Goal: Task Accomplishment & Management: Manage account settings

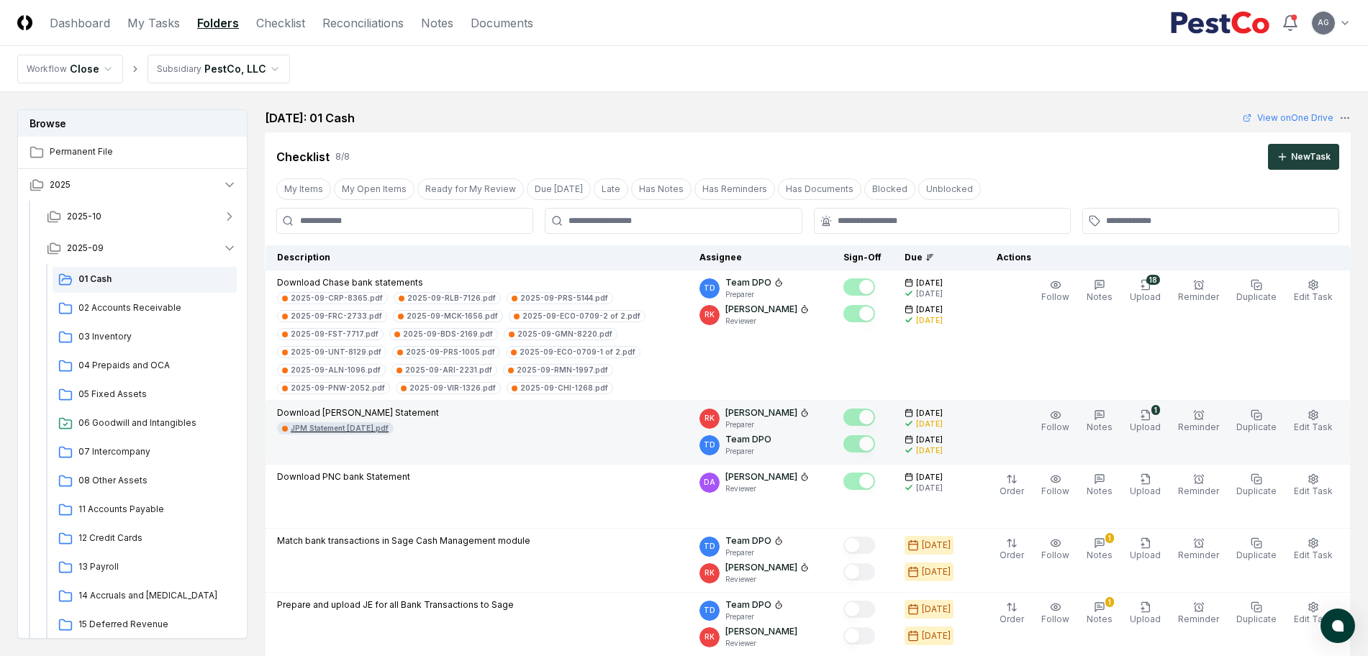
click at [378, 430] on div "JPM Statement [DATE].pdf" at bounding box center [340, 428] width 98 height 11
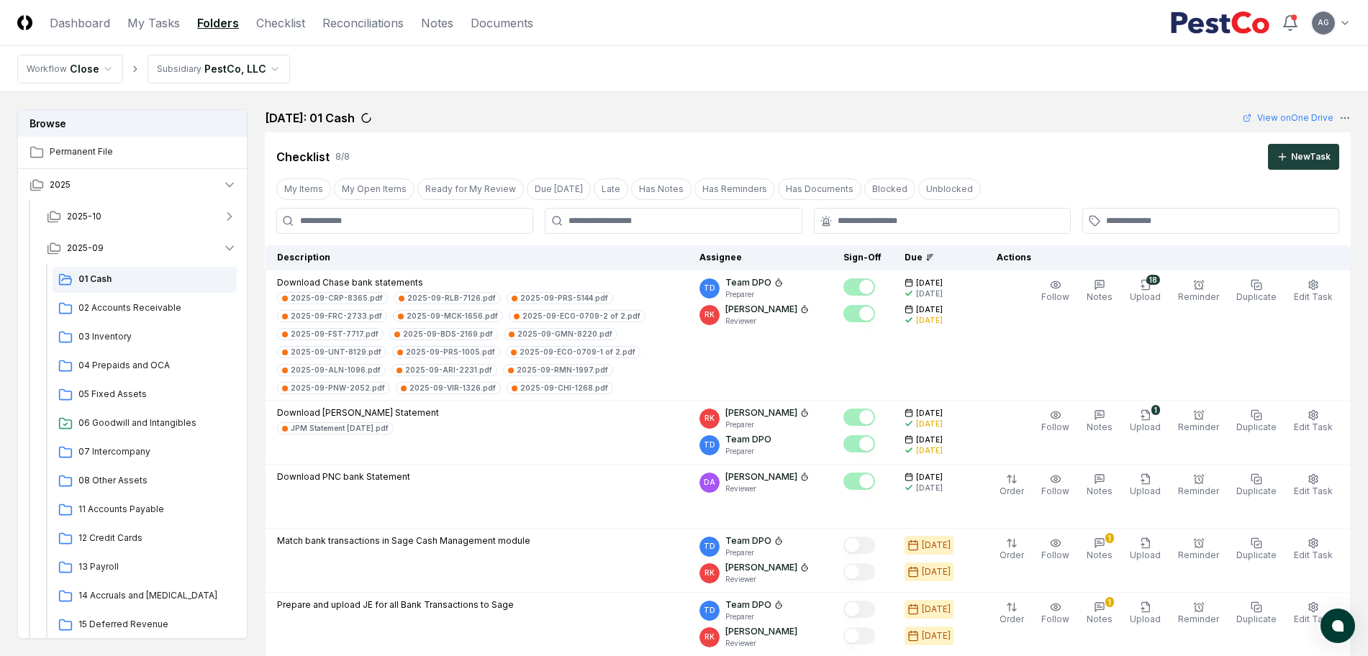
click at [123, 250] on button "2025-09" at bounding box center [141, 248] width 213 height 32
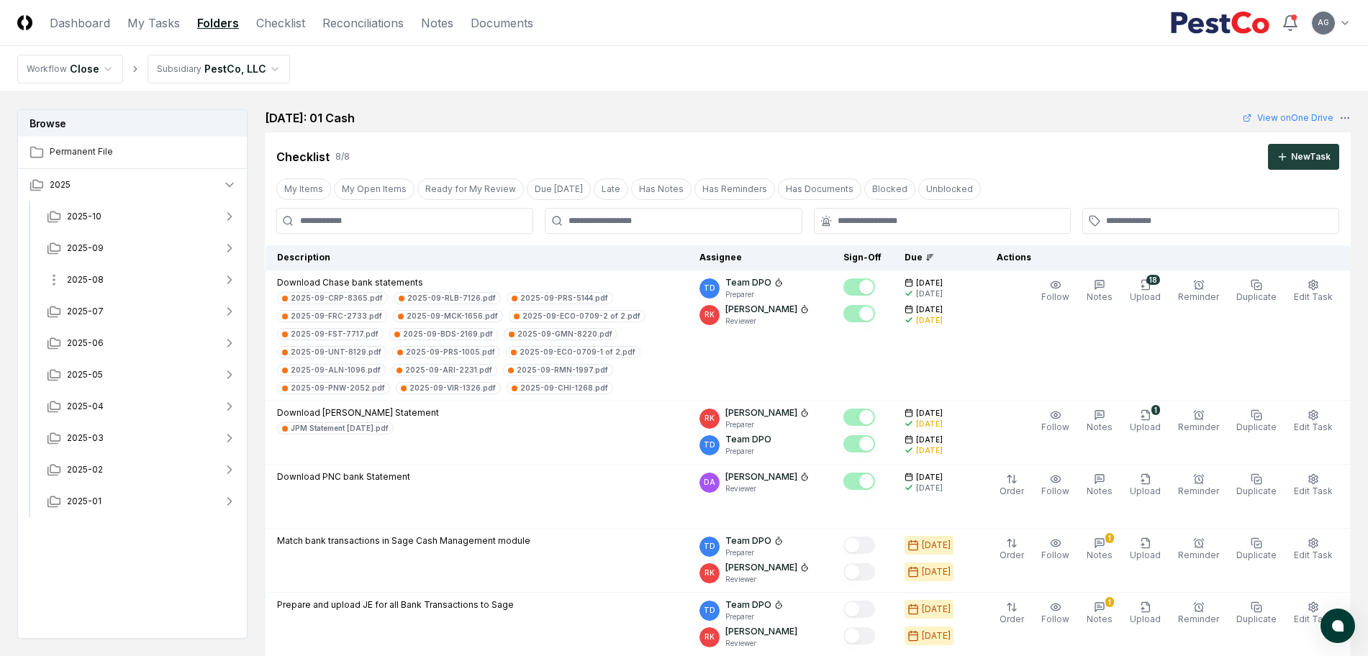
click at [123, 285] on button "2025-08" at bounding box center [141, 280] width 213 height 32
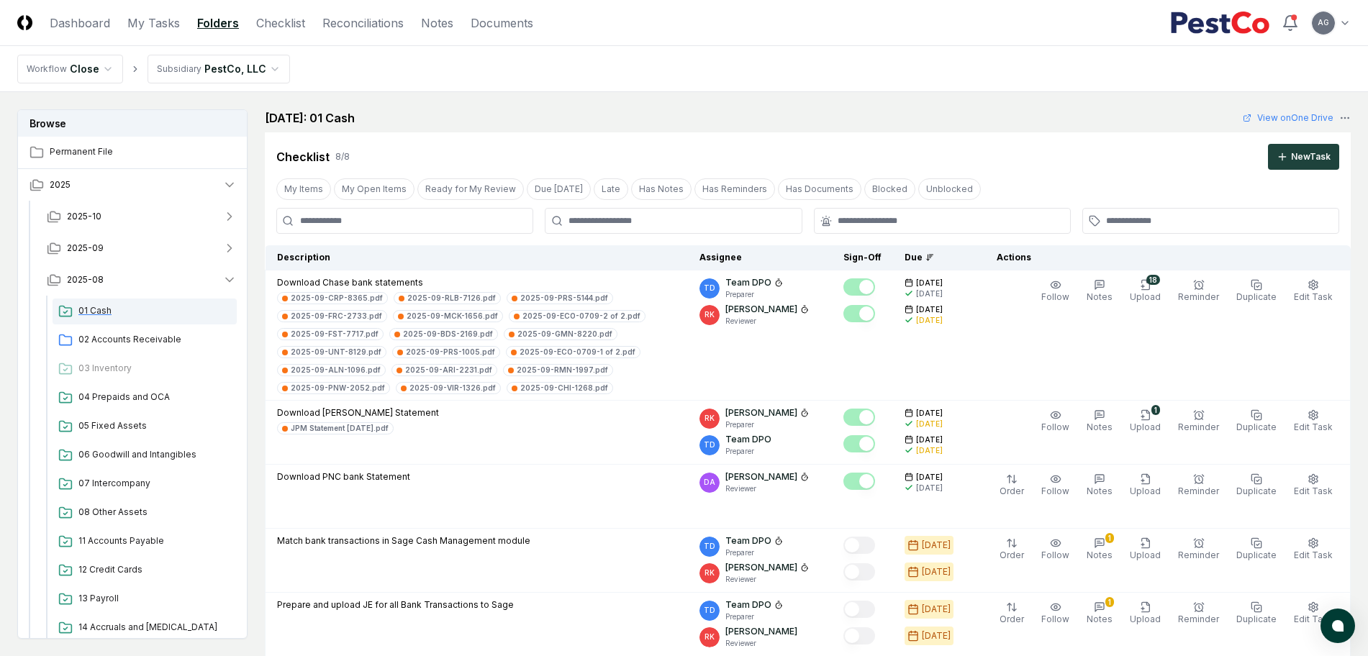
click at [118, 304] on span "01 Cash" at bounding box center [154, 310] width 153 height 13
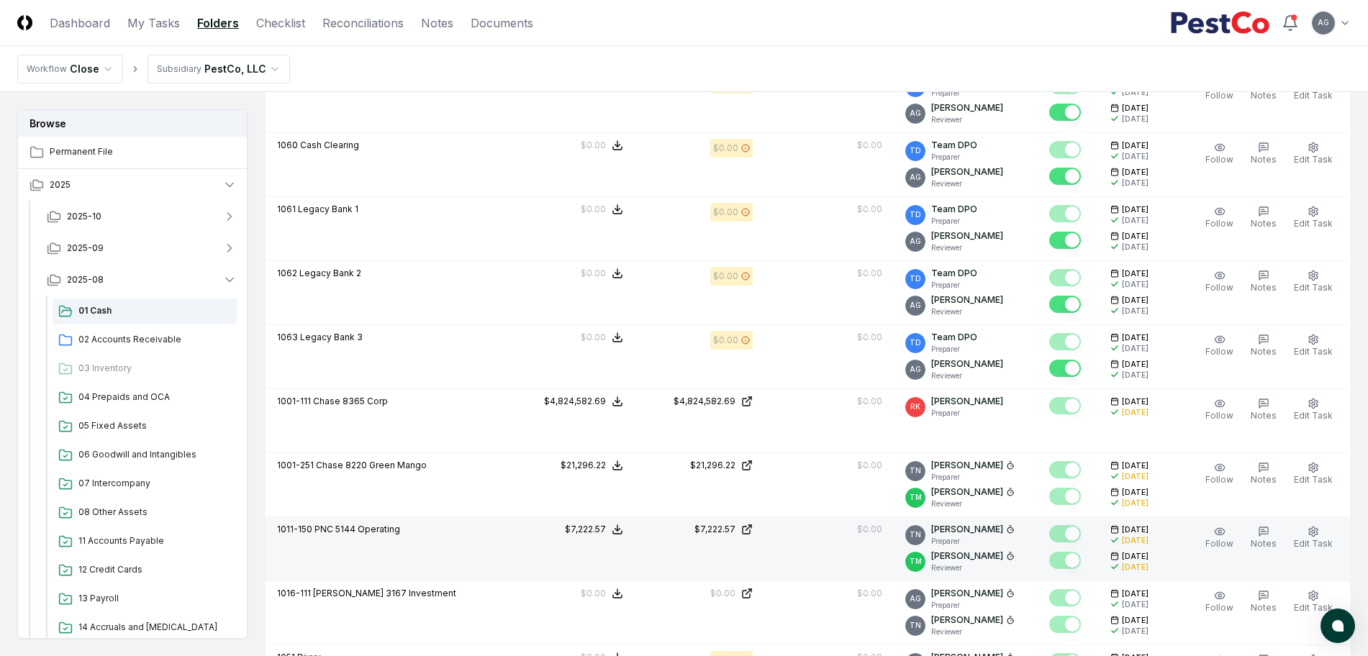
scroll to position [3328, 0]
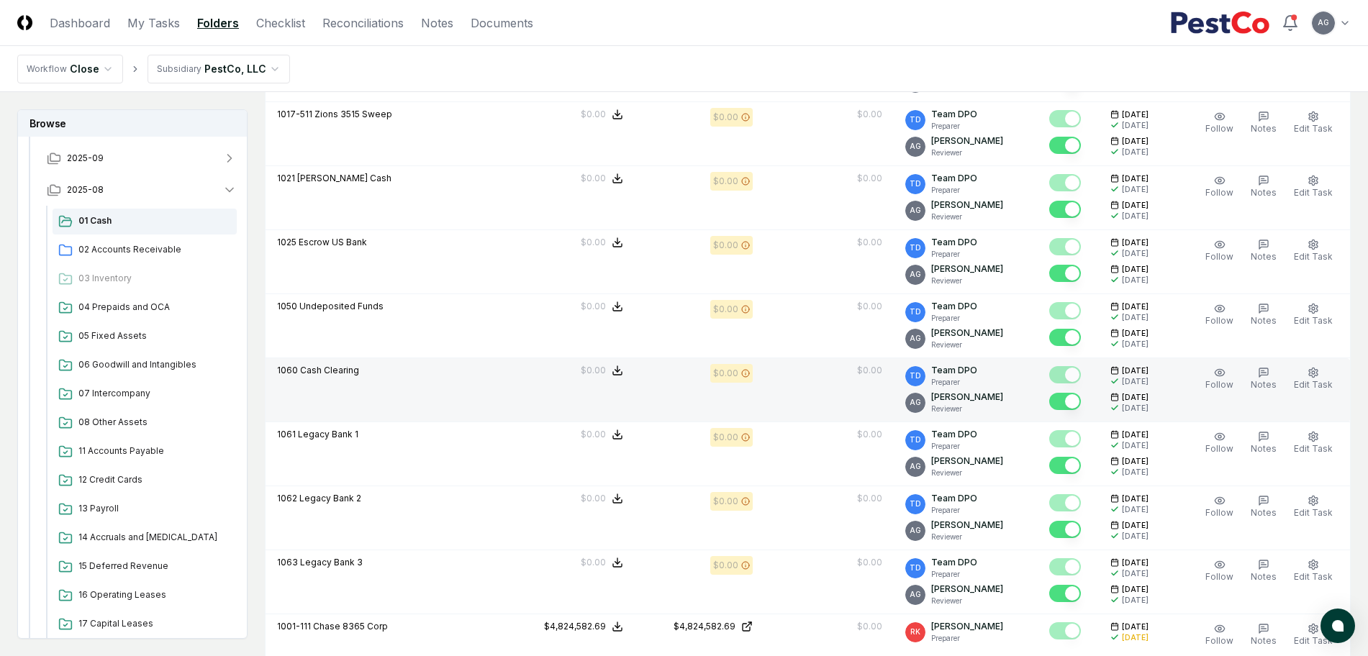
scroll to position [2968, 0]
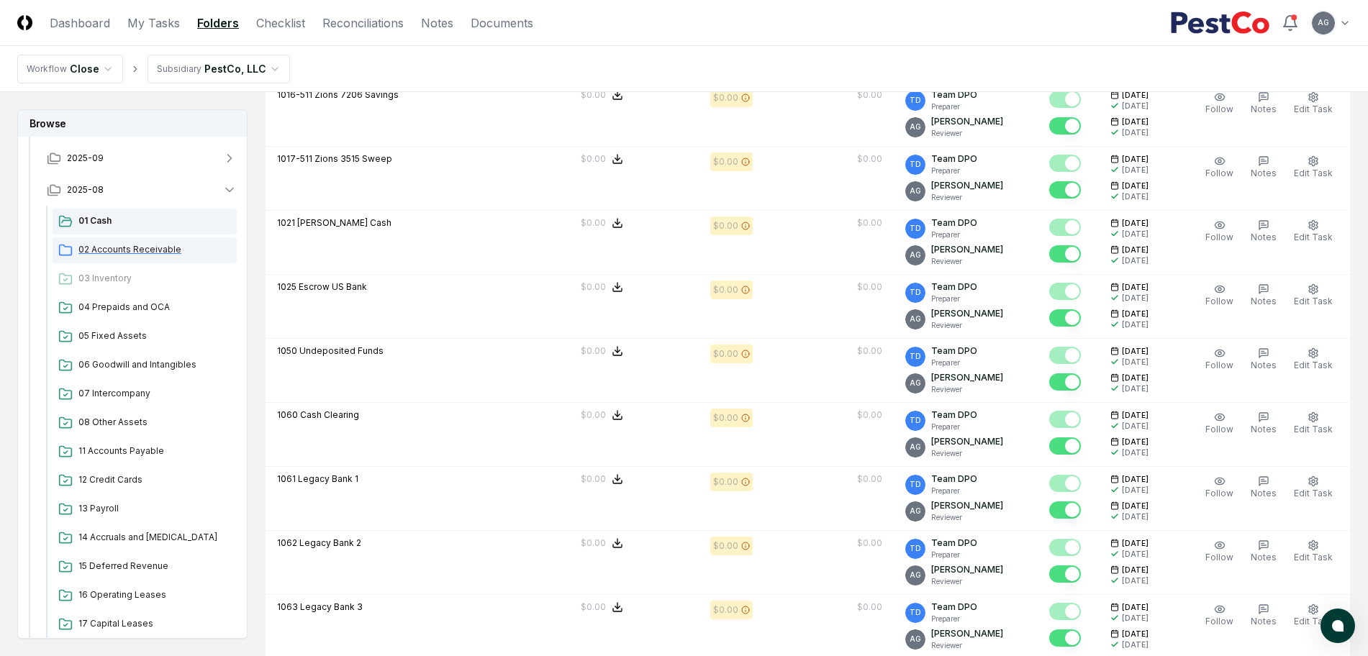
click at [145, 250] on span "02 Accounts Receivable" at bounding box center [154, 249] width 153 height 13
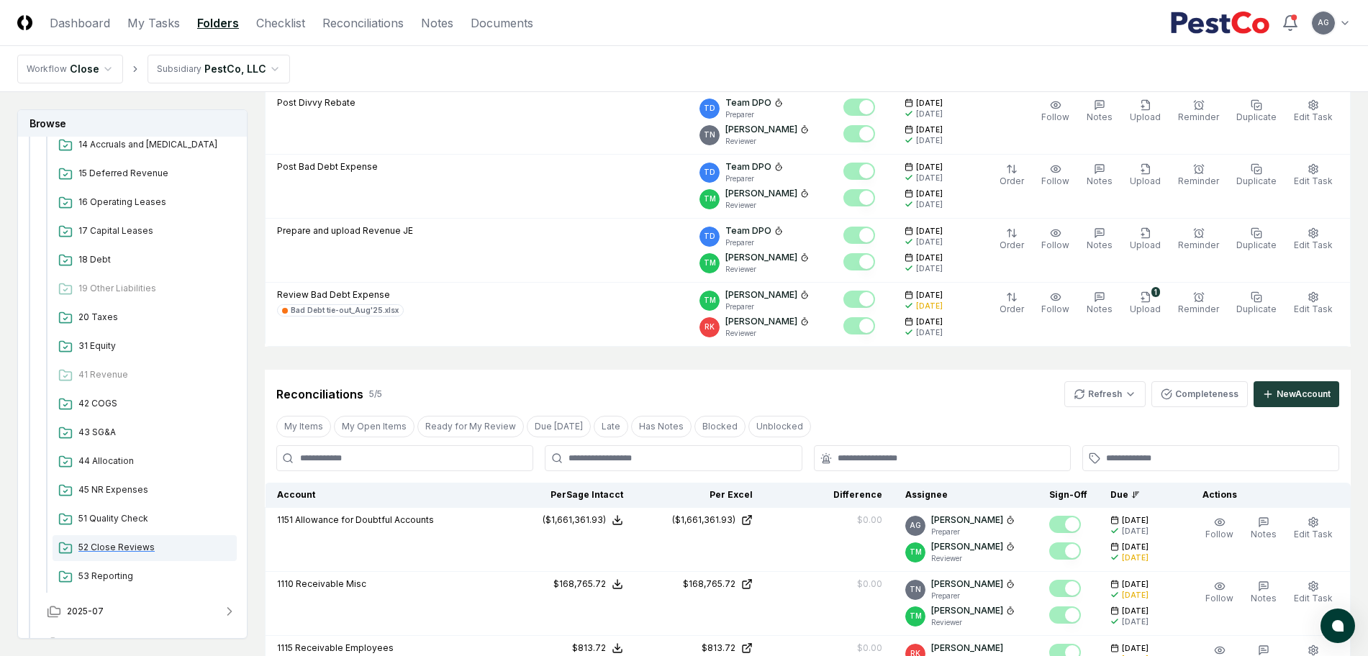
scroll to position [540, 0]
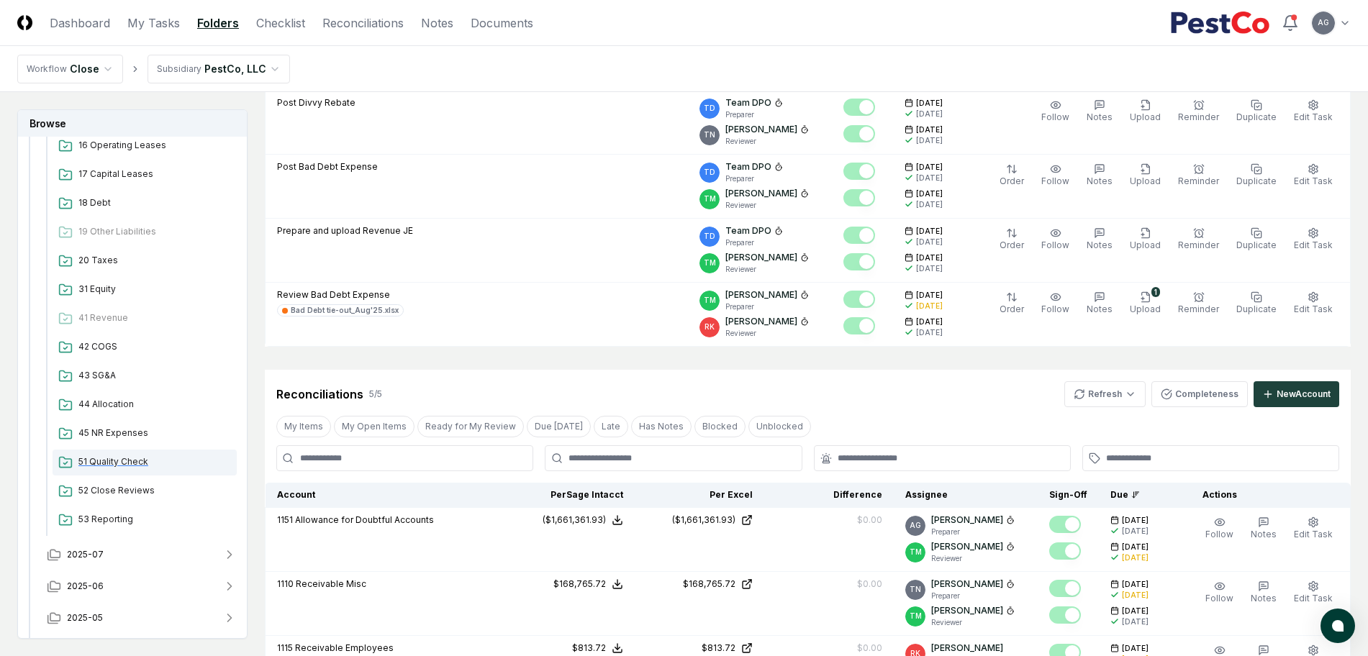
click at [125, 459] on span "51 Quality Check" at bounding box center [154, 461] width 153 height 13
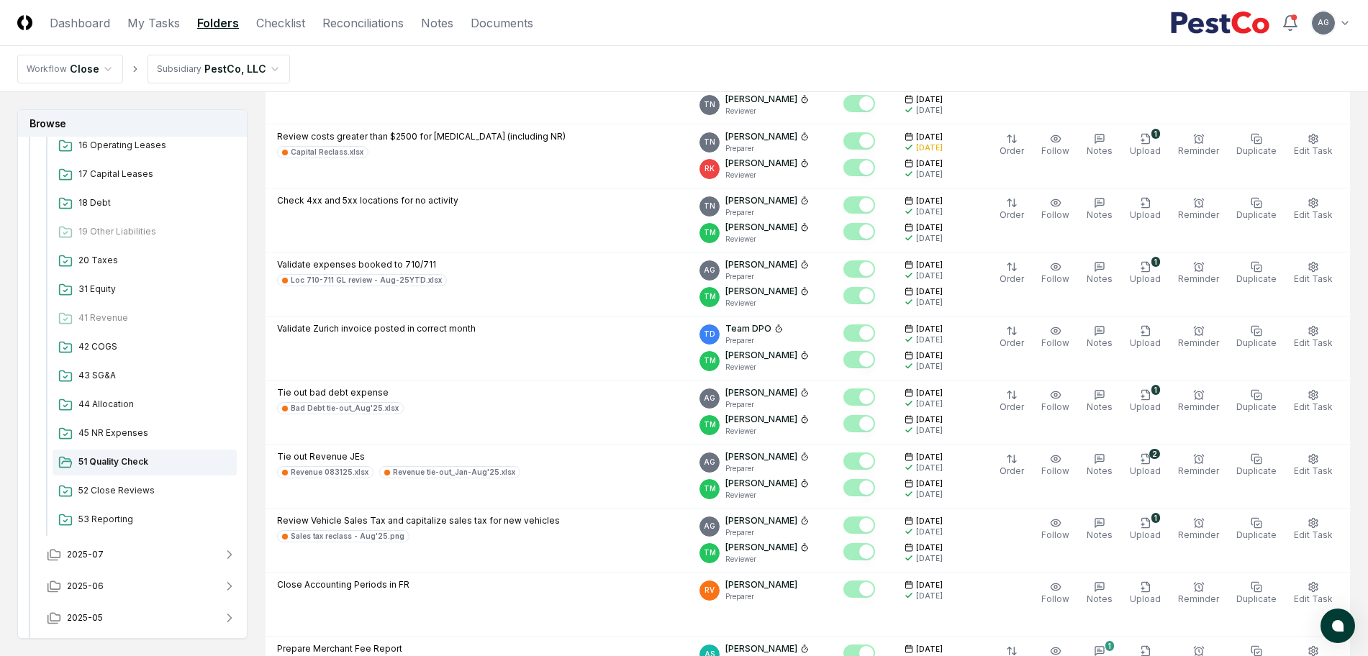
scroll to position [630, 0]
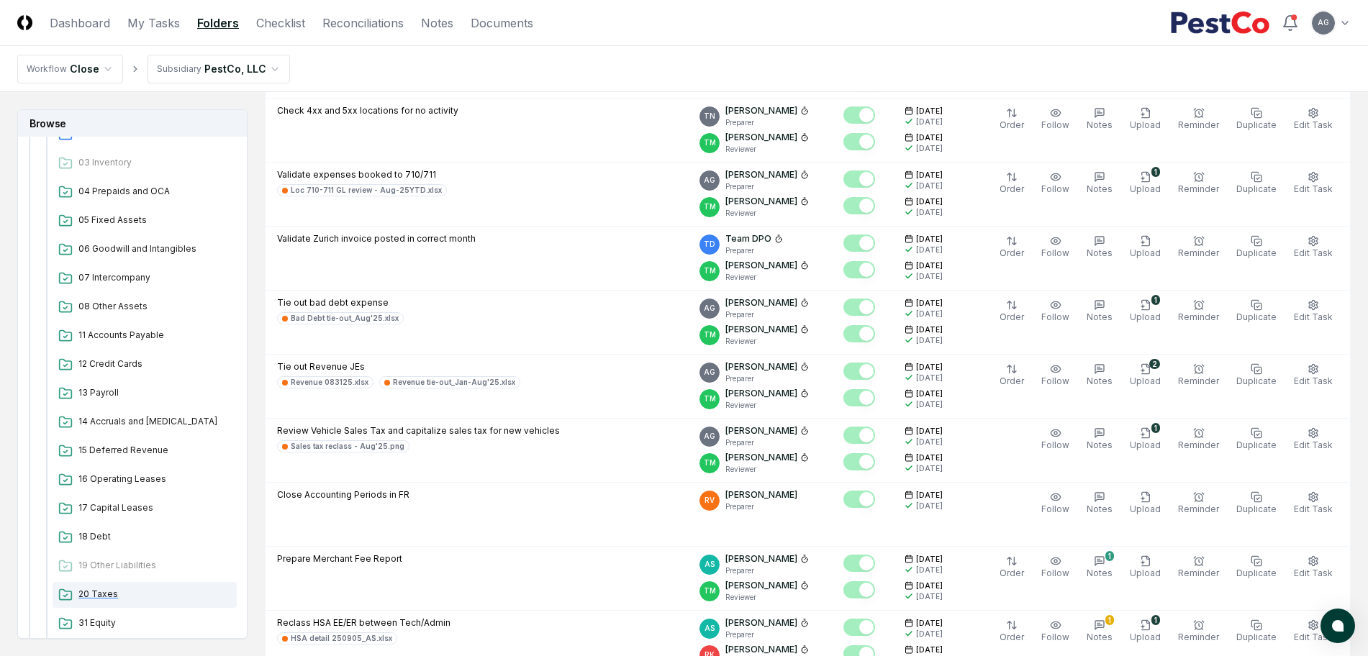
scroll to position [360, 0]
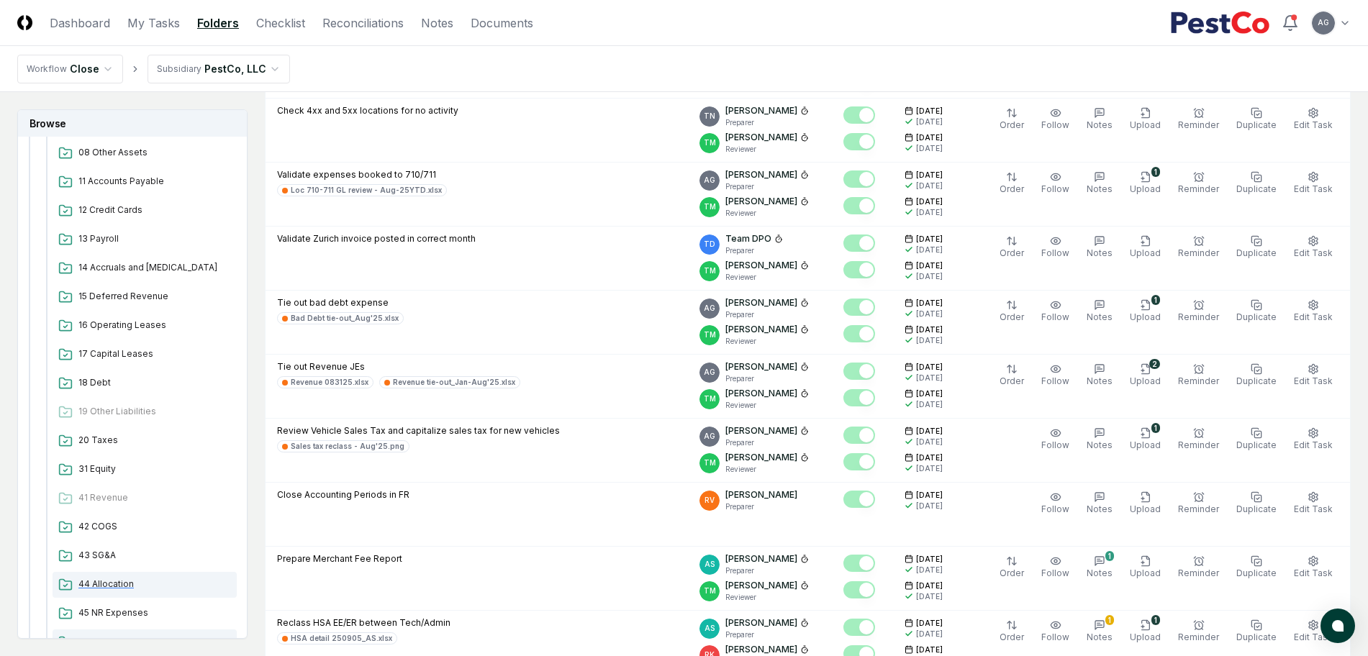
click at [114, 580] on span "44 Allocation" at bounding box center [154, 584] width 153 height 13
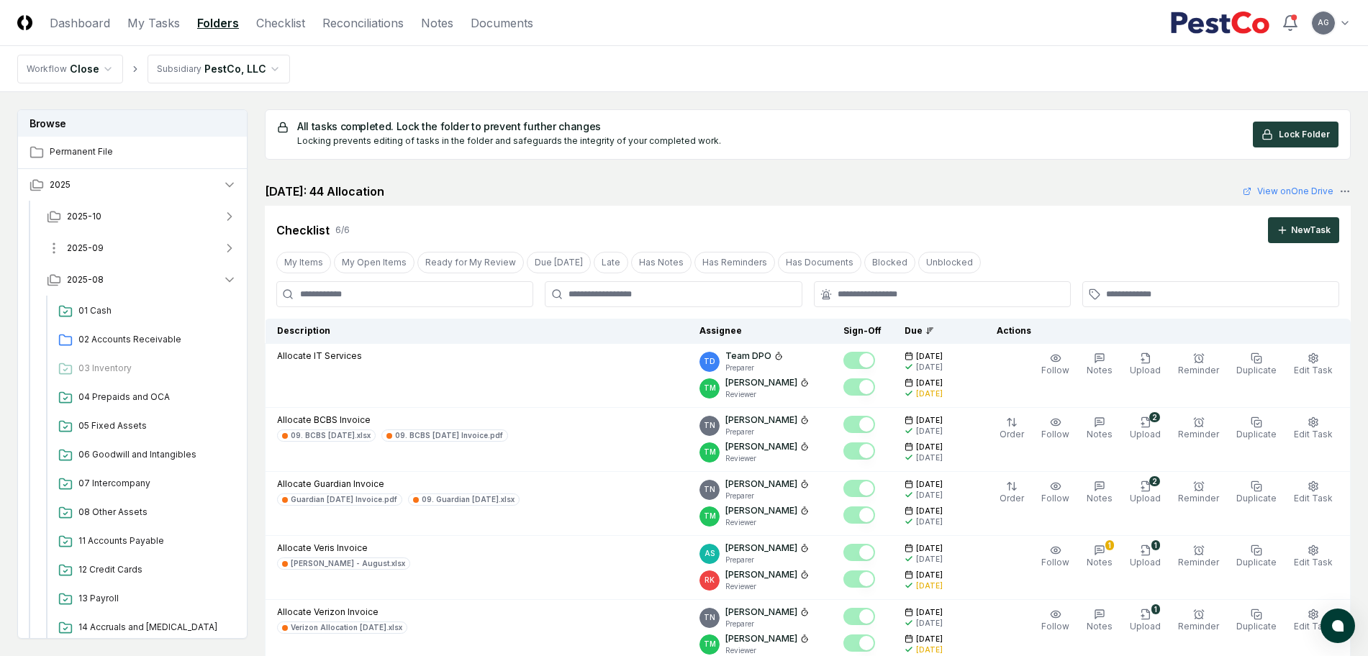
click at [153, 247] on button "2025-09" at bounding box center [141, 248] width 213 height 32
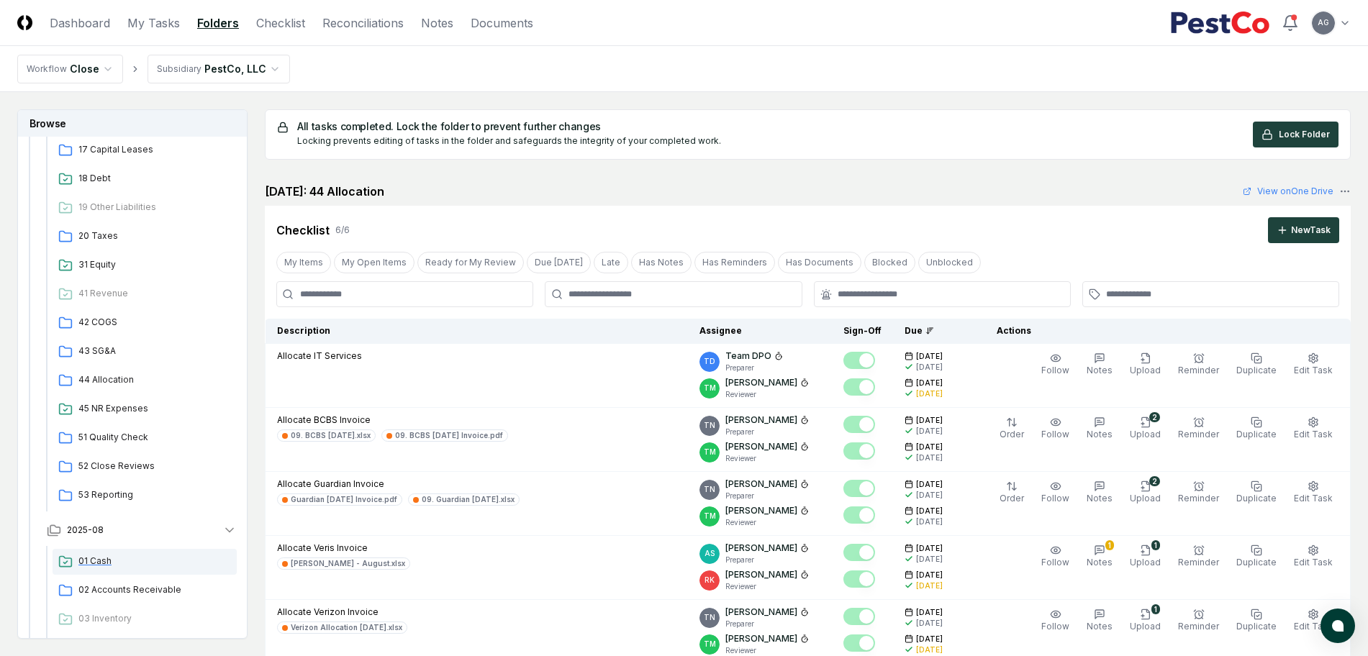
scroll to position [540, 0]
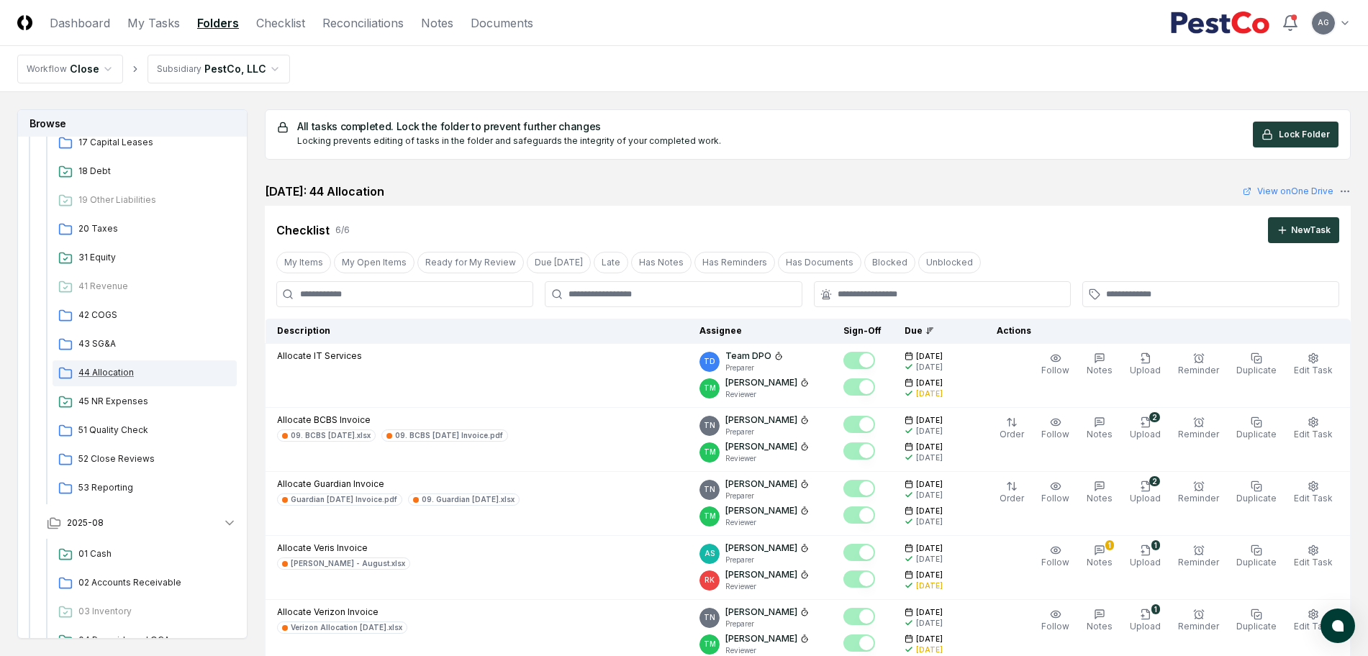
click at [114, 374] on span "44 Allocation" at bounding box center [154, 372] width 153 height 13
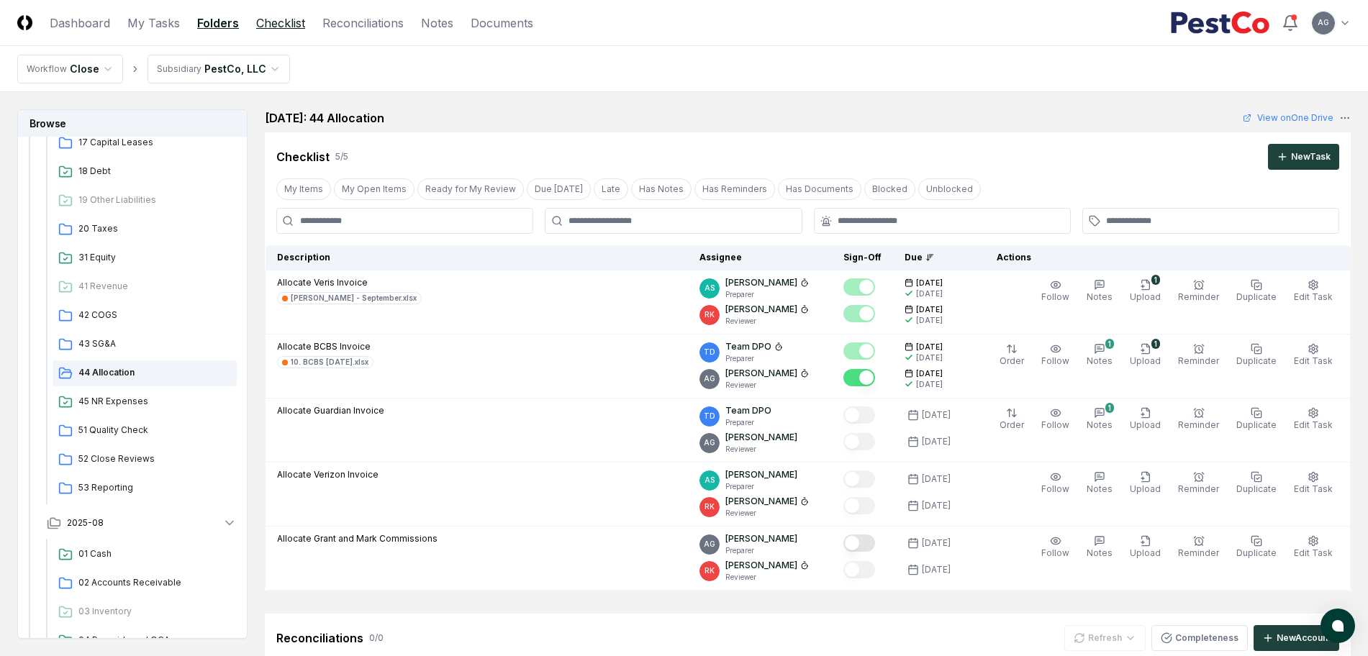
click at [278, 24] on link "Checklist" at bounding box center [280, 22] width 49 height 17
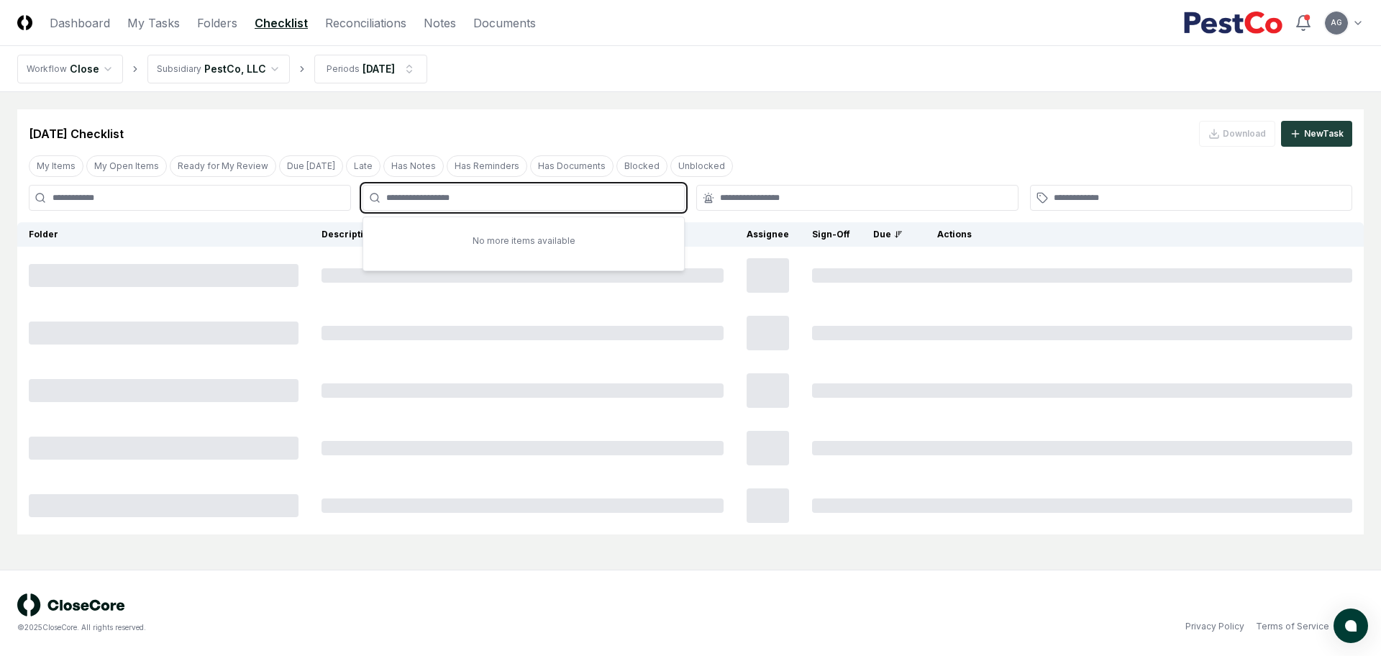
click at [401, 202] on input "text" at bounding box center [530, 197] width 289 height 13
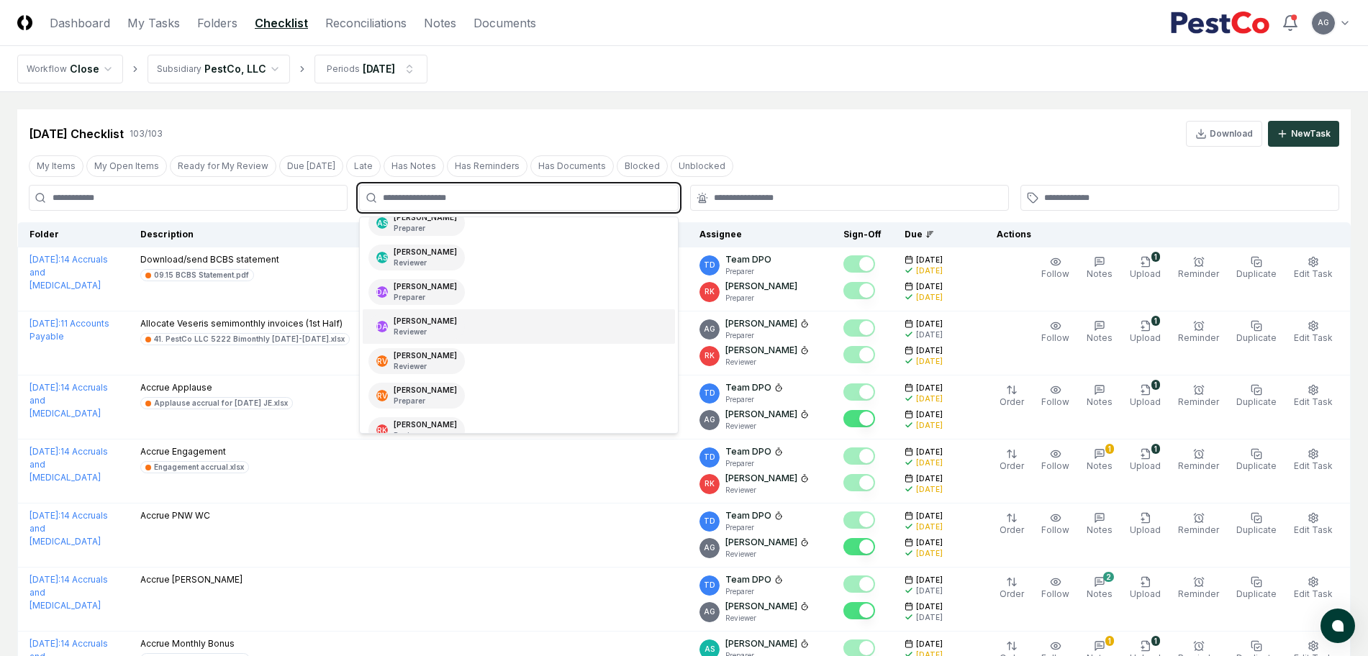
scroll to position [204, 0]
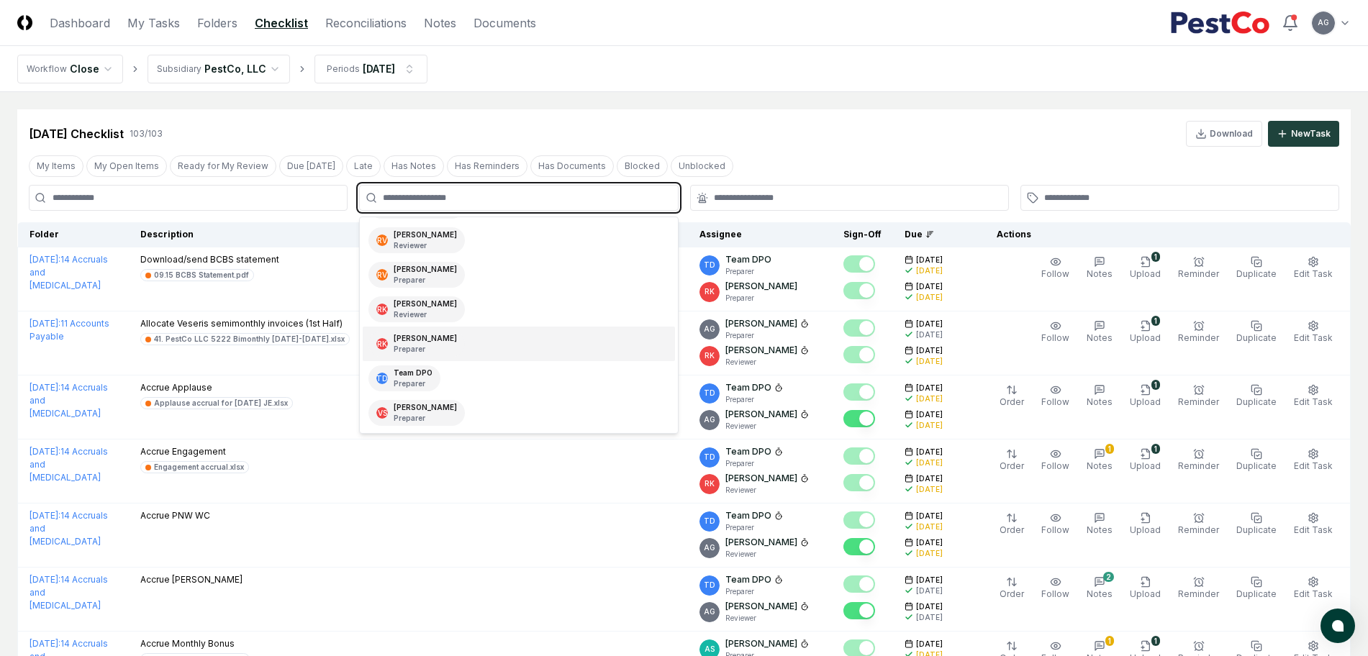
click at [463, 345] on div "RK Ryan Klapper Preparer" at bounding box center [519, 344] width 312 height 35
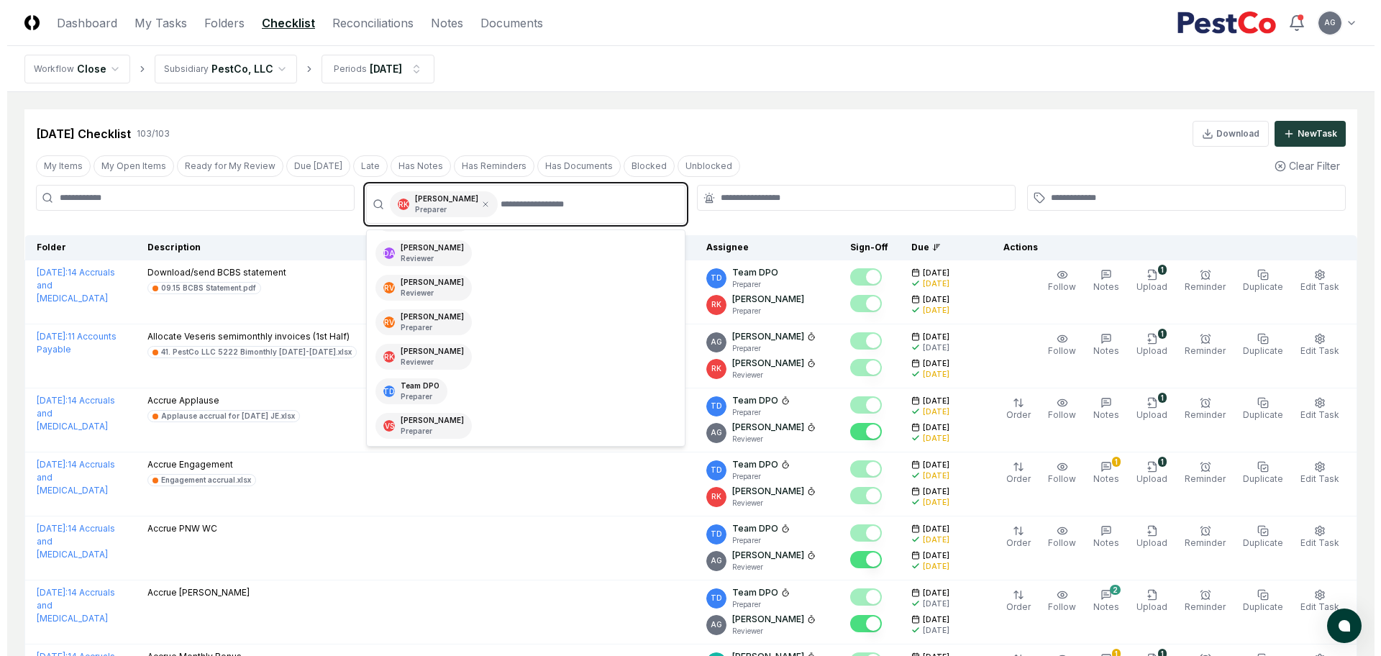
scroll to position [170, 0]
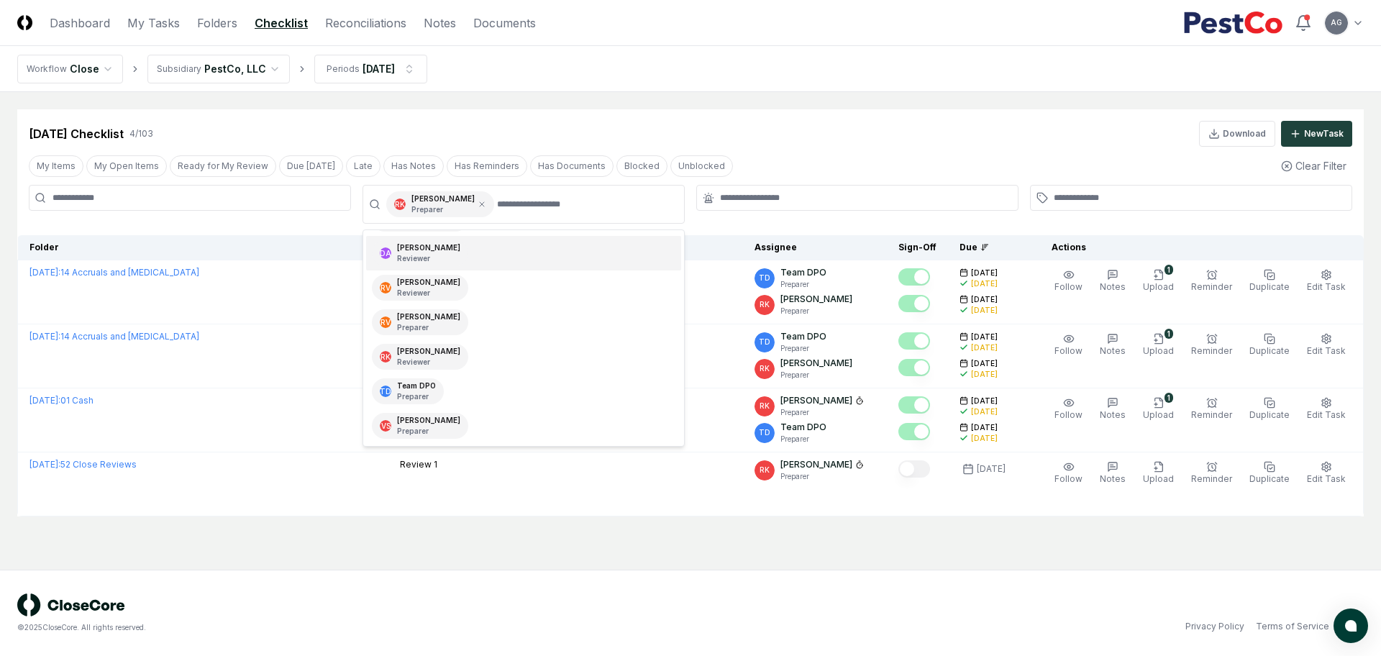
click at [678, 91] on nav "Workflow Close Subsidiary PestCo, LLC Periods [DATE]" at bounding box center [690, 69] width 1381 height 46
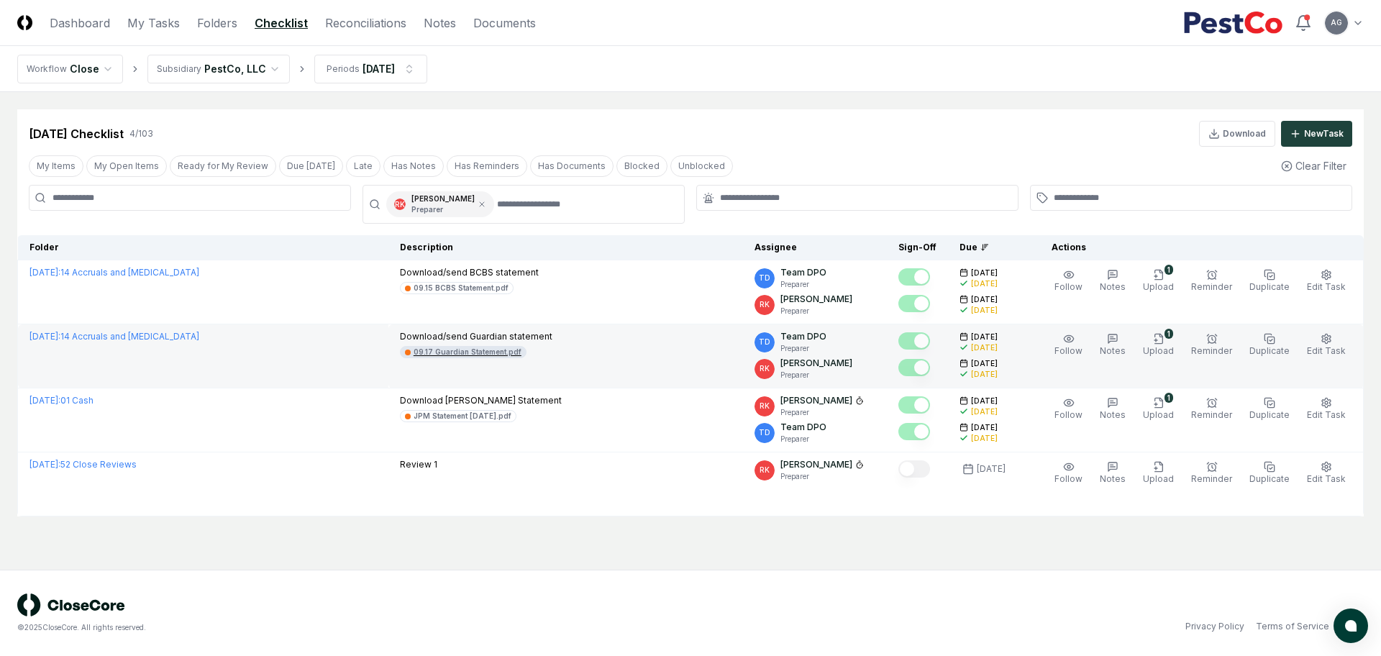
click at [458, 355] on div "09.17 Guardian Statement.pdf" at bounding box center [468, 352] width 108 height 11
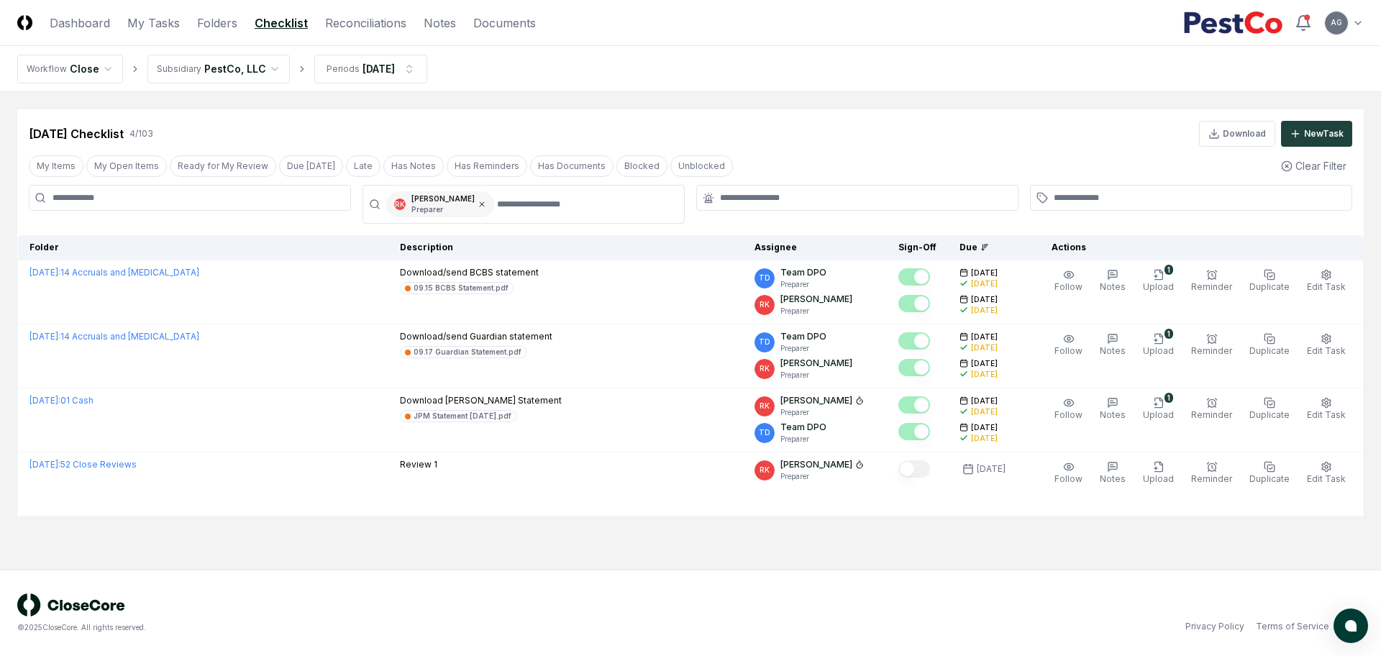
click at [478, 202] on icon at bounding box center [482, 204] width 9 height 9
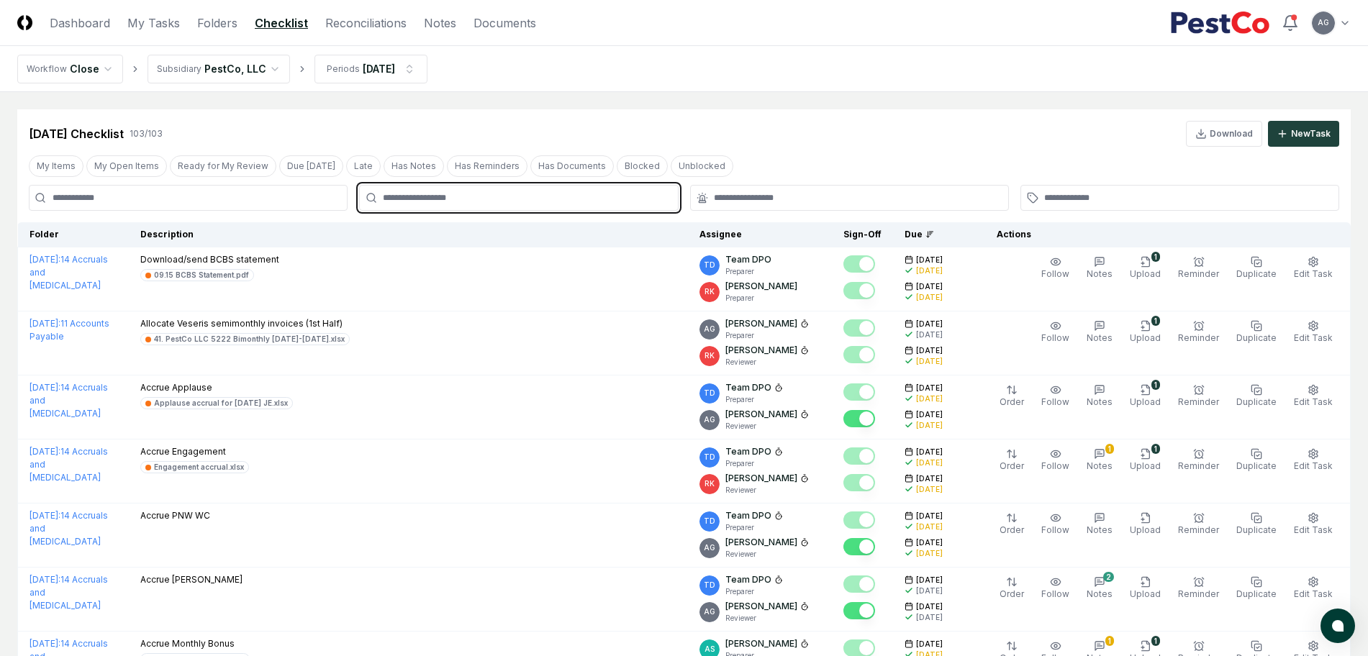
click at [462, 197] on input "text" at bounding box center [526, 197] width 286 height 13
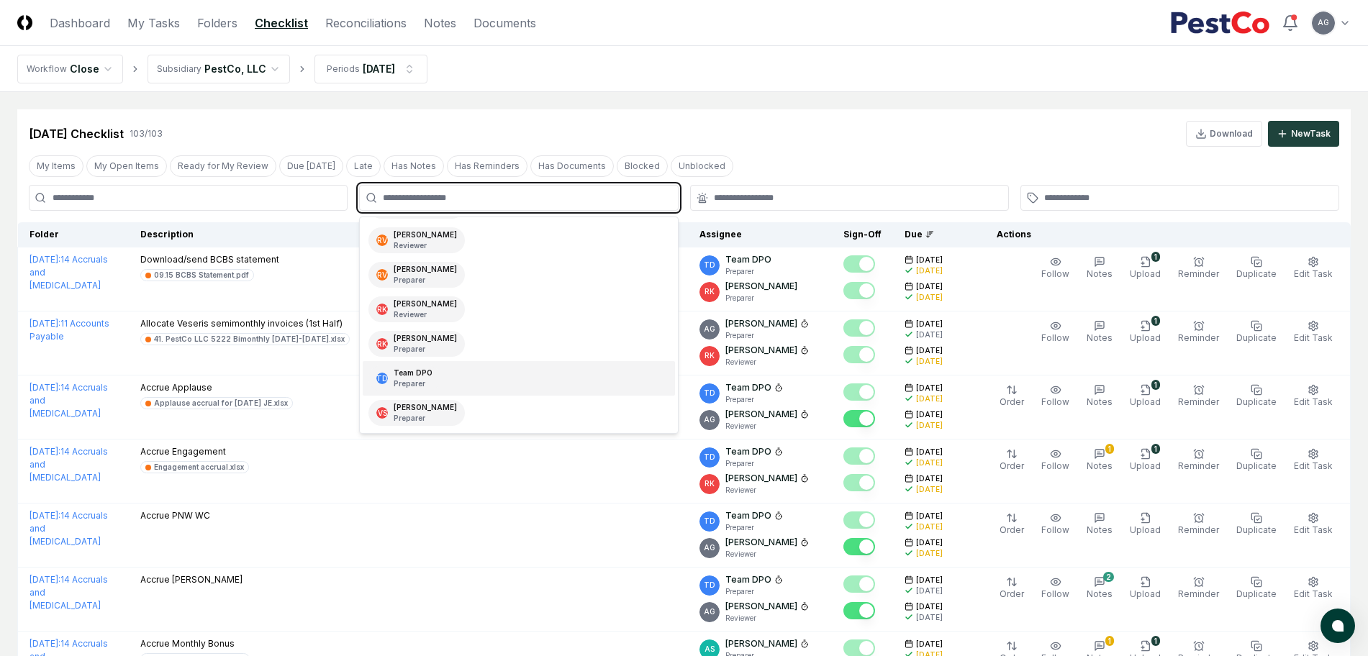
click at [501, 373] on div "TD Team DPO Preparer" at bounding box center [519, 378] width 312 height 35
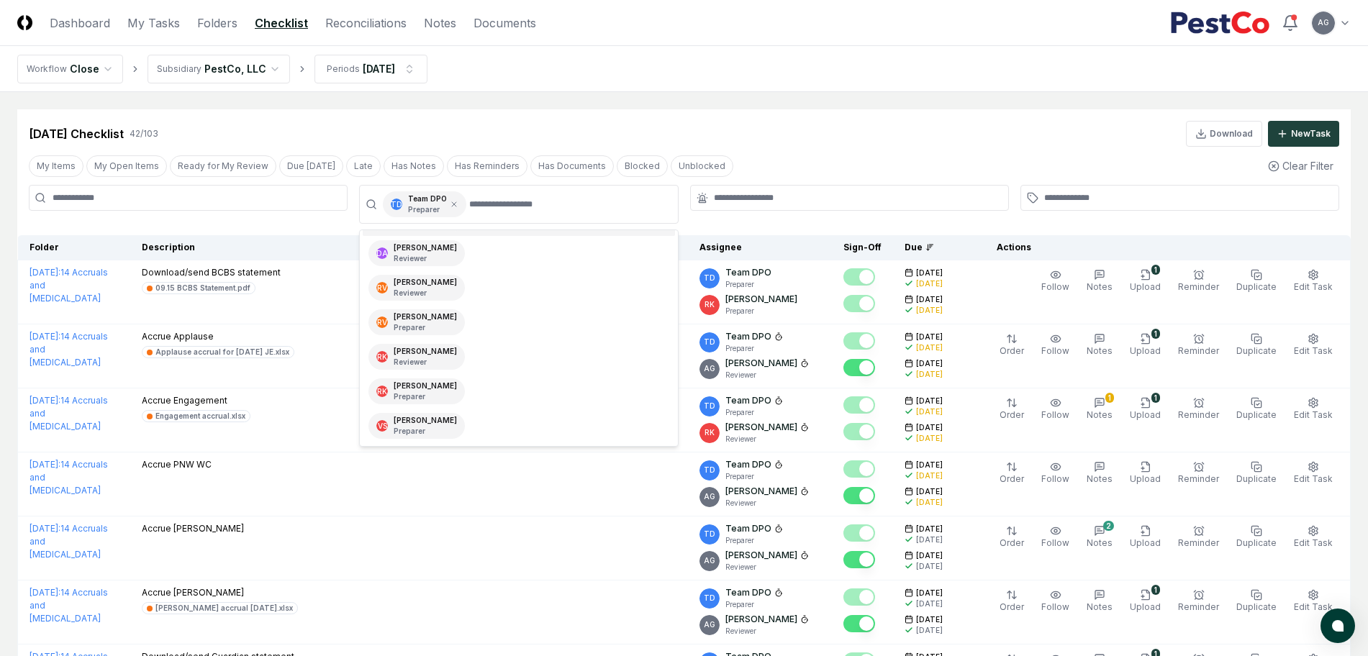
click at [658, 84] on nav "Workflow Close Subsidiary PestCo, LLC Periods [DATE]" at bounding box center [684, 69] width 1368 height 46
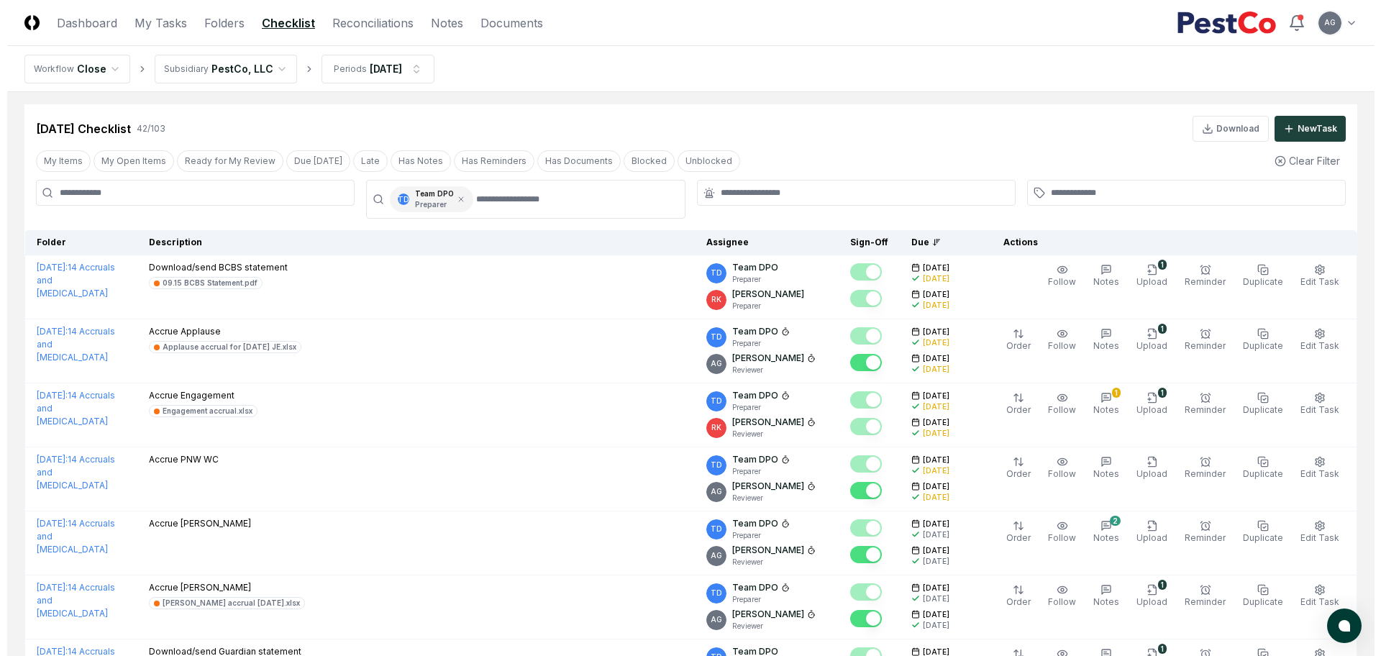
scroll to position [0, 0]
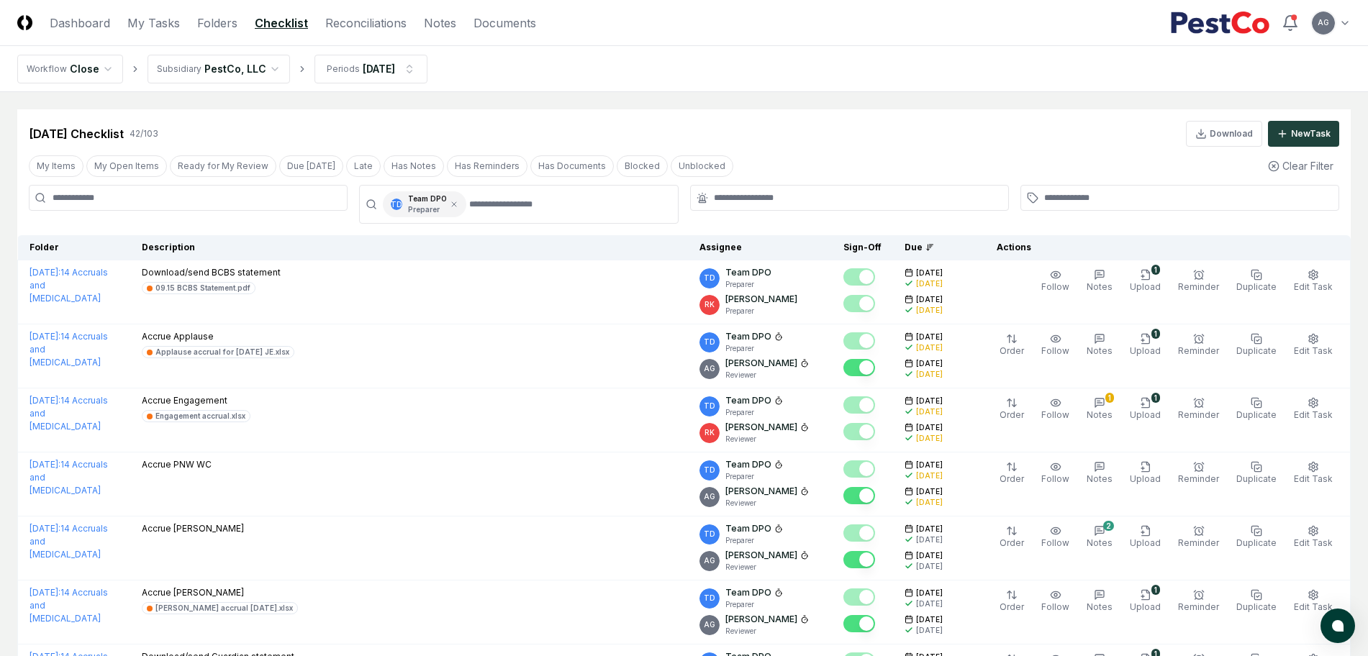
click at [821, 206] on div at bounding box center [849, 198] width 319 height 26
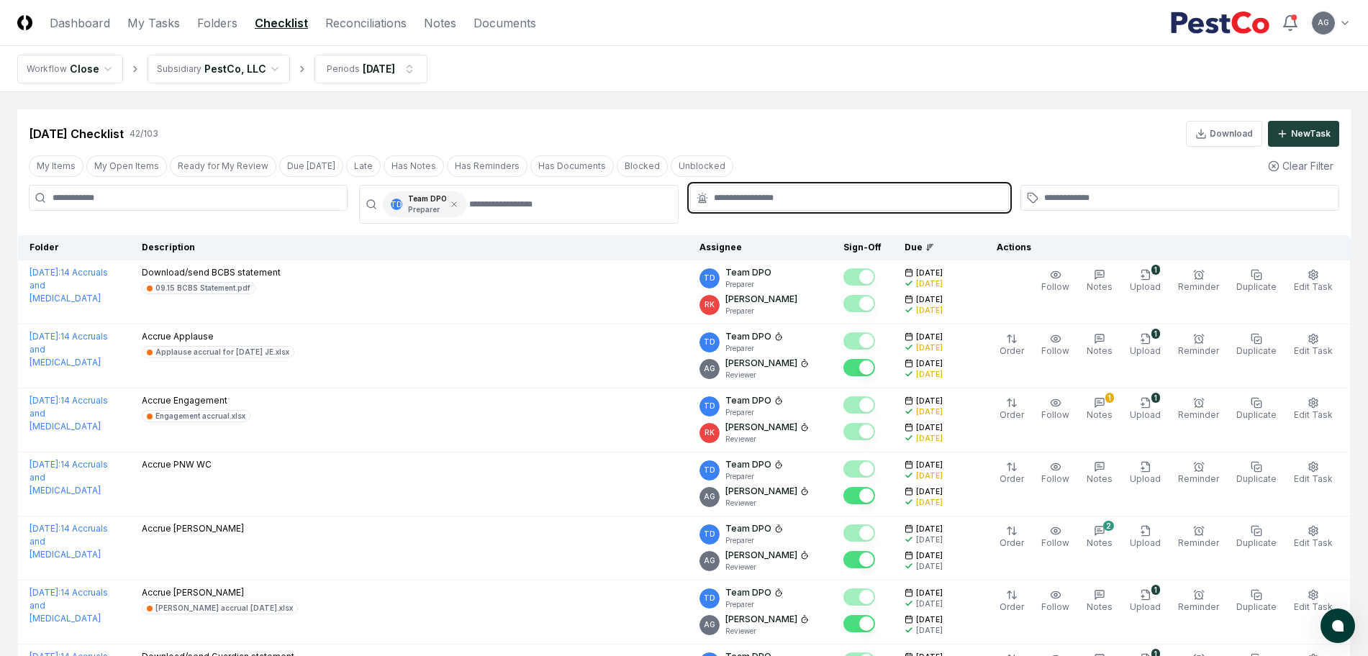
click at [817, 196] on input "text" at bounding box center [857, 197] width 286 height 13
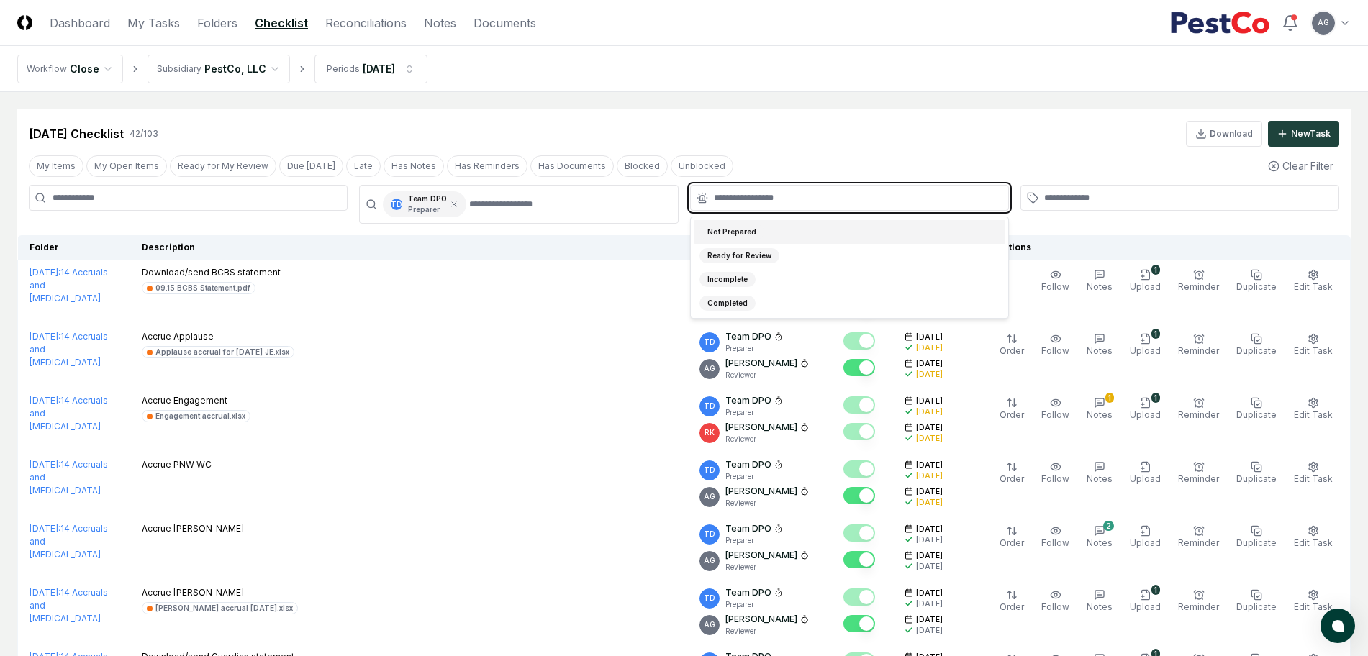
click at [805, 235] on div "Not Prepared" at bounding box center [850, 232] width 312 height 24
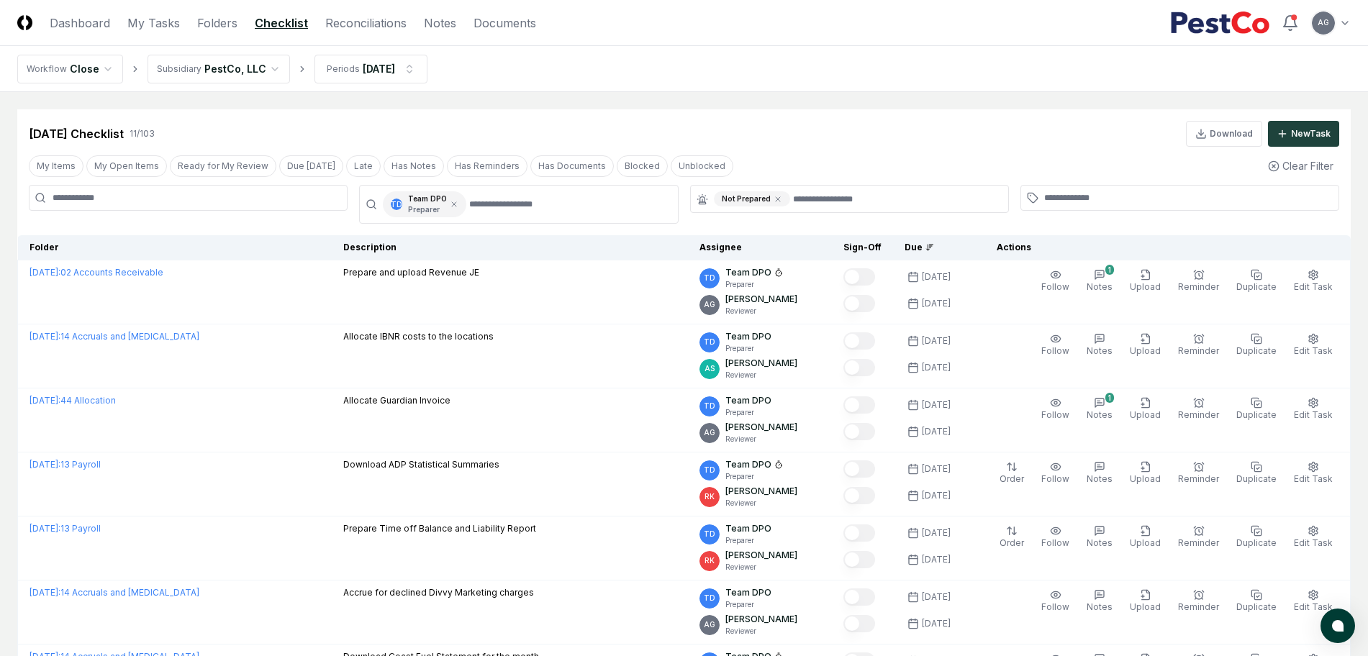
click at [775, 127] on div "Sep 2025 Checklist 11 / 103 Download New Task" at bounding box center [684, 134] width 1310 height 26
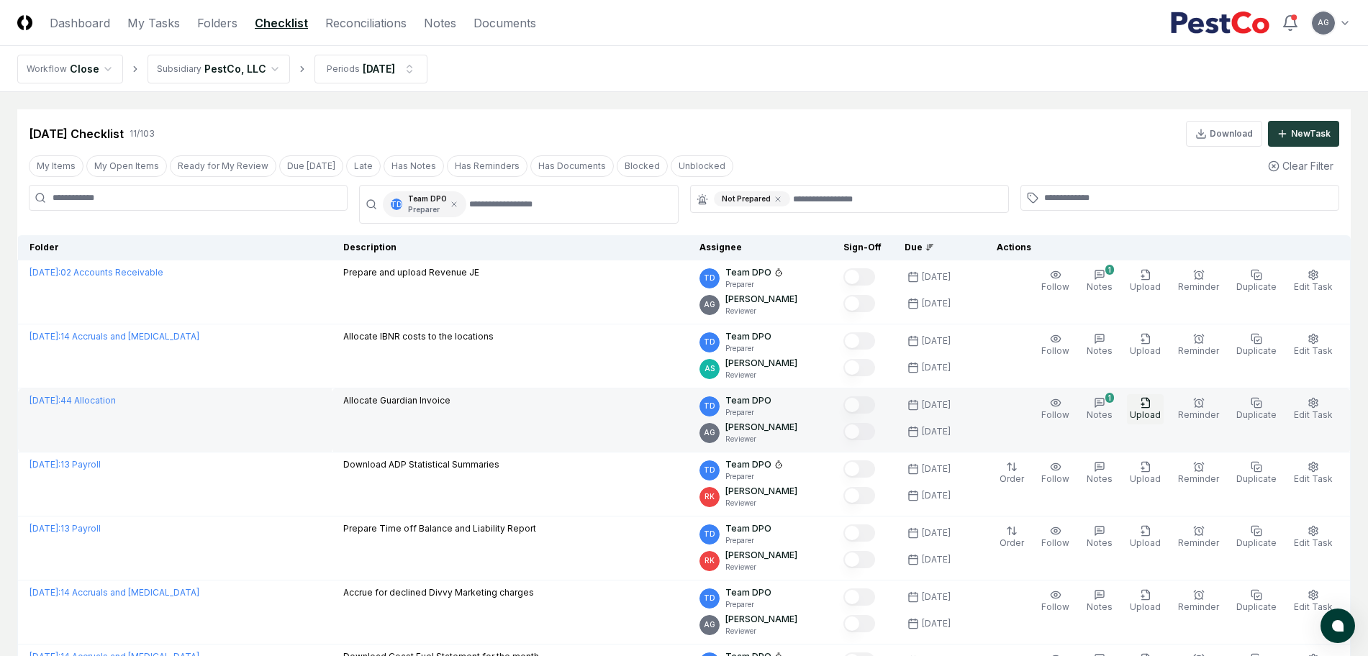
click at [1151, 406] on icon "button" at bounding box center [1146, 403] width 12 height 12
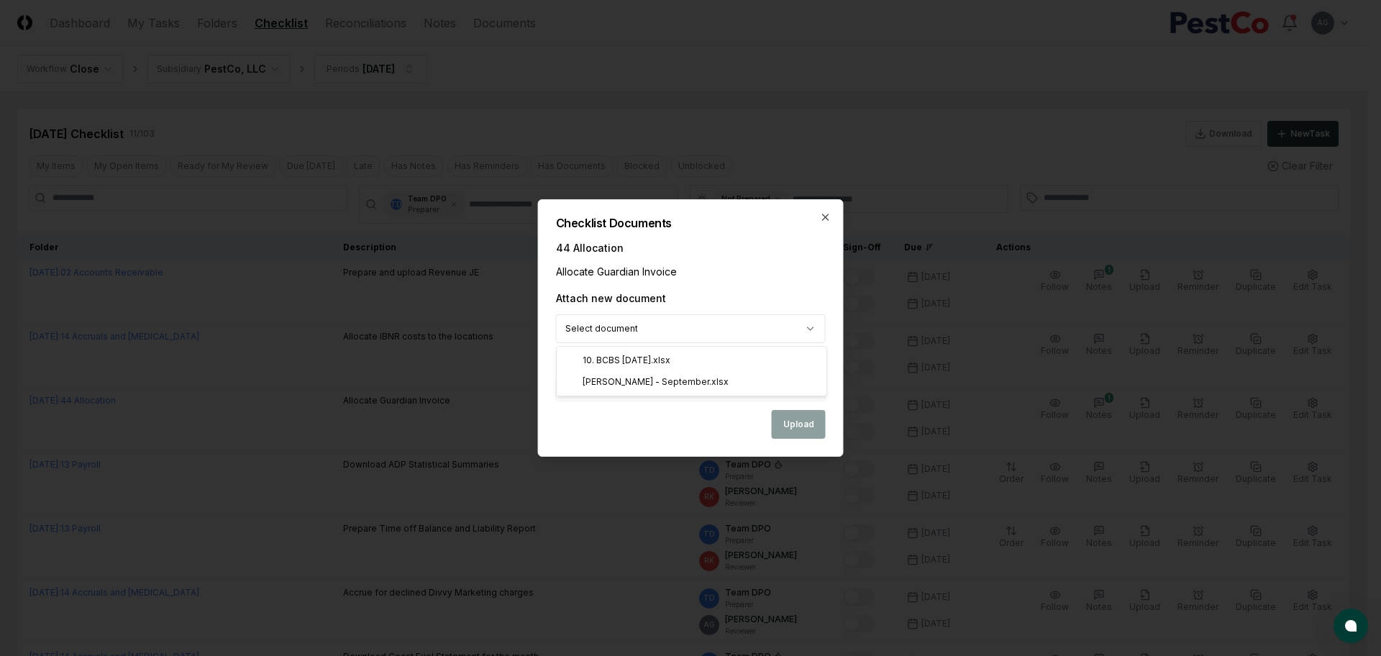
click at [704, 335] on body "CloseCore Dashboard My Tasks Folders Checklist Reconciliations Notes Documents …" at bounding box center [684, 534] width 1368 height 1068
click at [710, 278] on body "CloseCore Dashboard My Tasks Folders Checklist Reconciliations Notes Documents …" at bounding box center [684, 534] width 1368 height 1068
click at [655, 395] on input "file" at bounding box center [691, 389] width 270 height 26
type input "**********"
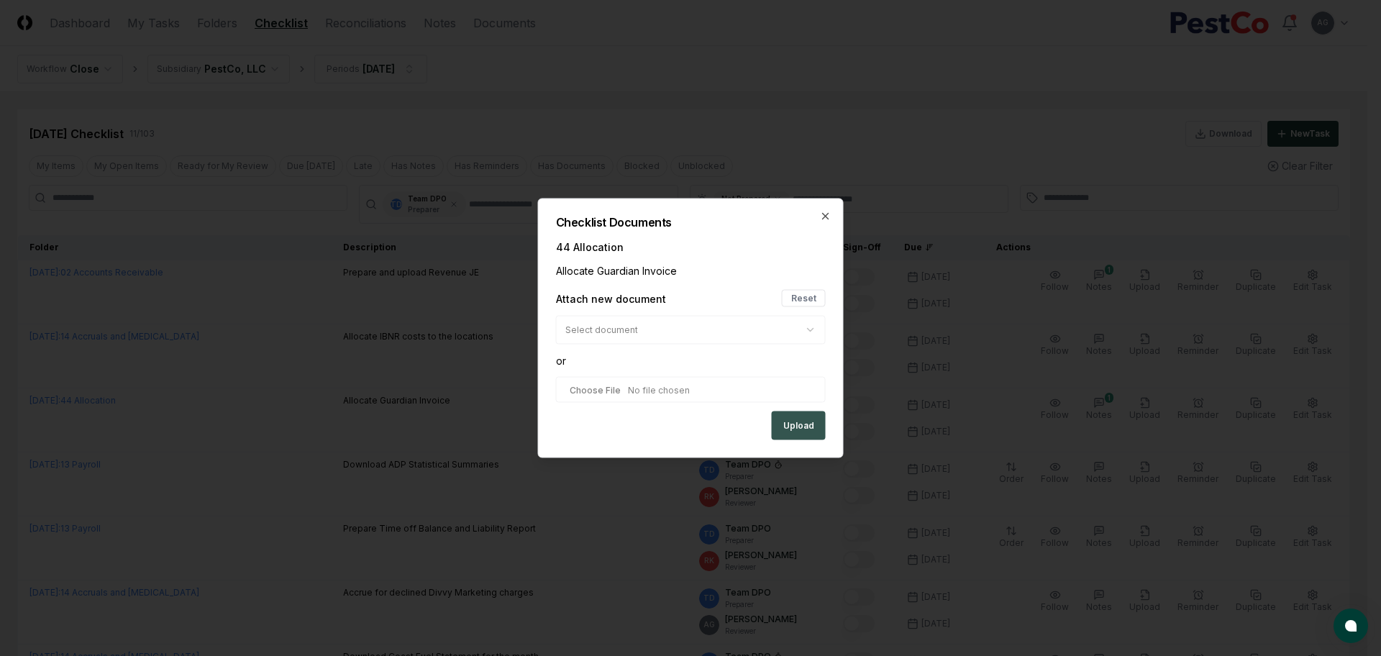
click at [790, 429] on button "Upload" at bounding box center [799, 426] width 54 height 29
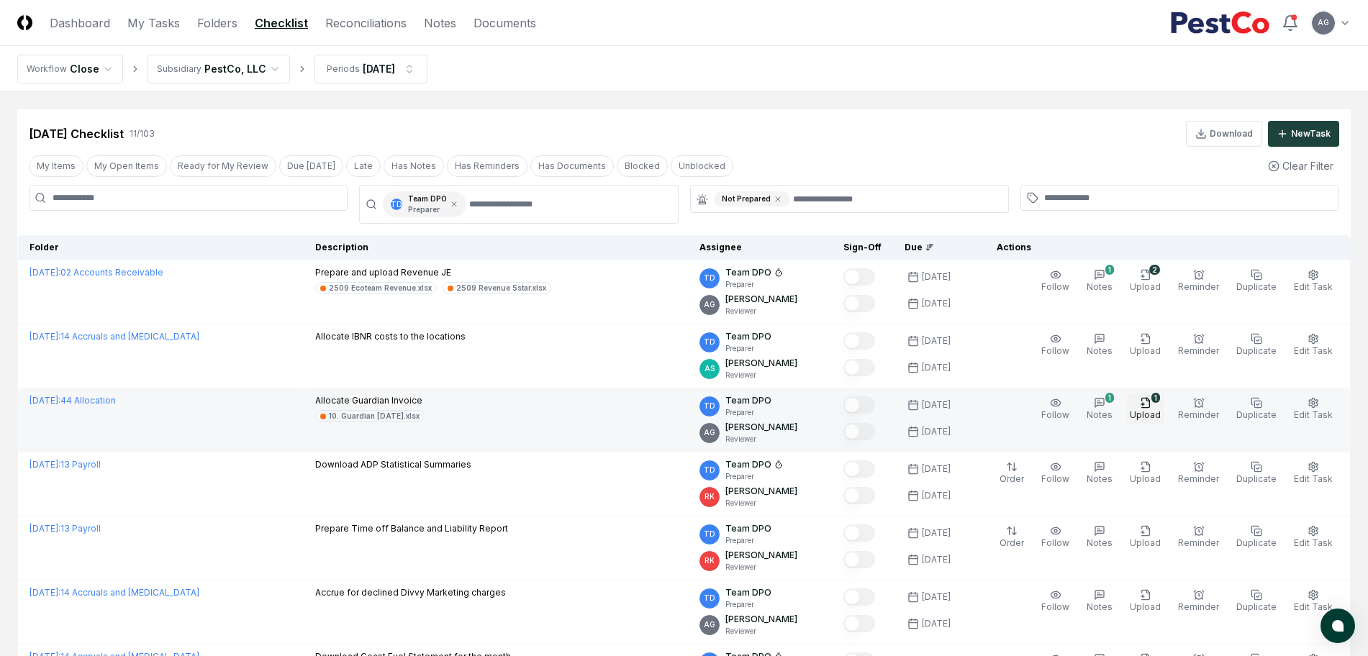
click at [1161, 414] on span "Upload" at bounding box center [1145, 414] width 31 height 11
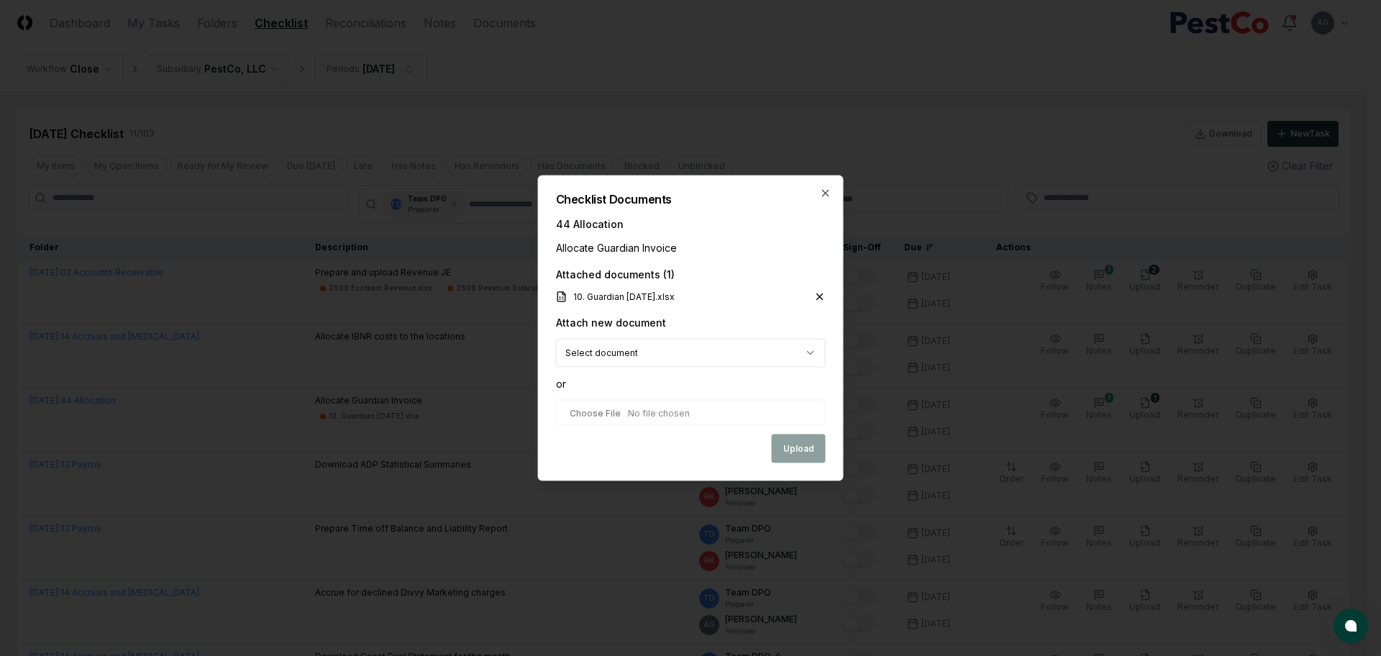
click at [663, 419] on input "file" at bounding box center [691, 413] width 270 height 26
type input "**********"
click at [803, 452] on button "Upload" at bounding box center [799, 449] width 54 height 29
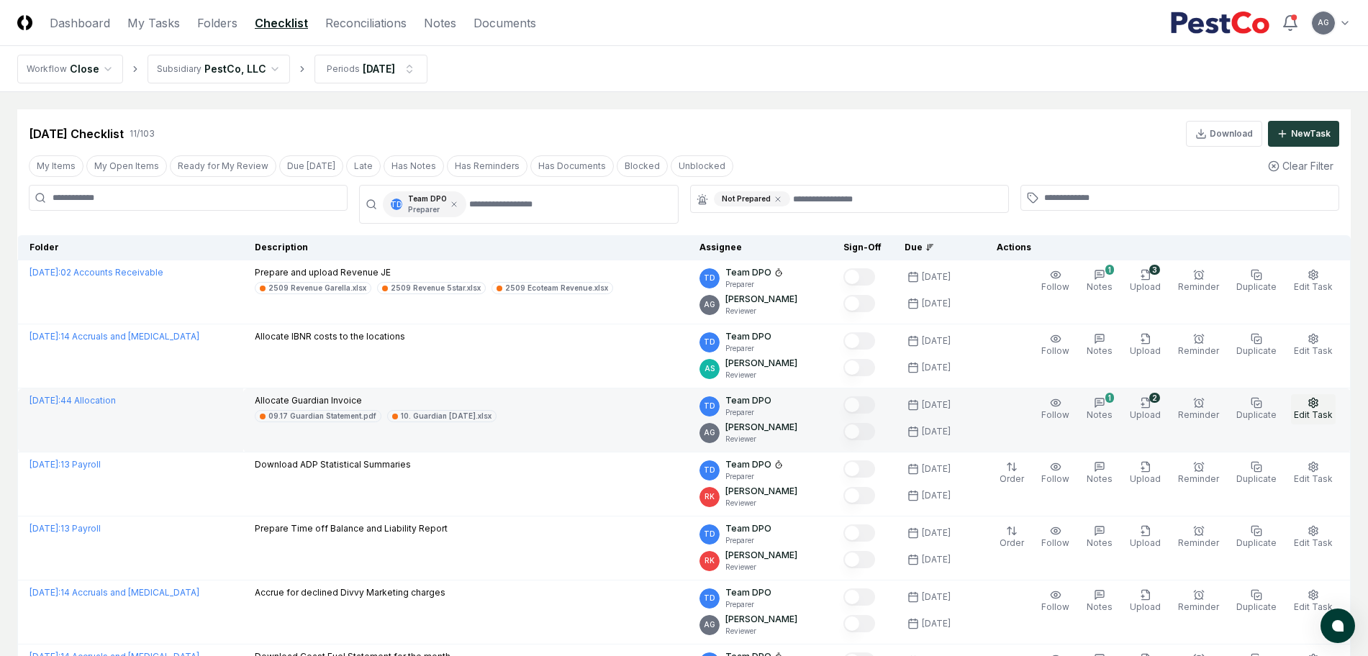
click at [1315, 407] on icon "button" at bounding box center [1313, 402] width 9 height 9
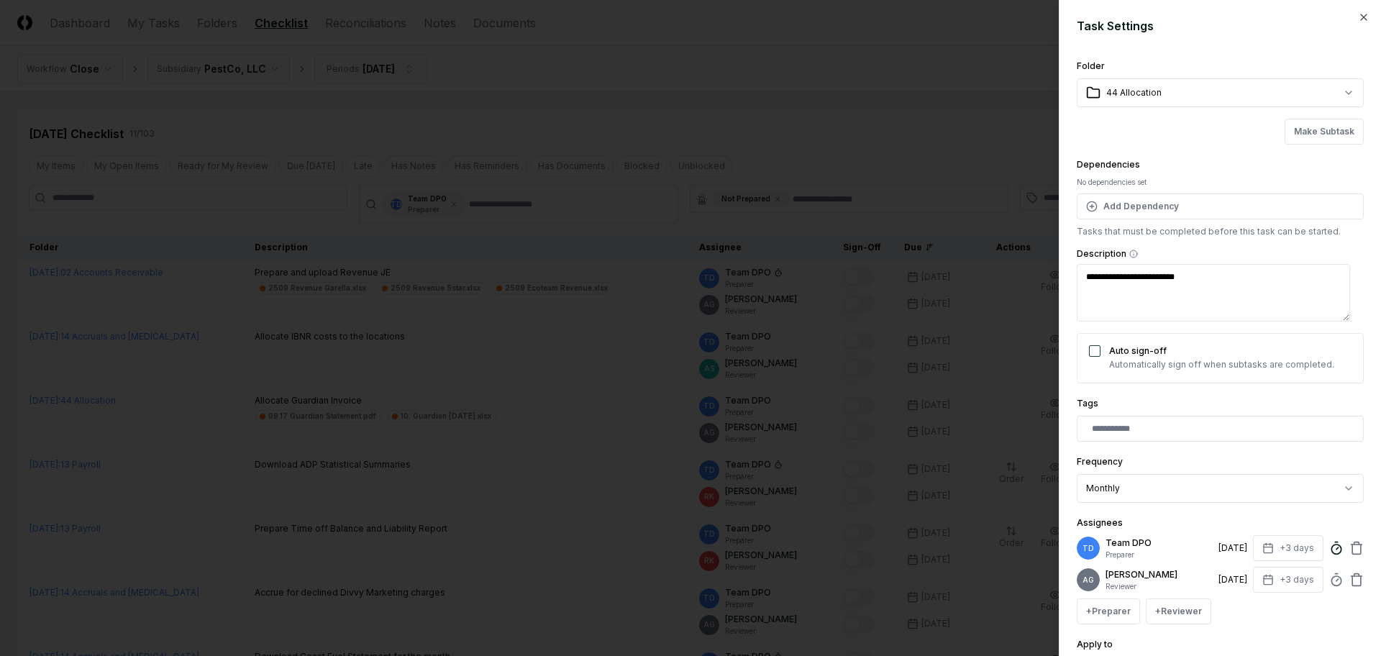
click at [1330, 552] on icon at bounding box center [1337, 548] width 14 height 14
type textarea "*"
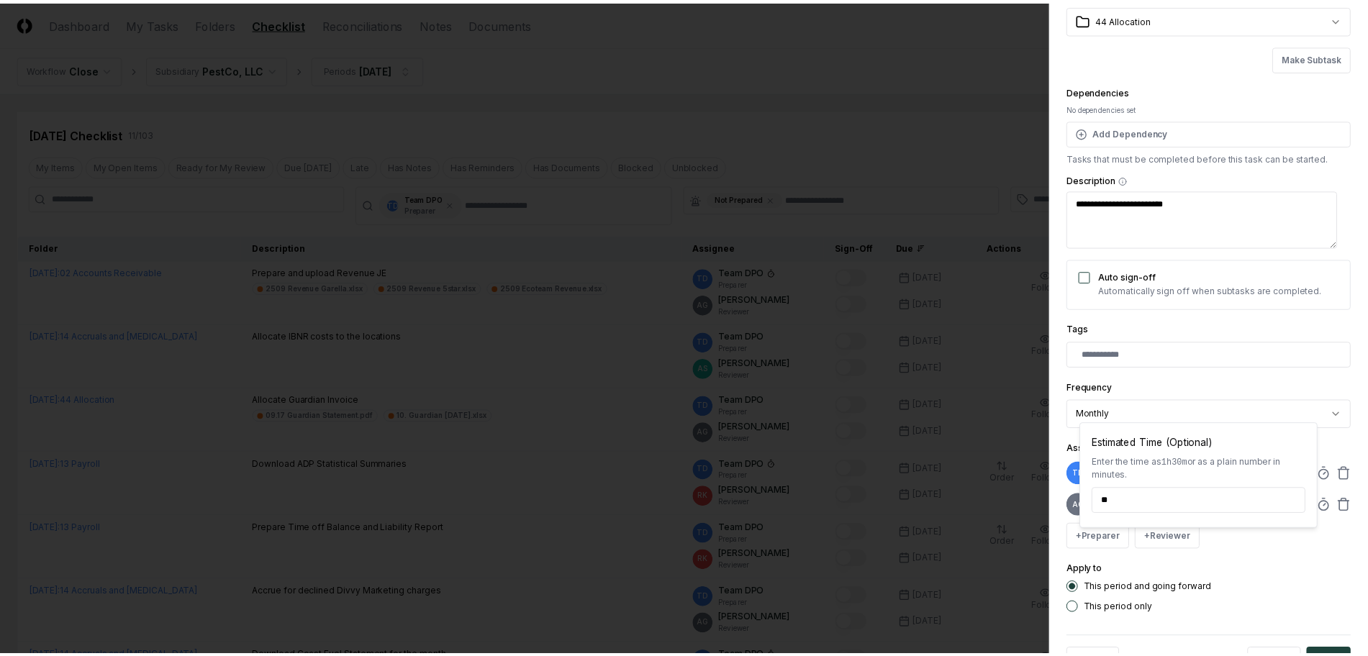
scroll to position [136, 0]
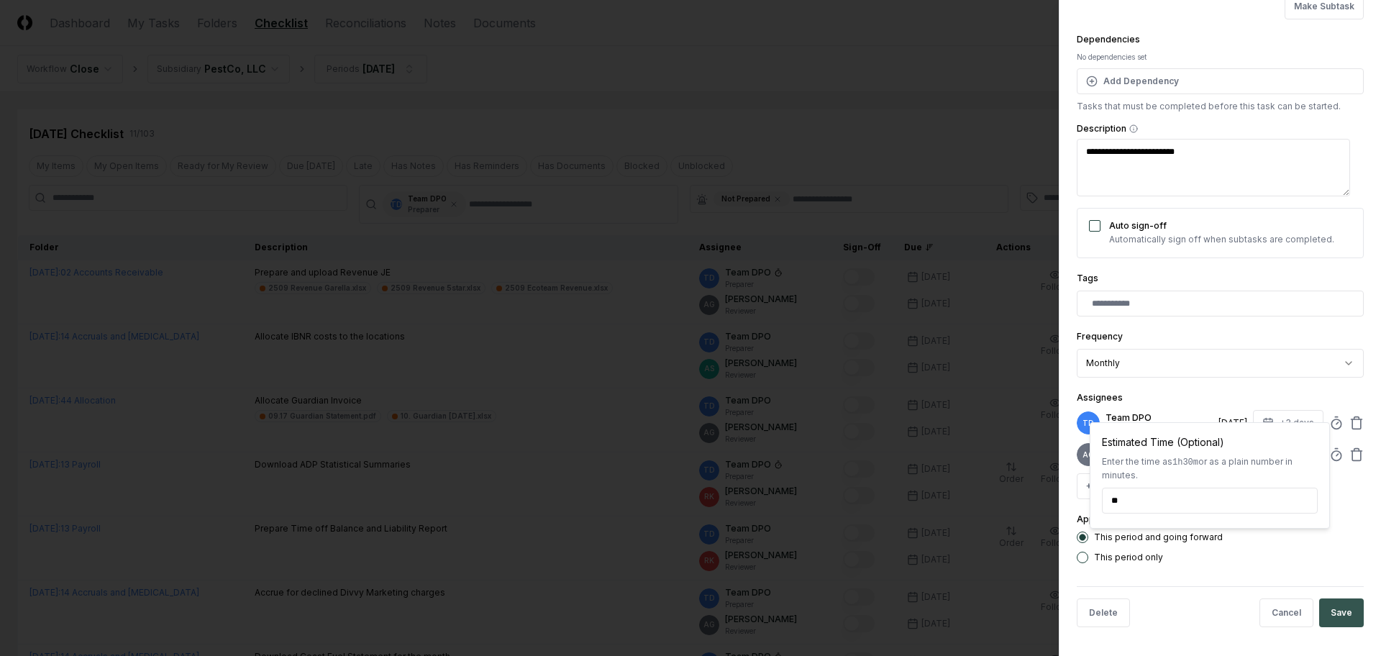
type input "*****"
click at [1323, 615] on button "Save" at bounding box center [1342, 613] width 45 height 29
type textarea "*"
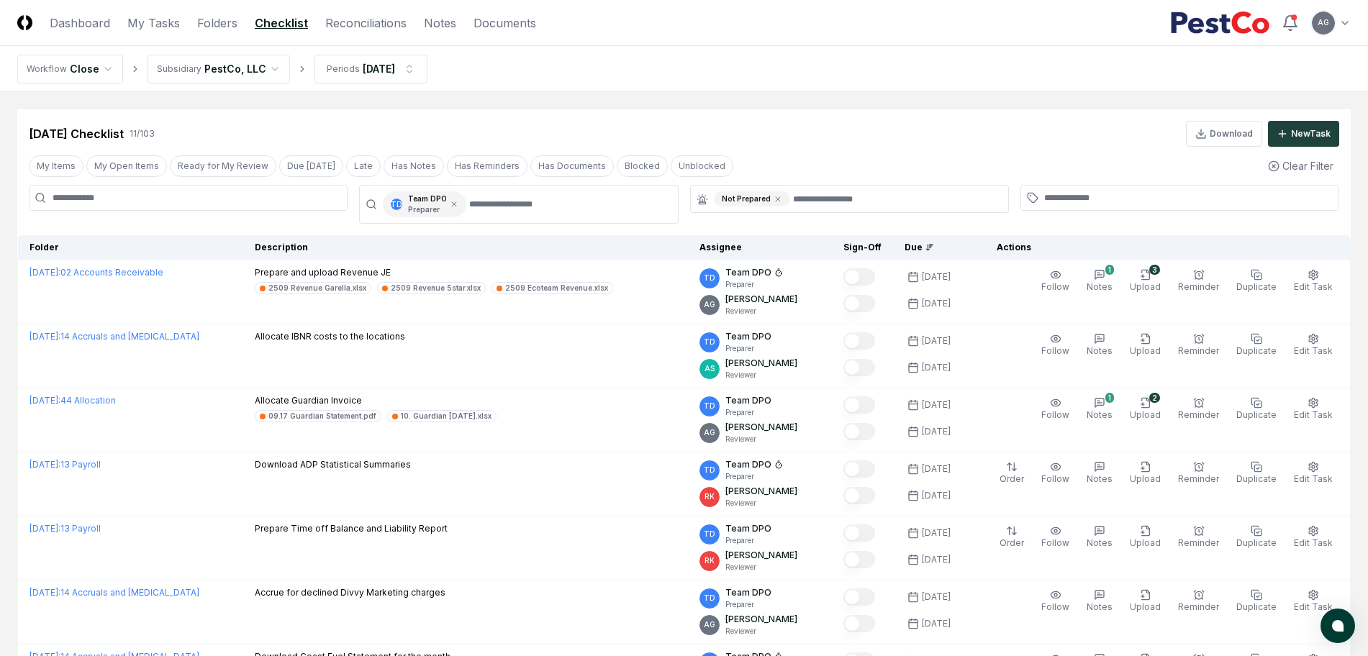
click at [680, 79] on nav "Workflow Close Subsidiary PestCo, LLC Periods Sep 2025" at bounding box center [684, 69] width 1368 height 46
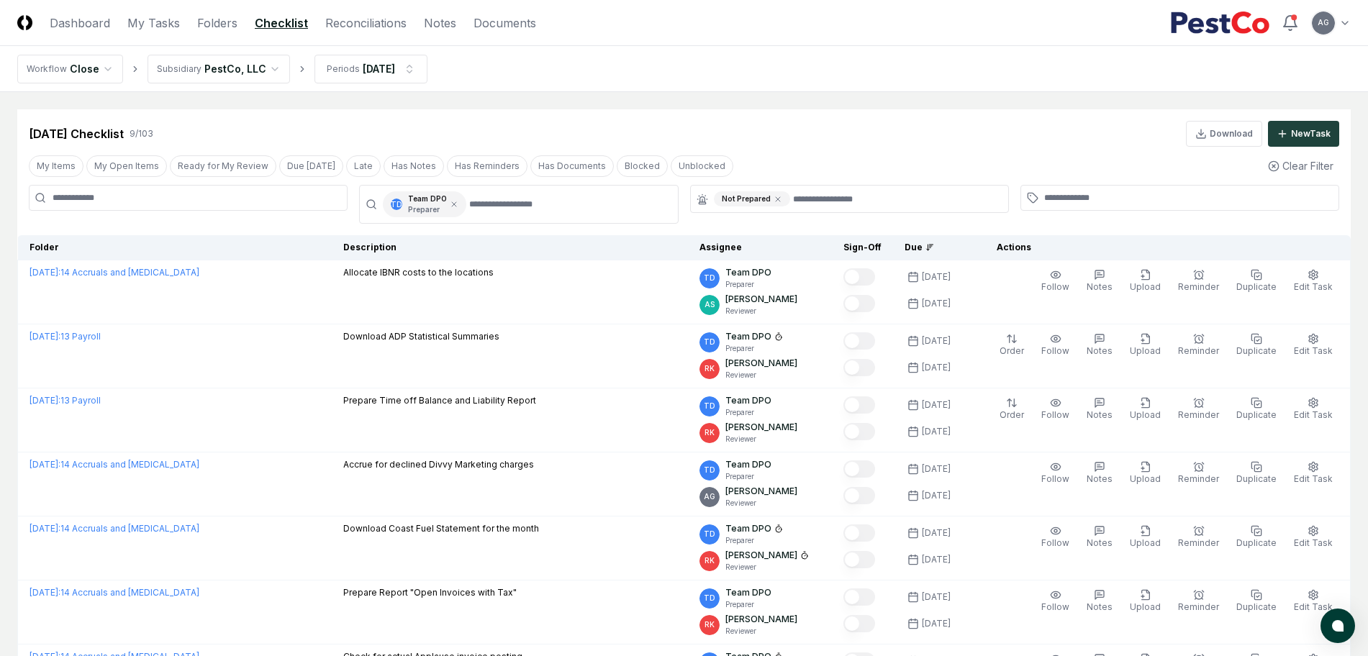
click at [366, 11] on header "CloseCore Dashboard My Tasks Folders Checklist Reconciliations Notes Documents …" at bounding box center [684, 23] width 1368 height 46
click at [366, 21] on link "Reconciliations" at bounding box center [365, 22] width 81 height 17
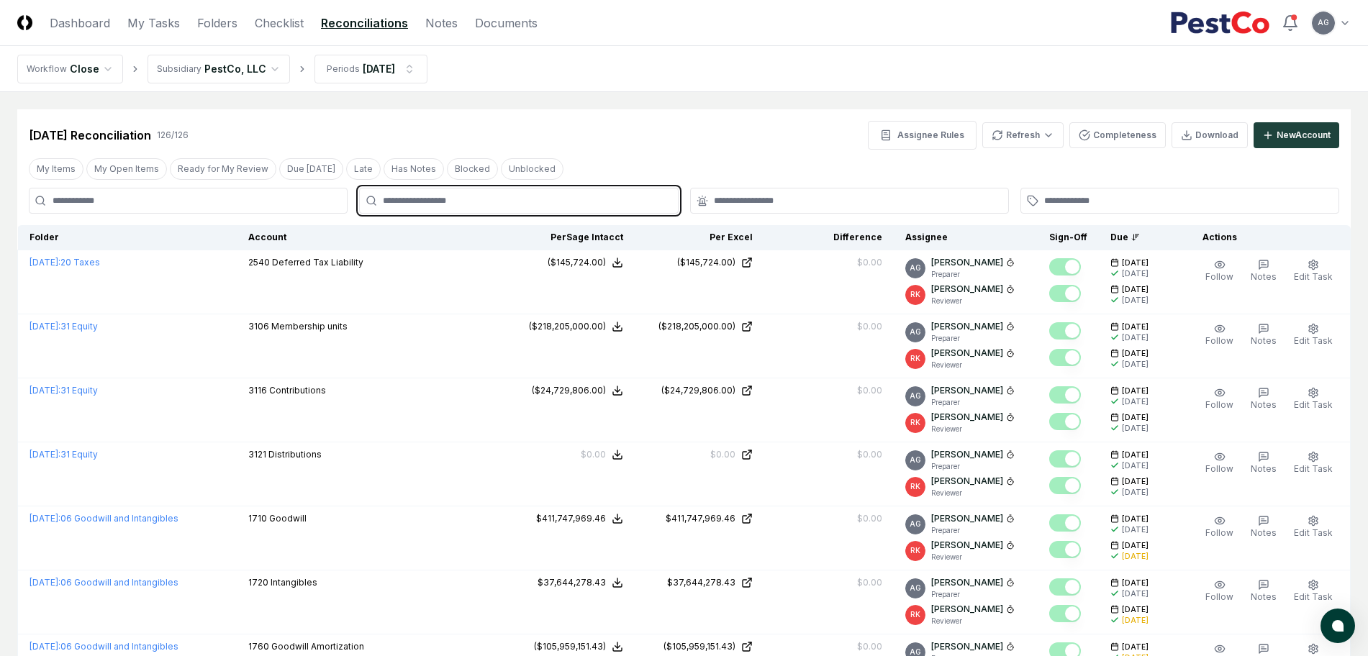
click at [523, 200] on input "text" at bounding box center [526, 200] width 286 height 13
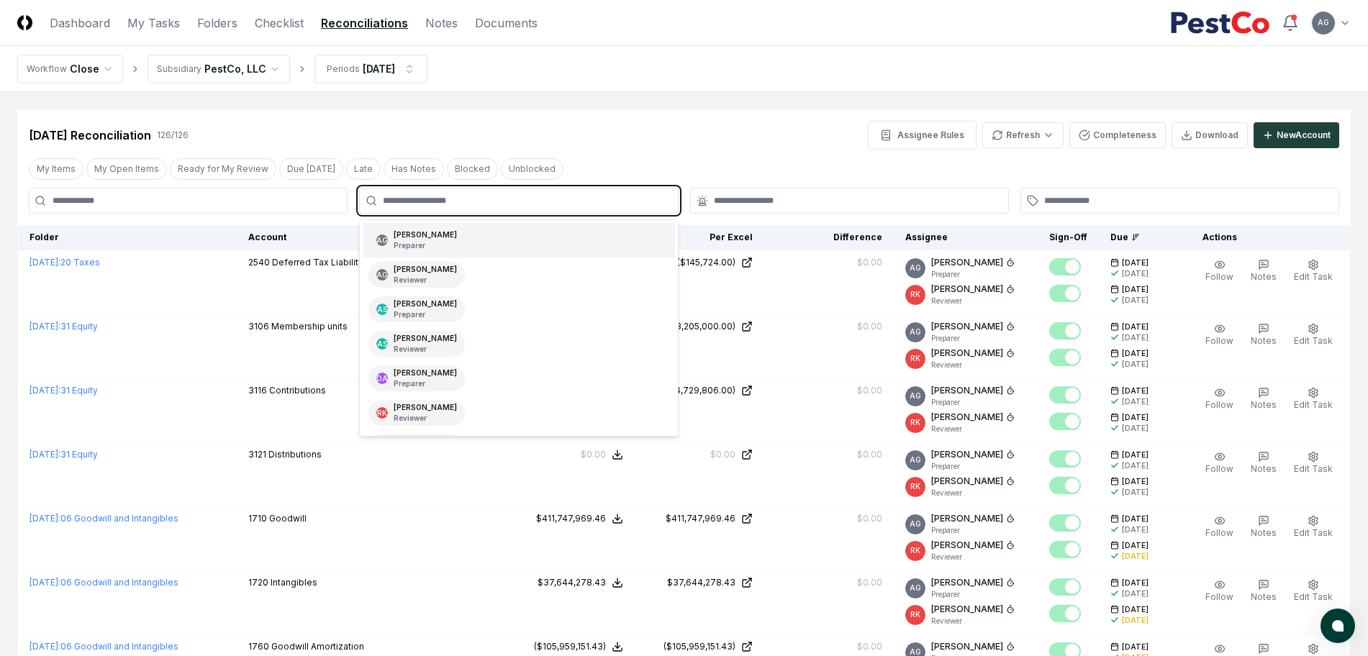
click at [503, 238] on div "AG Angelique Cotez Garcia Preparer" at bounding box center [519, 240] width 312 height 35
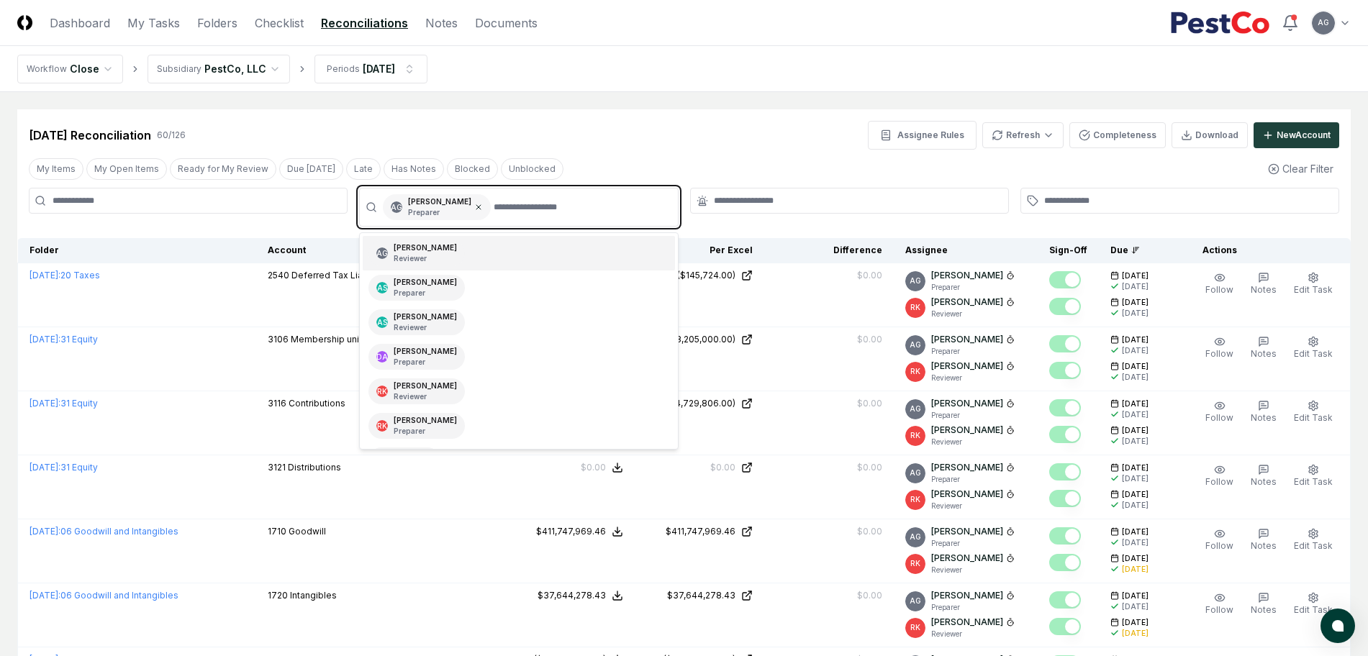
click at [483, 209] on icon at bounding box center [478, 207] width 9 height 9
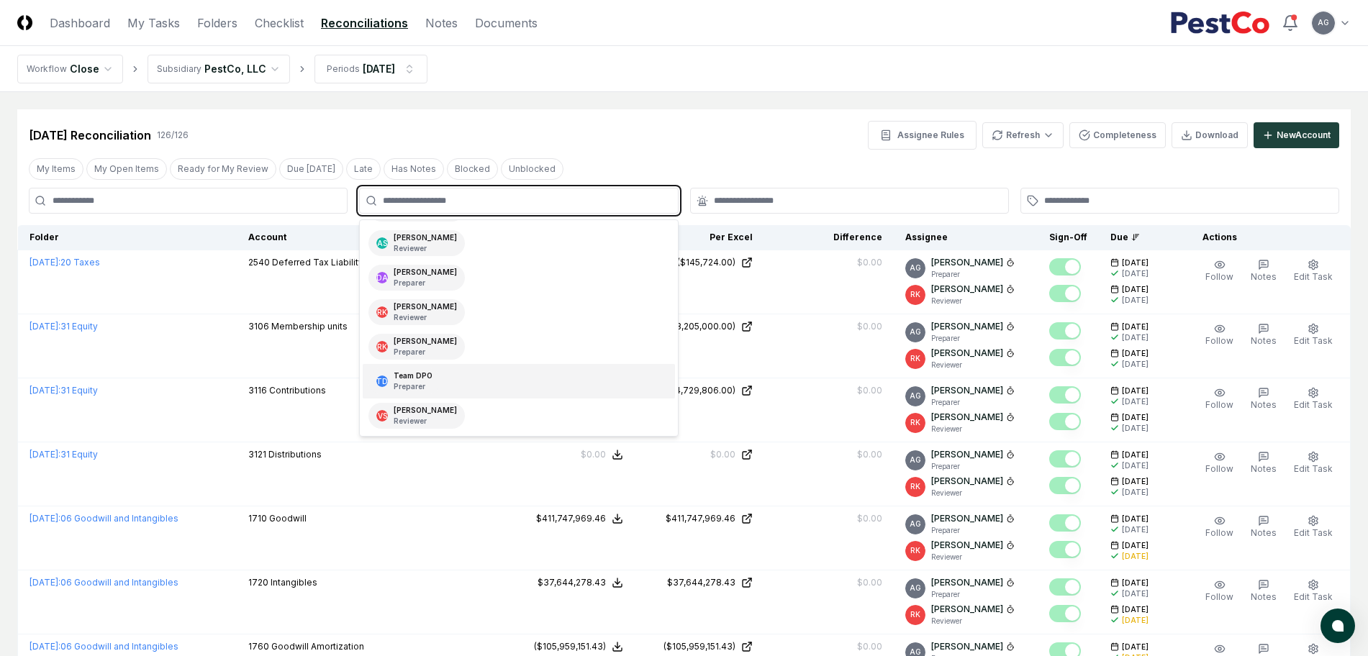
click at [455, 379] on div "TD Team DPO Preparer" at bounding box center [519, 381] width 312 height 35
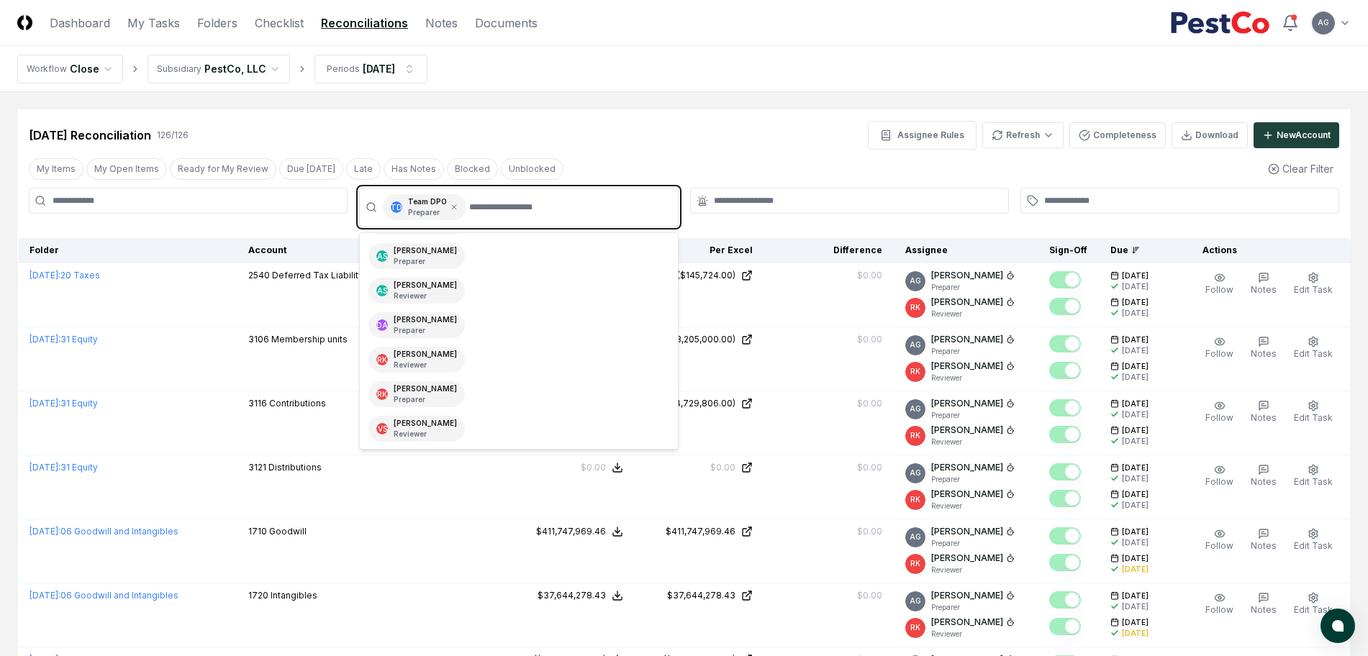
scroll to position [66, 0]
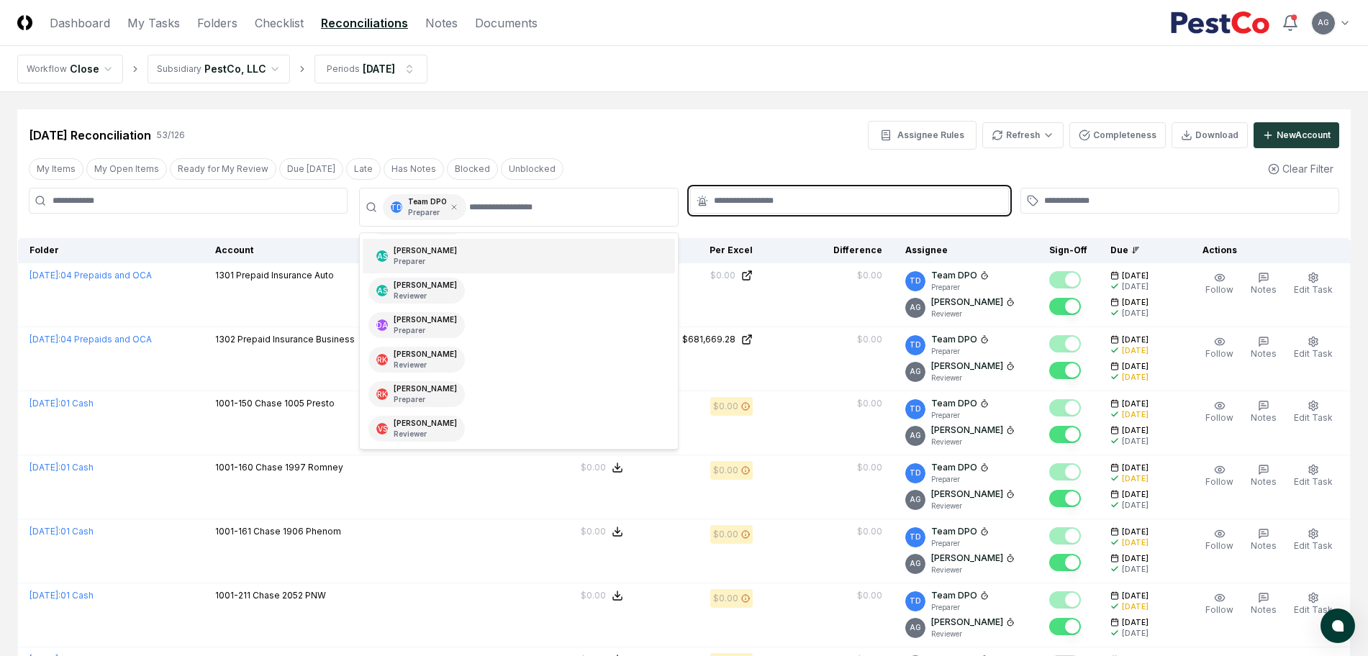
click at [770, 196] on input "text" at bounding box center [857, 200] width 286 height 13
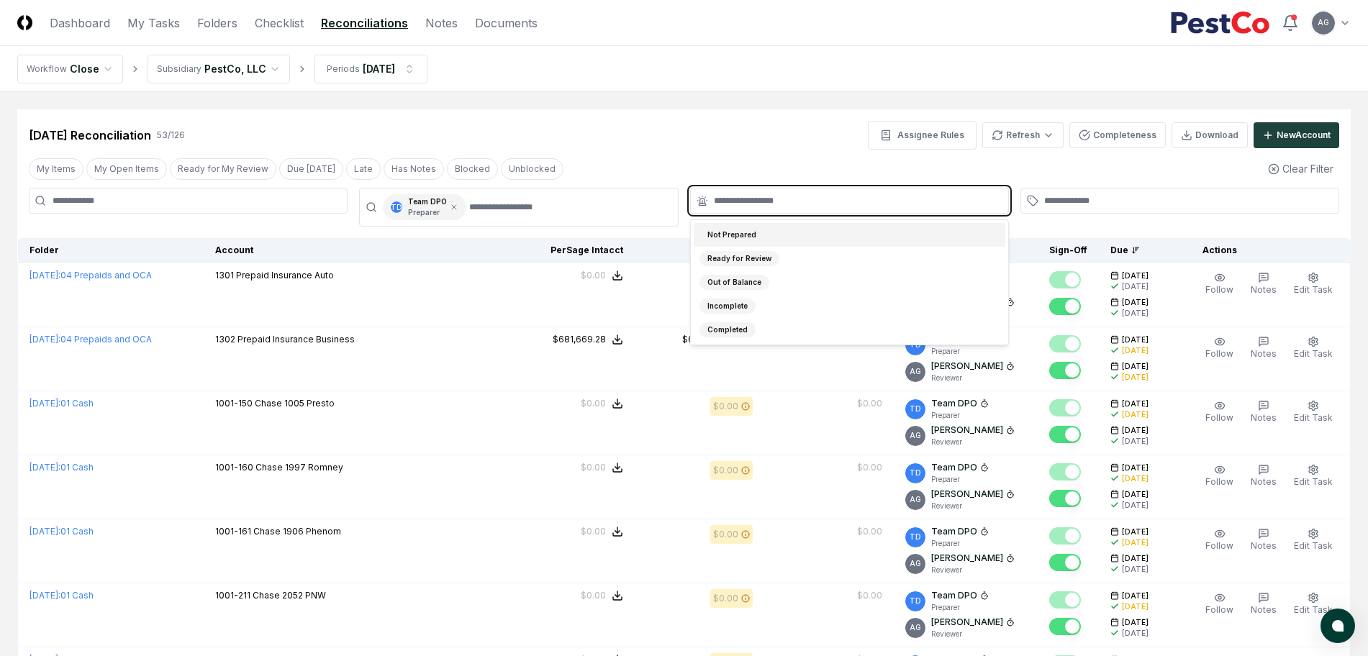
click at [773, 232] on div "Not Prepared" at bounding box center [850, 235] width 312 height 24
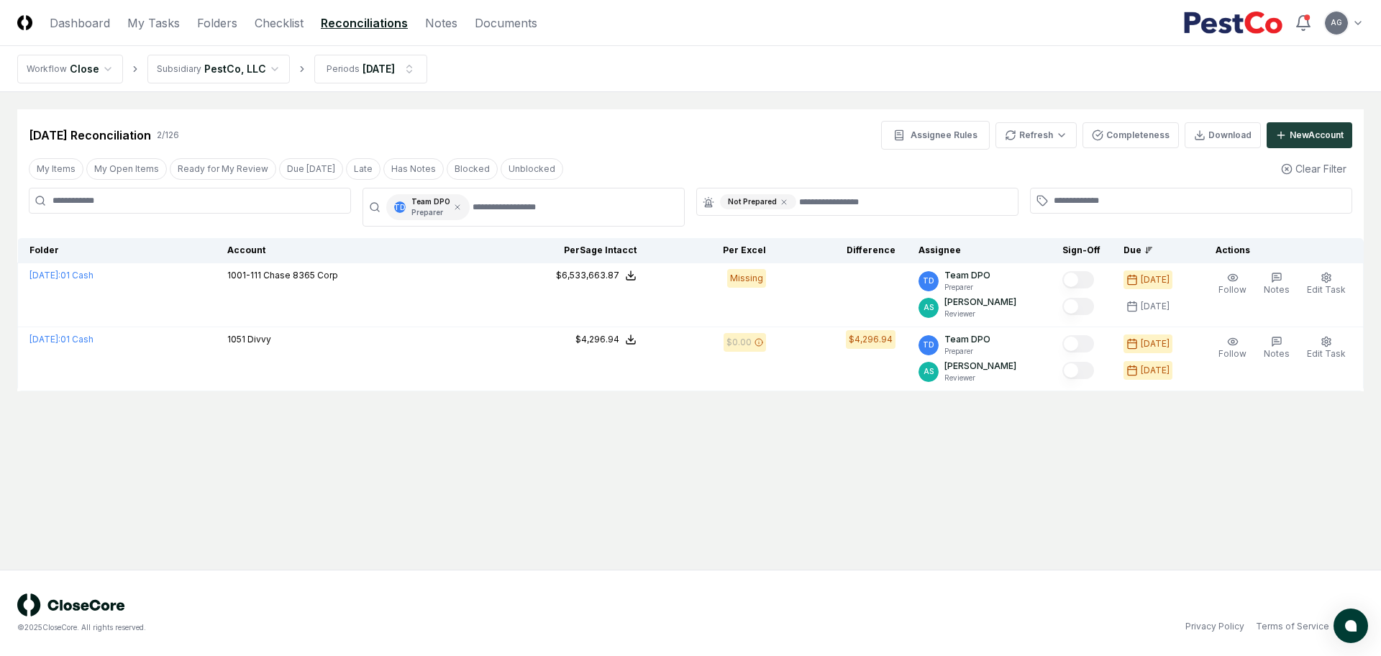
click at [536, 450] on main "Cancel Reassign Sep 2025 Reconciliation 2 / 126 Assignee Rules Refresh Complete…" at bounding box center [690, 331] width 1381 height 478
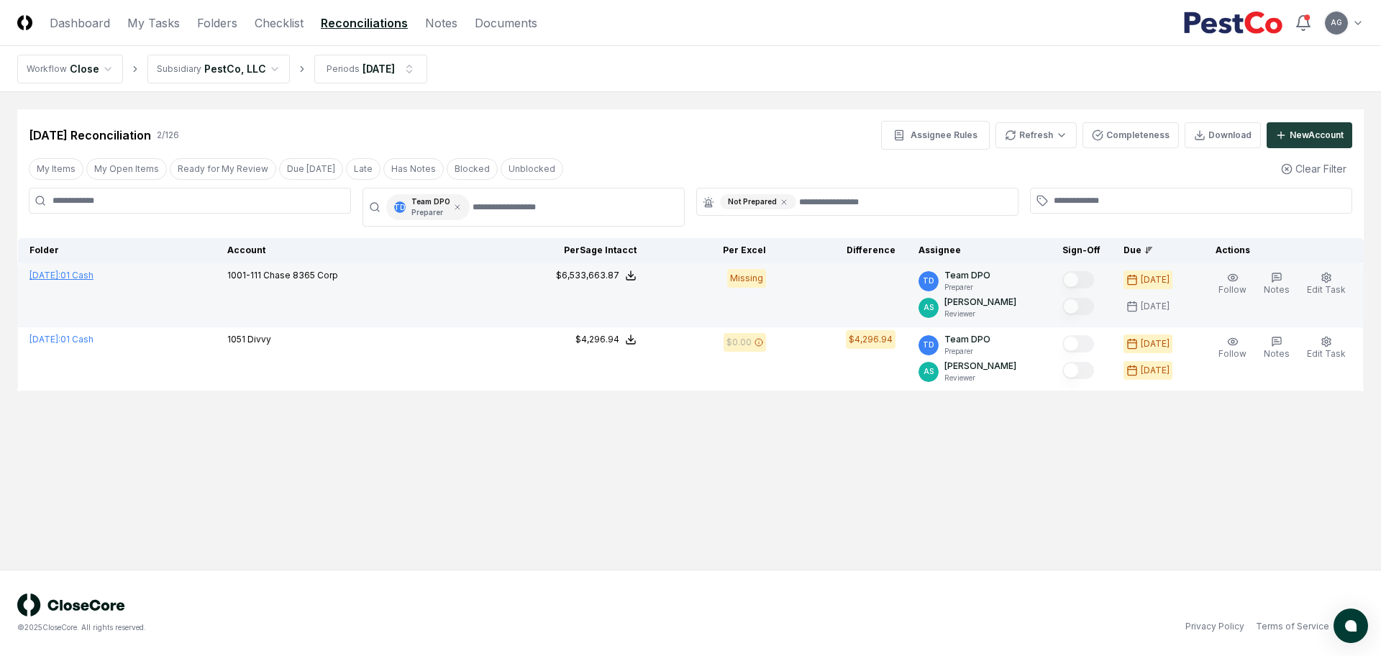
click at [60, 274] on span "September 2025 :" at bounding box center [44, 275] width 31 height 11
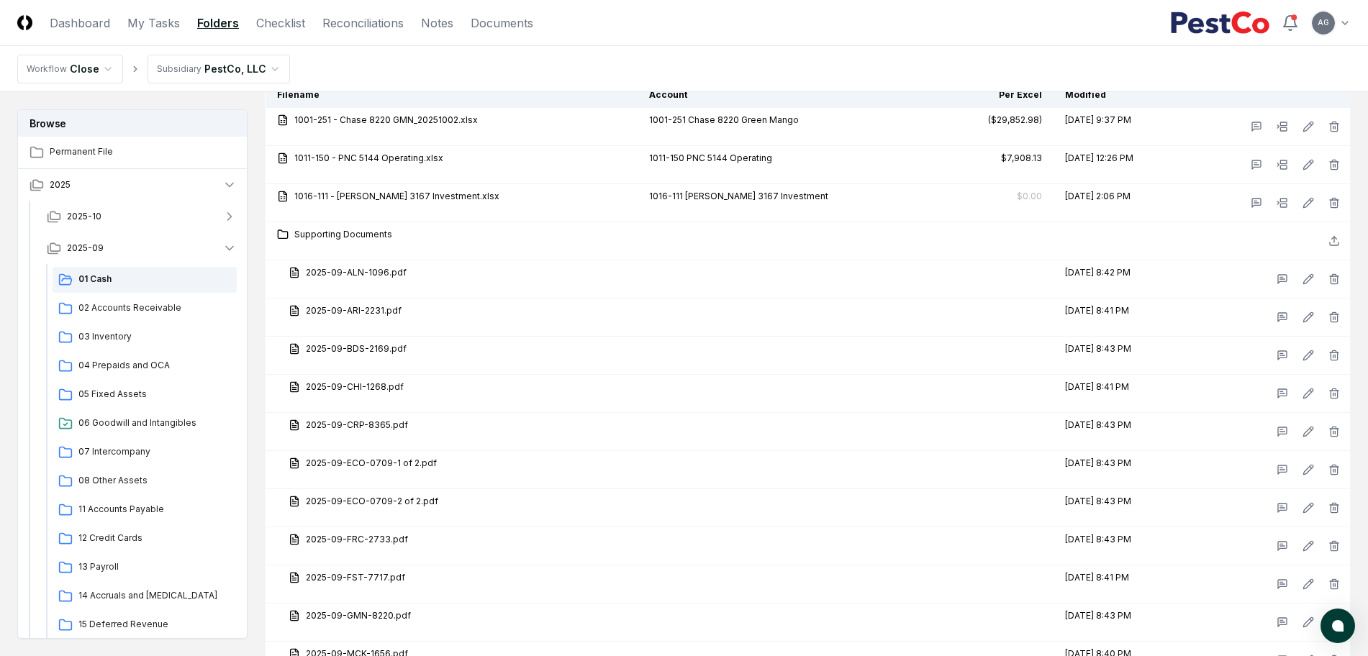
scroll to position [3777, 0]
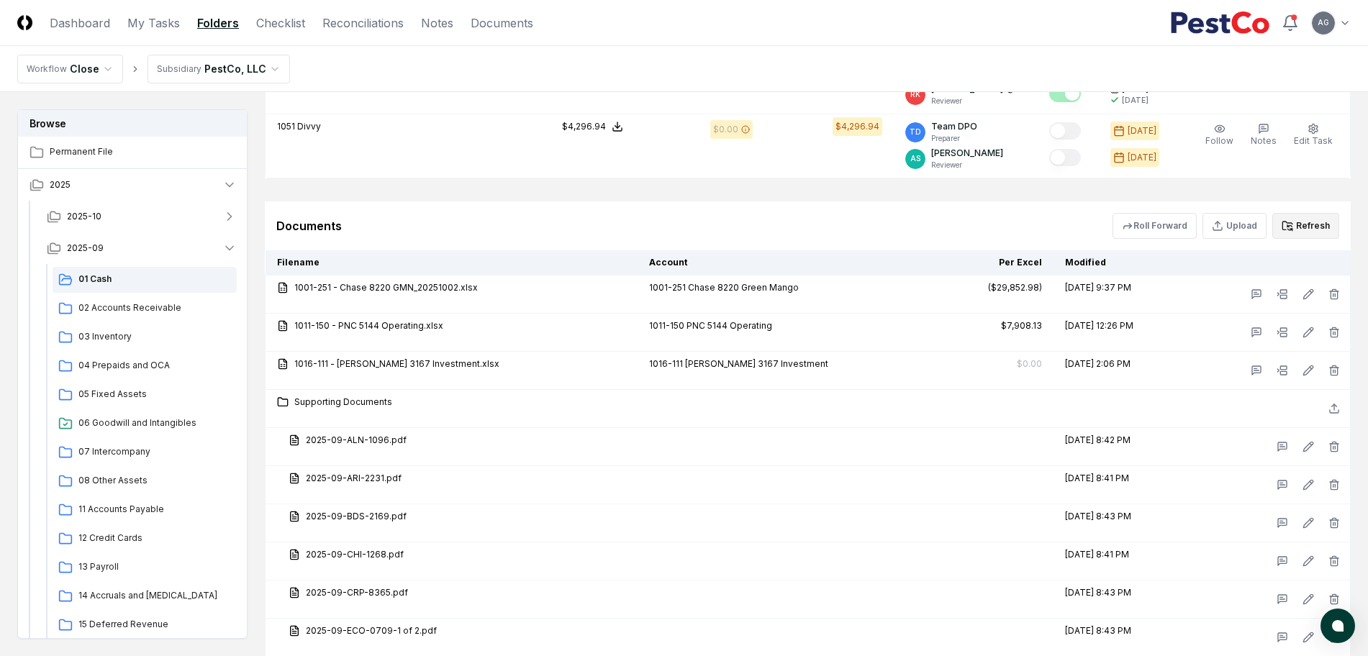
click at [1330, 227] on button "Refresh" at bounding box center [1305, 226] width 67 height 26
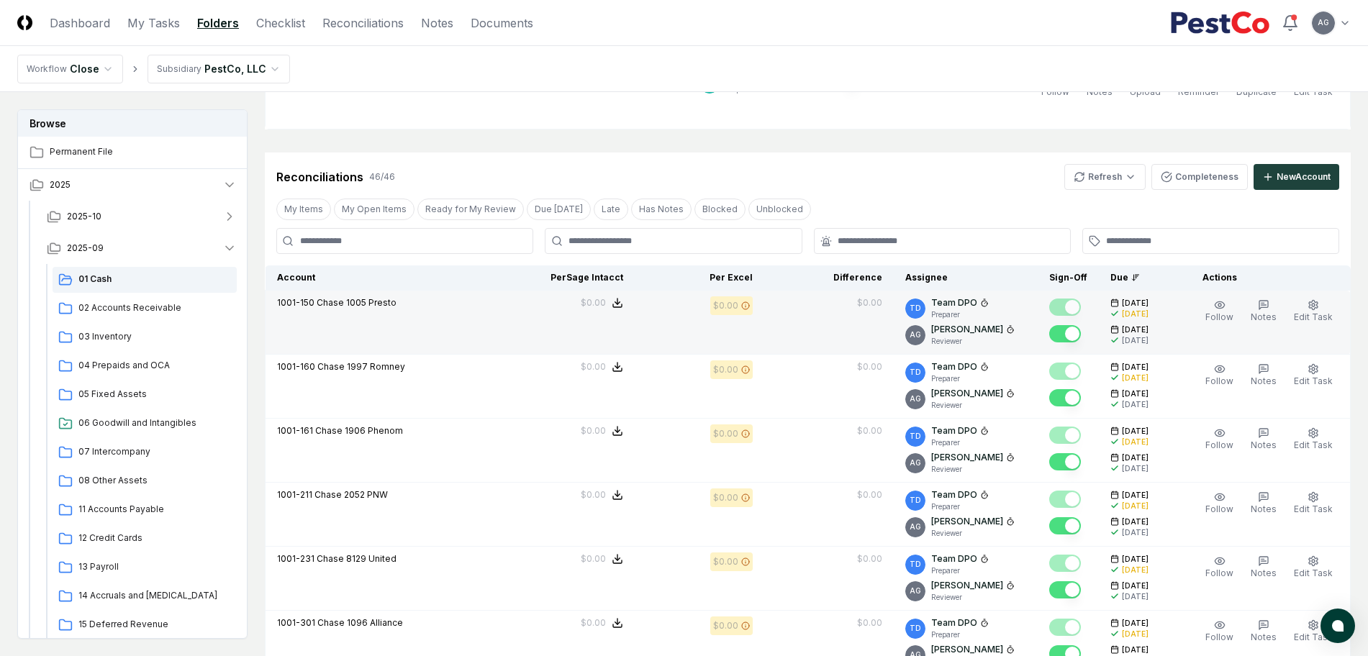
scroll to position [450, 0]
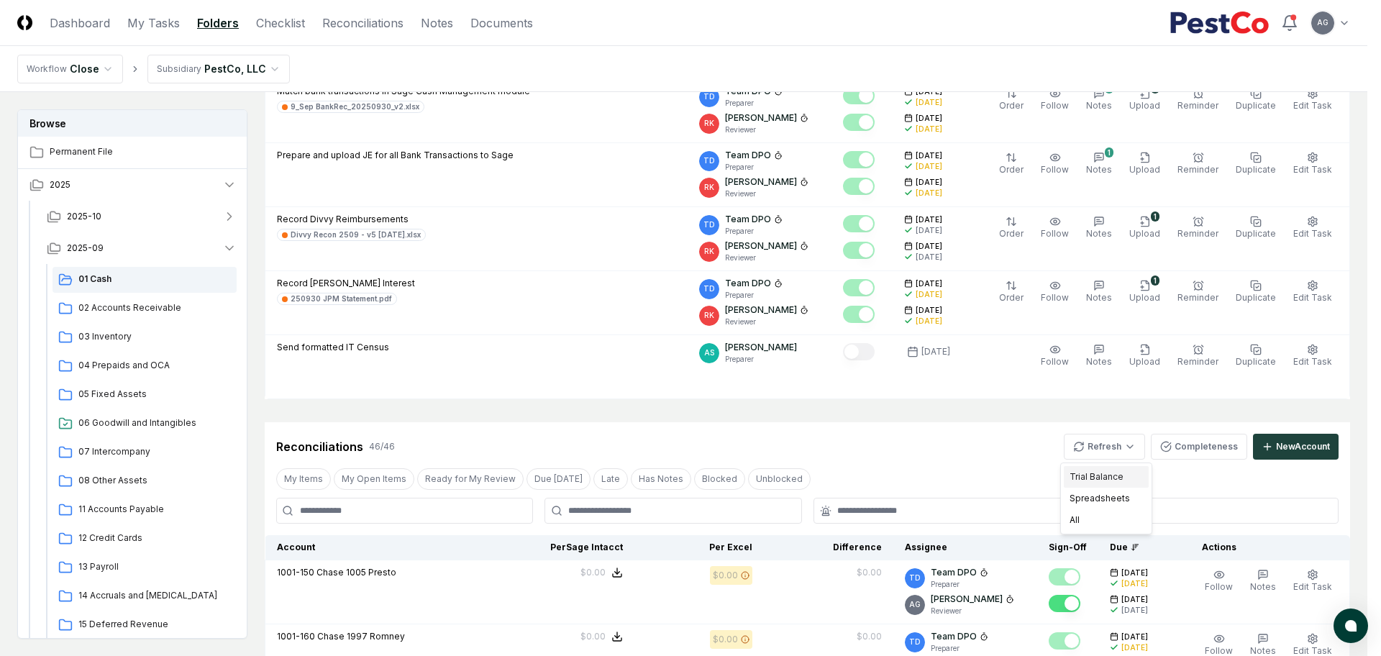
click at [1104, 475] on div "Trial Balance" at bounding box center [1106, 477] width 85 height 22
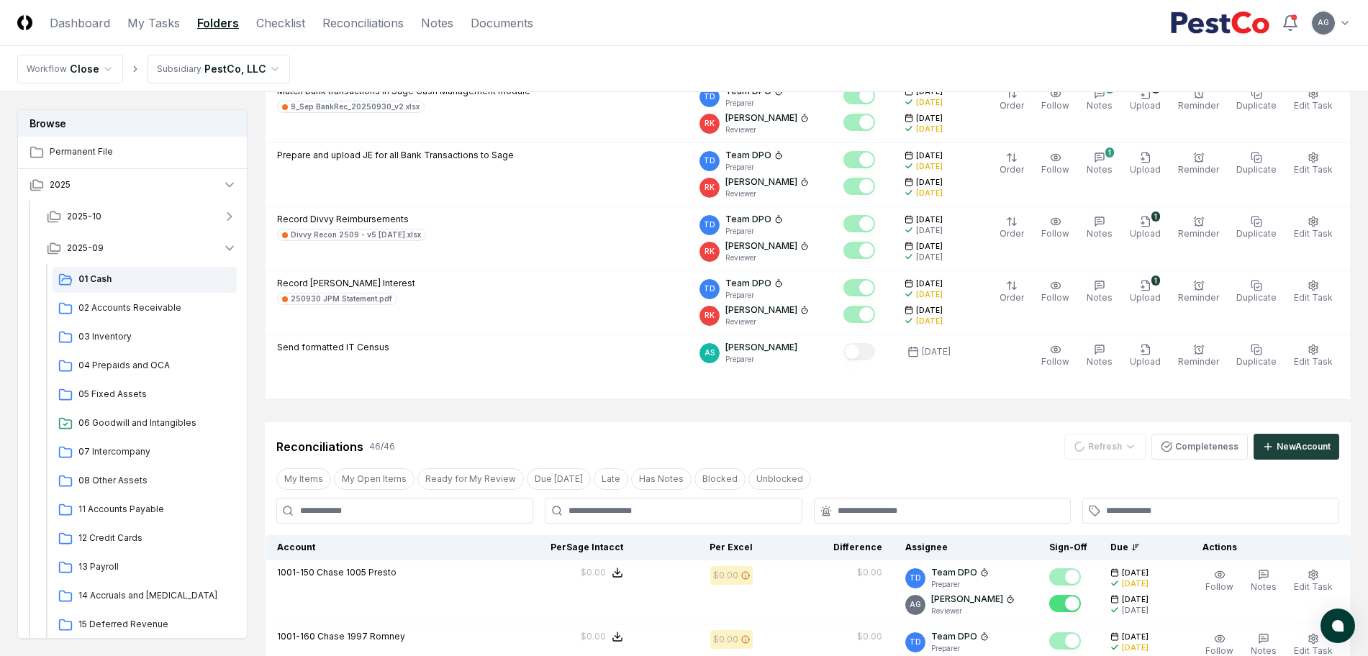
click at [950, 440] on div "Reconciliations 46 / 46 Refresh Completeness New Account" at bounding box center [807, 447] width 1063 height 26
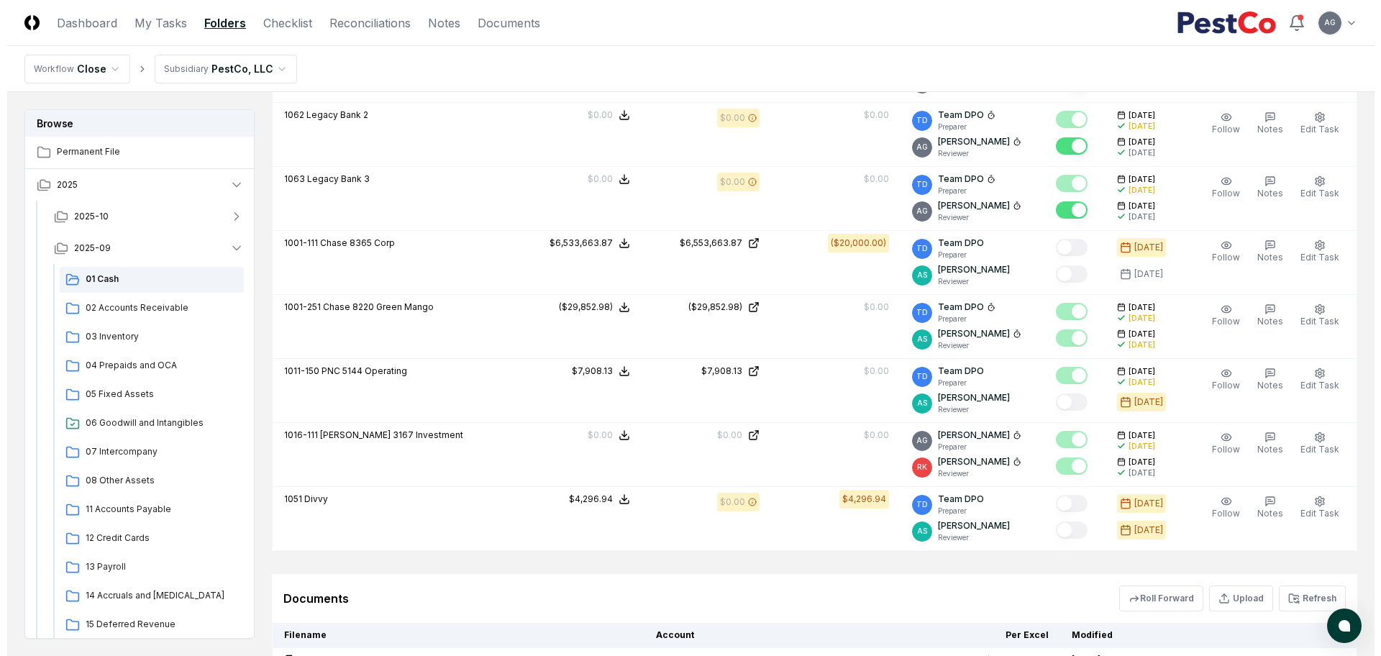
scroll to position [3418, 0]
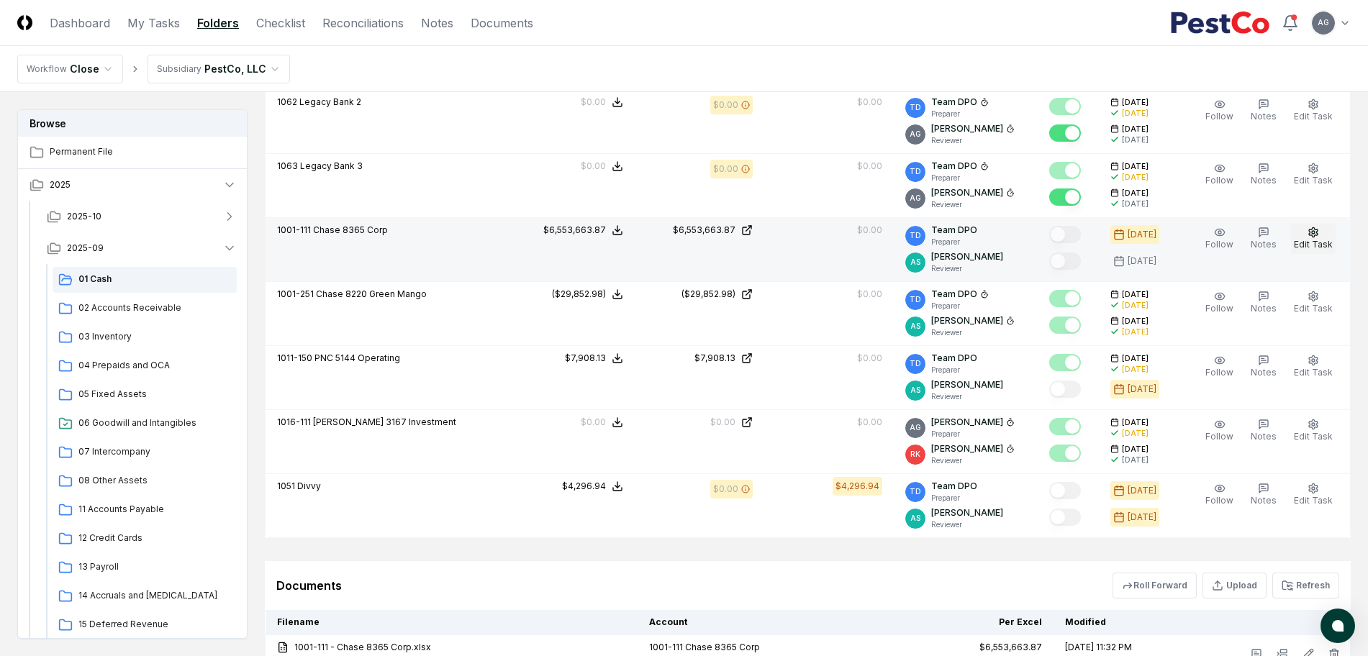
click at [1317, 245] on span "Edit Task" at bounding box center [1313, 244] width 39 height 11
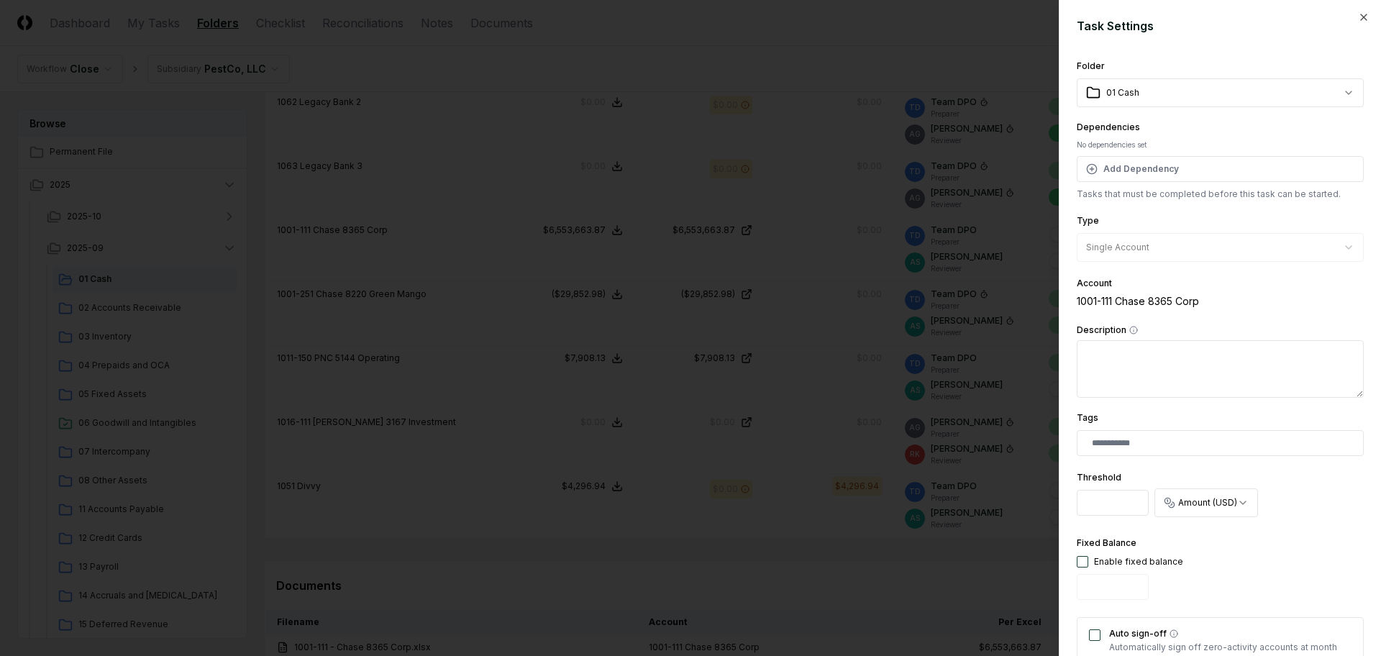
drag, startPoint x: 1112, startPoint y: 499, endPoint x: 1085, endPoint y: 501, distance: 26.7
click at [1085, 501] on input "***" at bounding box center [1113, 503] width 72 height 26
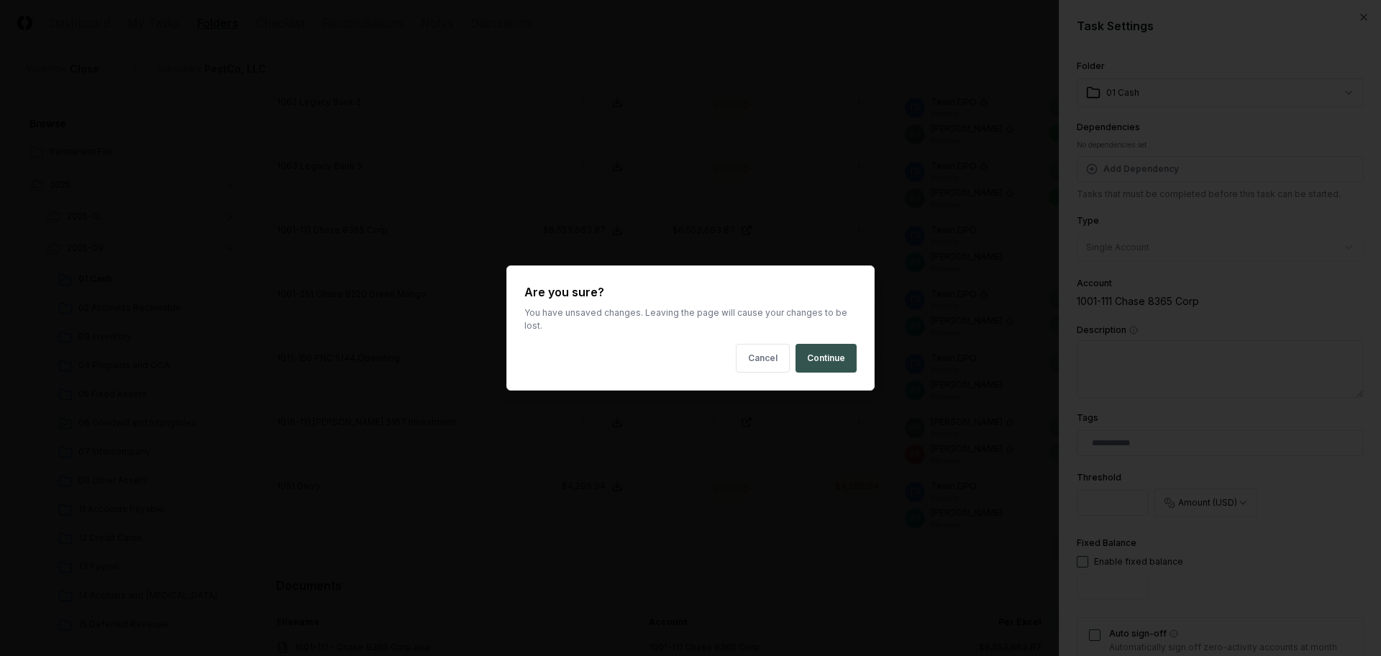
click at [825, 356] on button "Continue" at bounding box center [826, 358] width 61 height 29
type input "***"
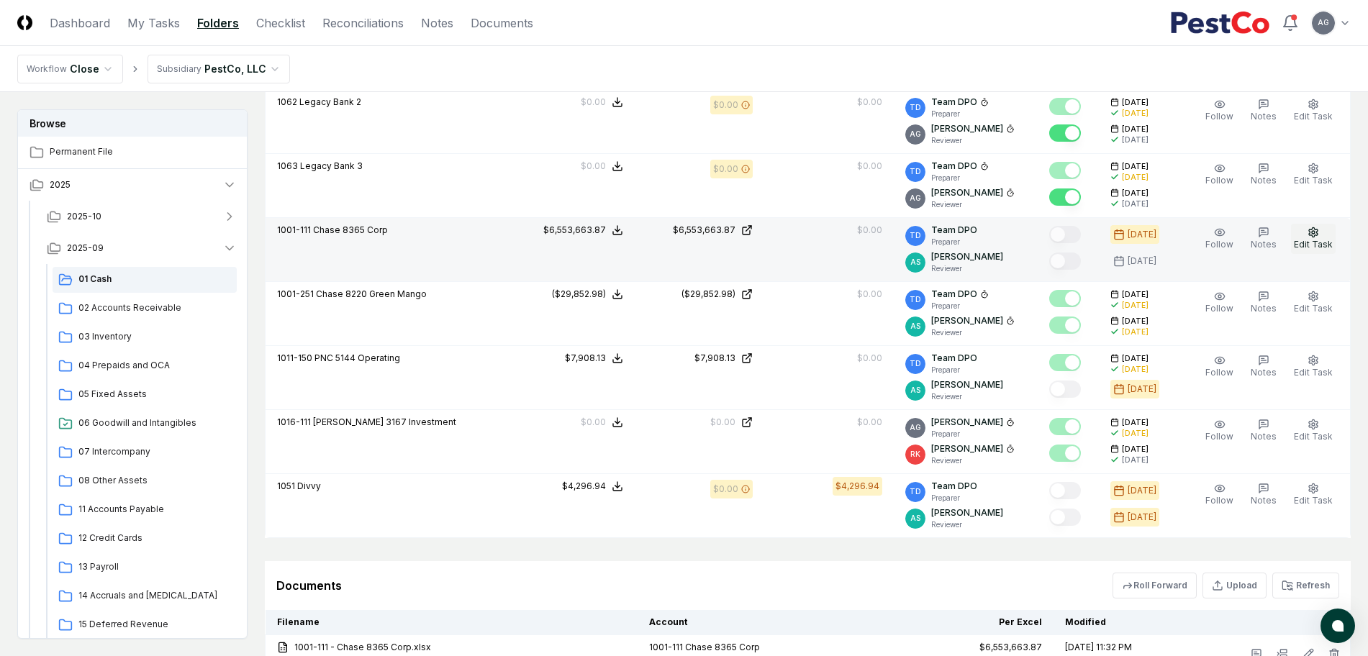
click at [1306, 242] on span "Edit Task" at bounding box center [1313, 244] width 39 height 11
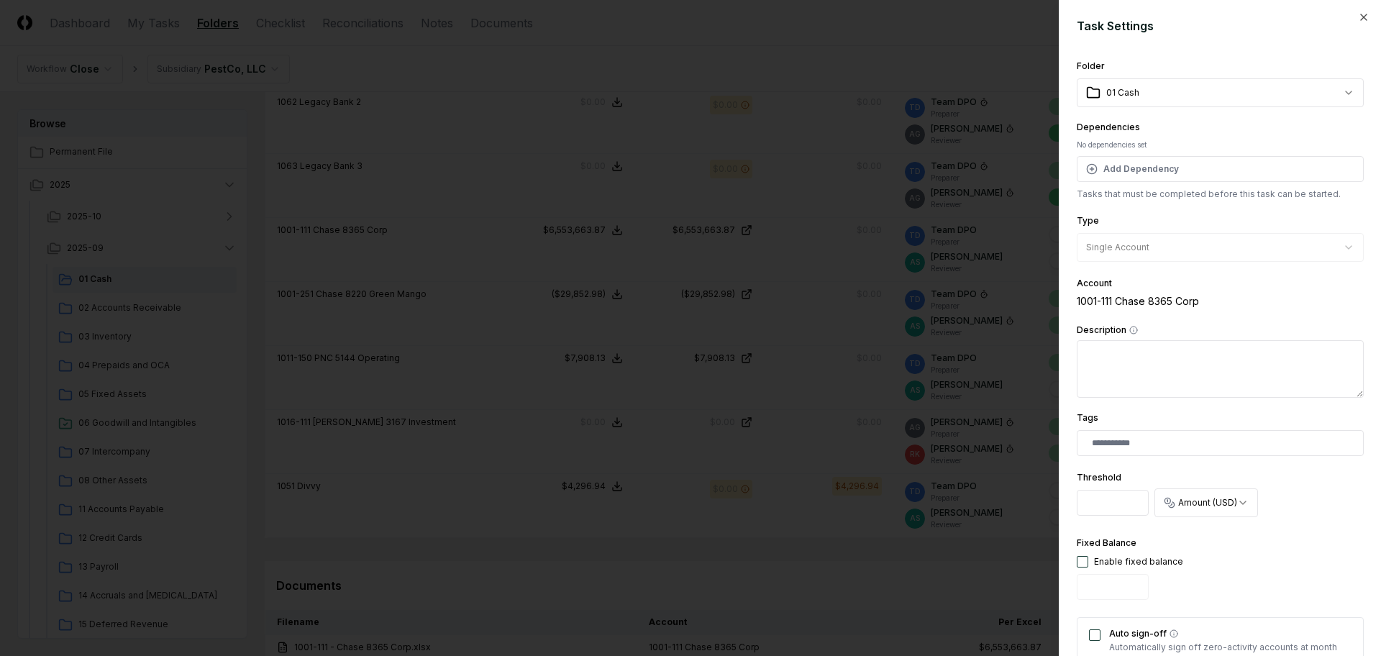
scroll to position [270, 0]
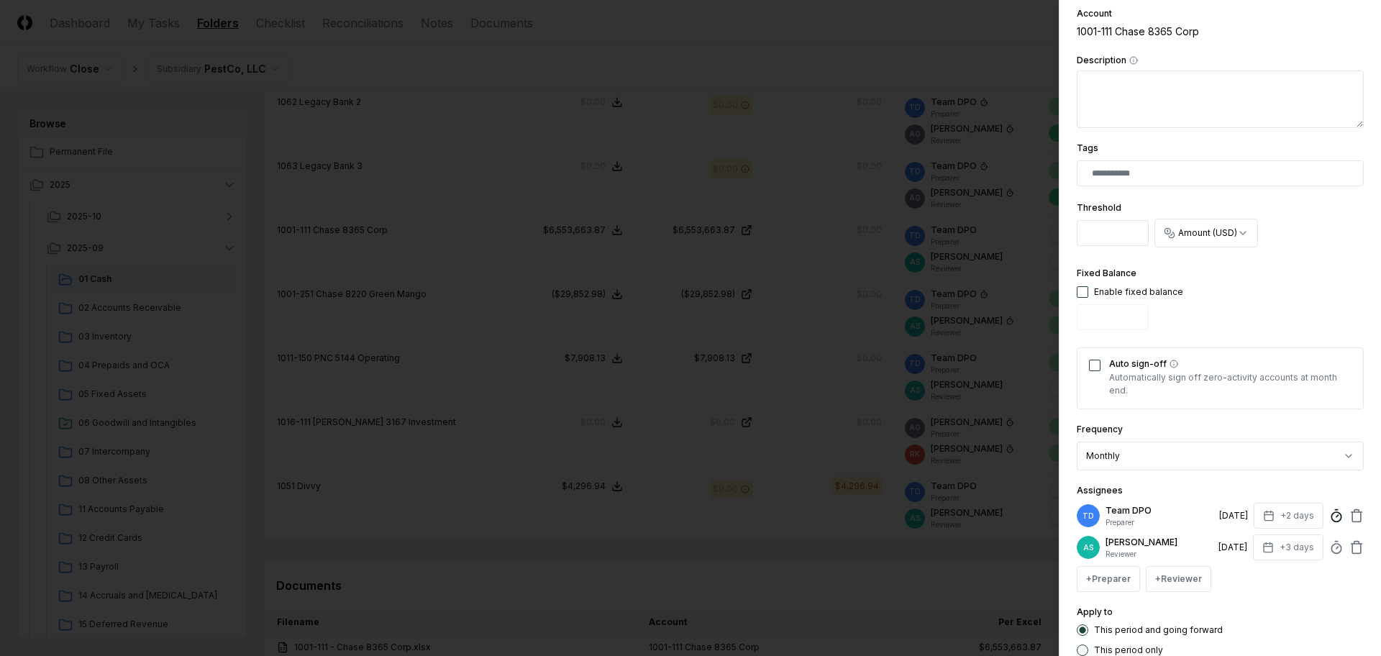
click at [1335, 510] on line at bounding box center [1336, 510] width 2 height 0
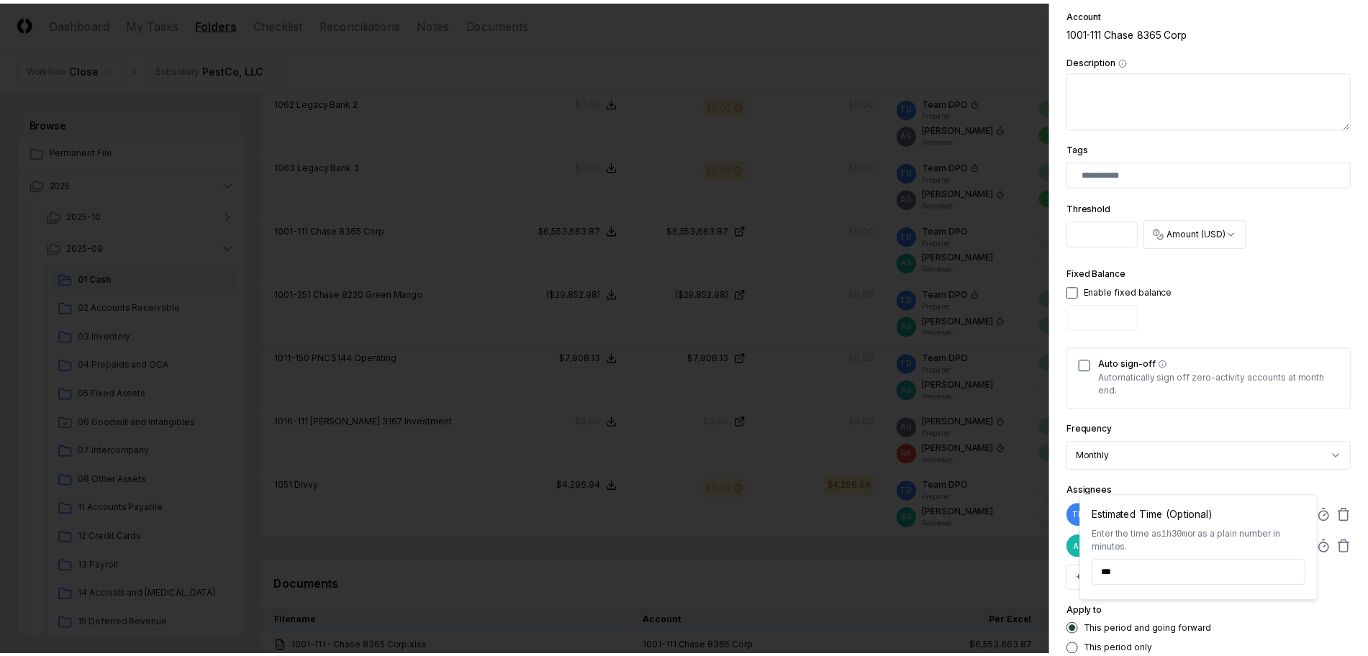
scroll to position [363, 0]
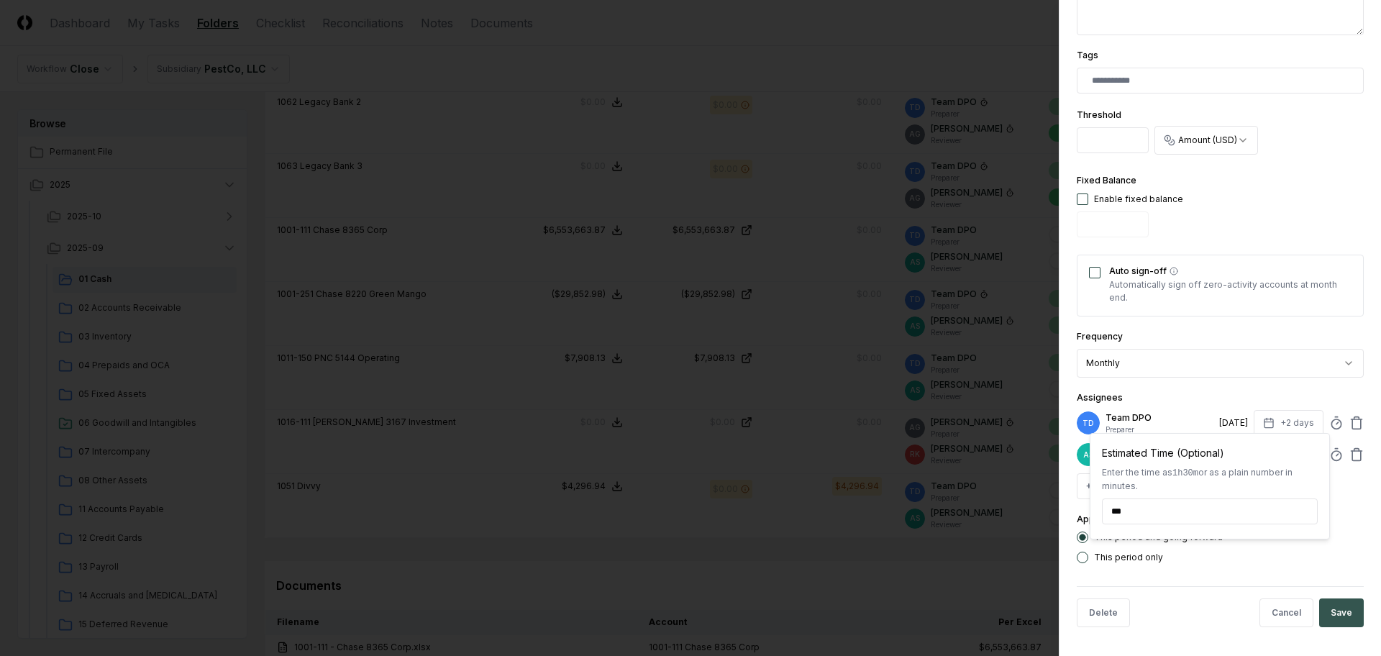
type input "*****"
click at [1341, 613] on button "Save" at bounding box center [1342, 613] width 45 height 29
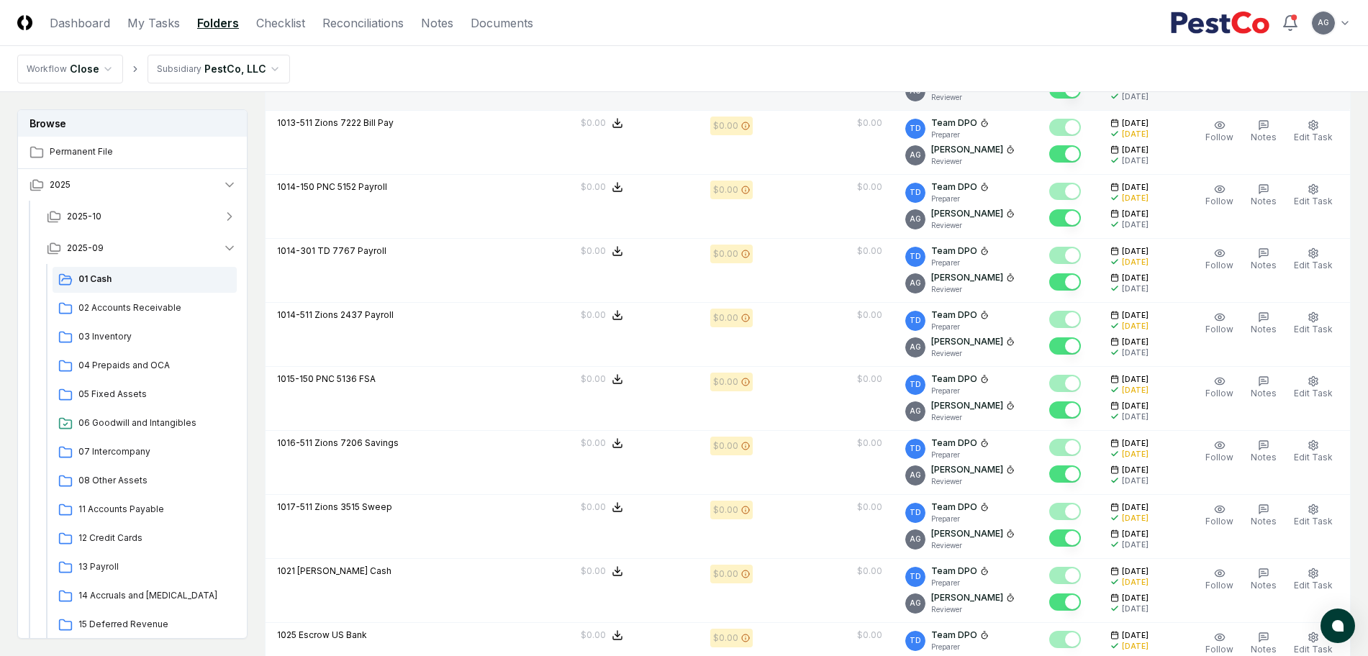
scroll to position [2608, 0]
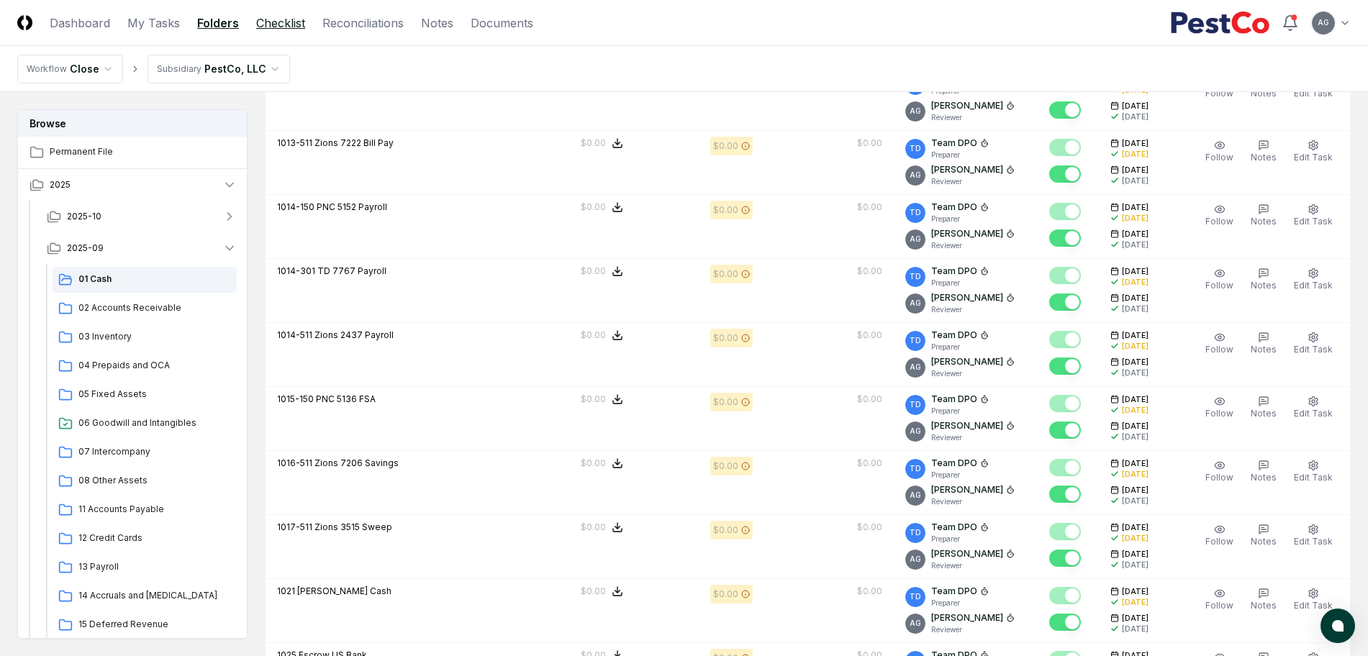
click at [285, 22] on link "Checklist" at bounding box center [280, 22] width 49 height 17
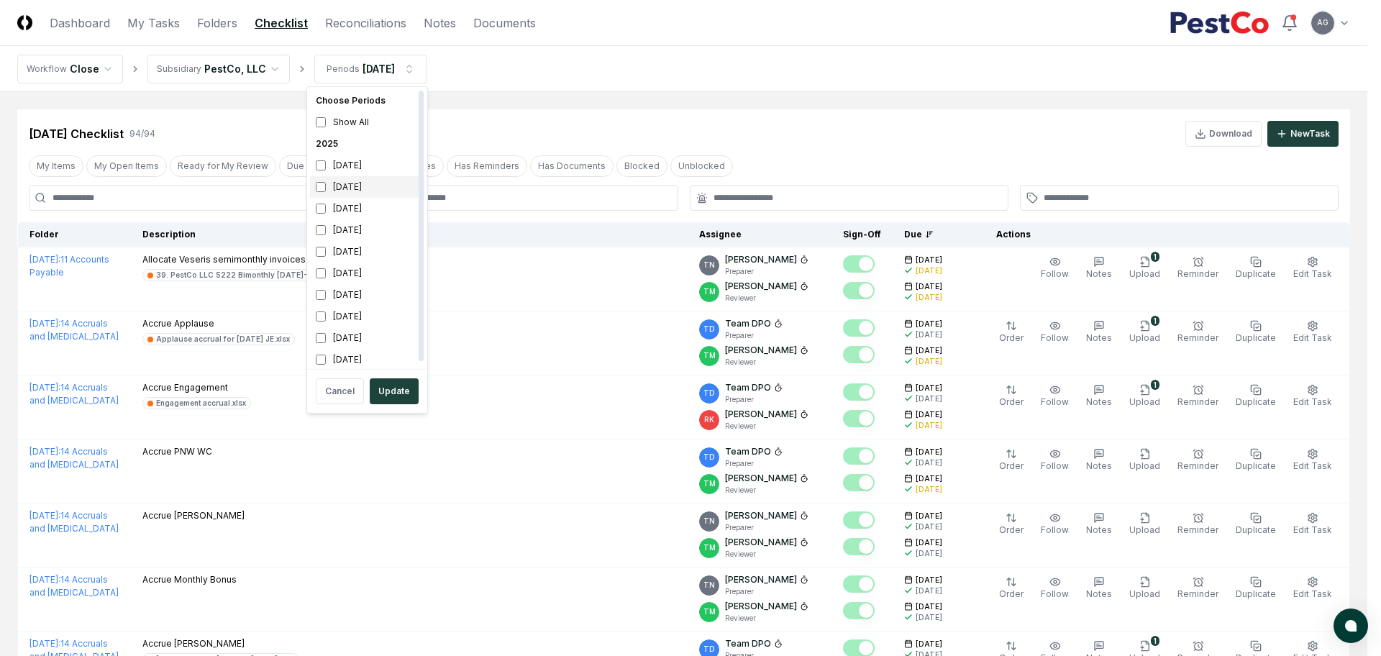
click at [345, 183] on div "[DATE]" at bounding box center [367, 187] width 114 height 22
click at [340, 210] on div "August 2025" at bounding box center [367, 209] width 114 height 22
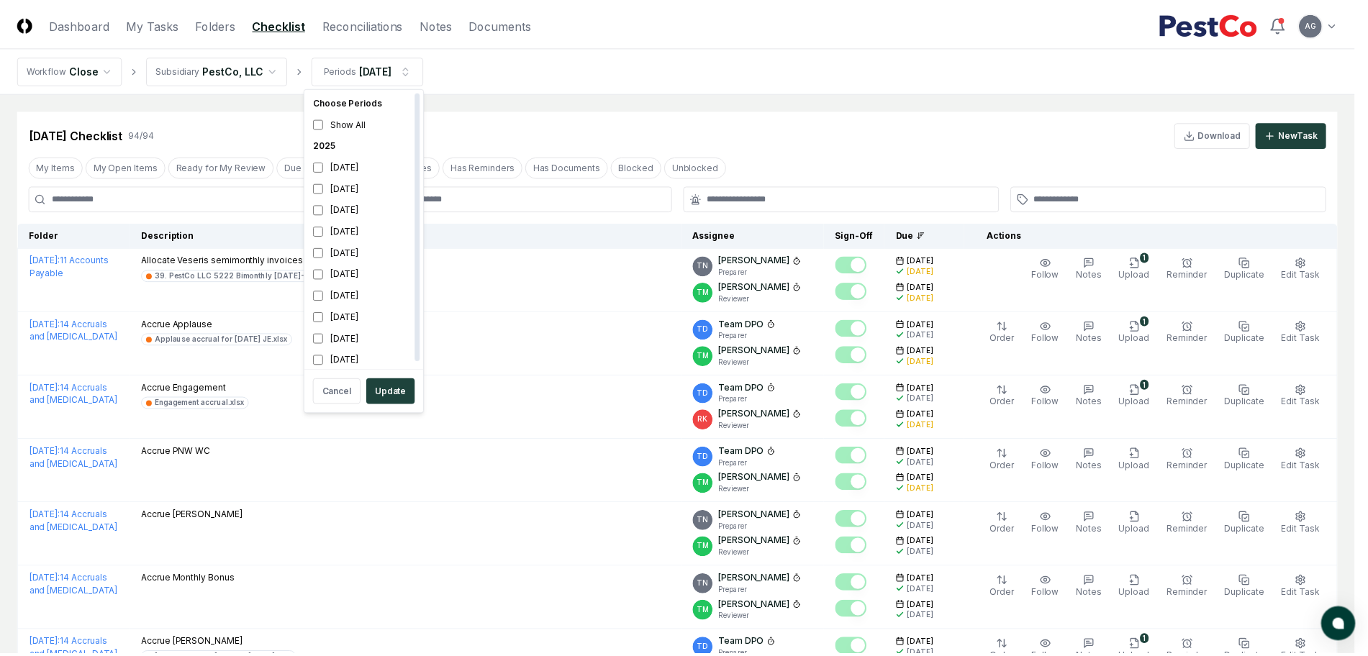
scroll to position [4, 0]
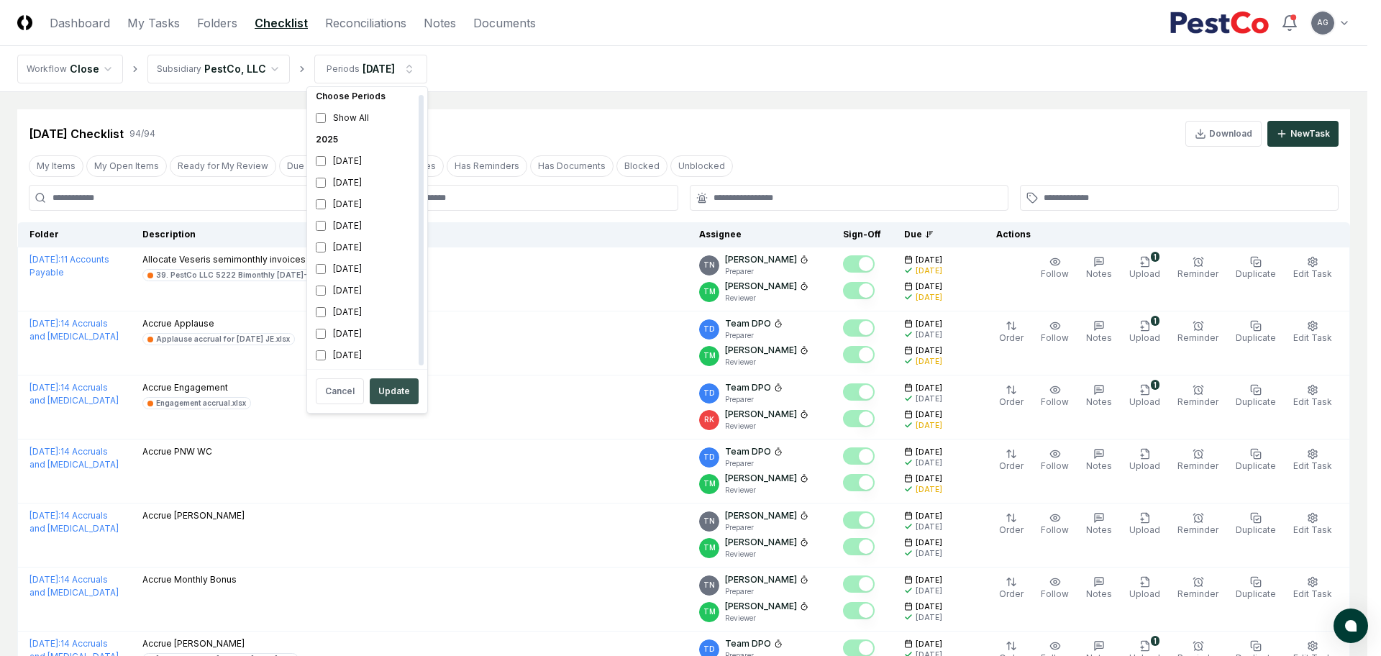
click at [390, 389] on button "Update" at bounding box center [394, 391] width 49 height 26
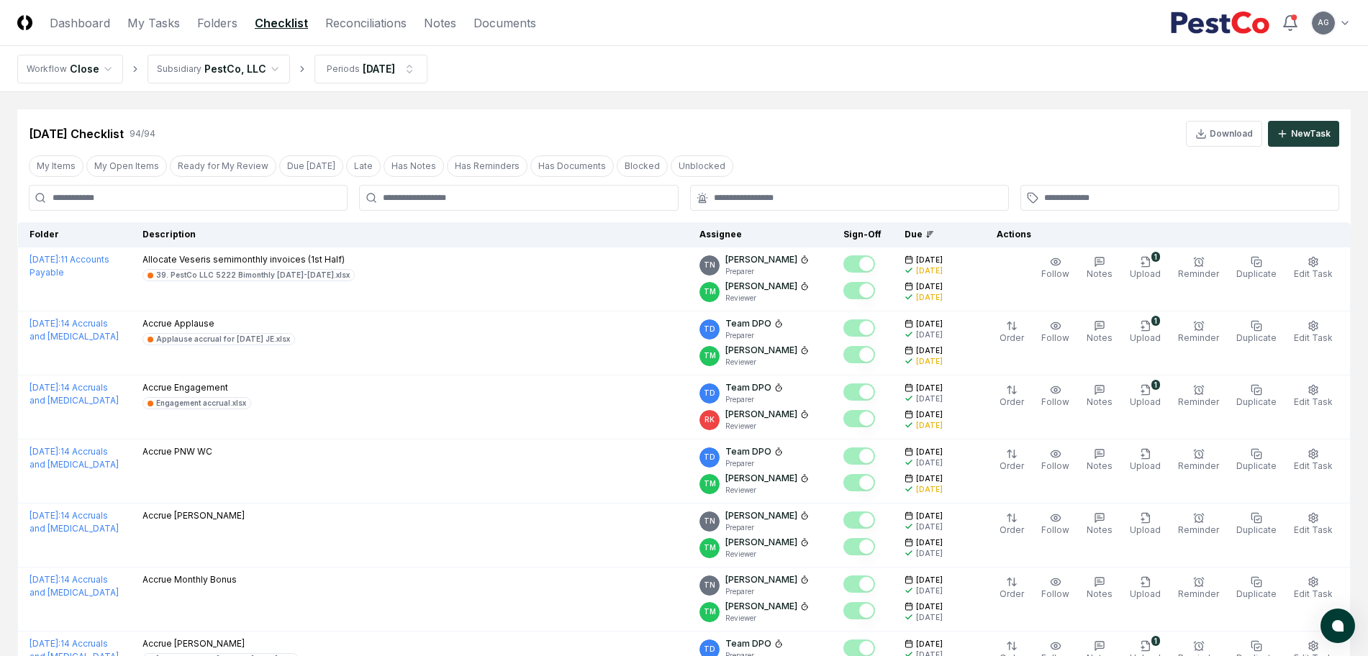
click at [612, 84] on nav "Workflow Close Subsidiary PestCo, LLC Periods Aug 2025" at bounding box center [684, 69] width 1368 height 46
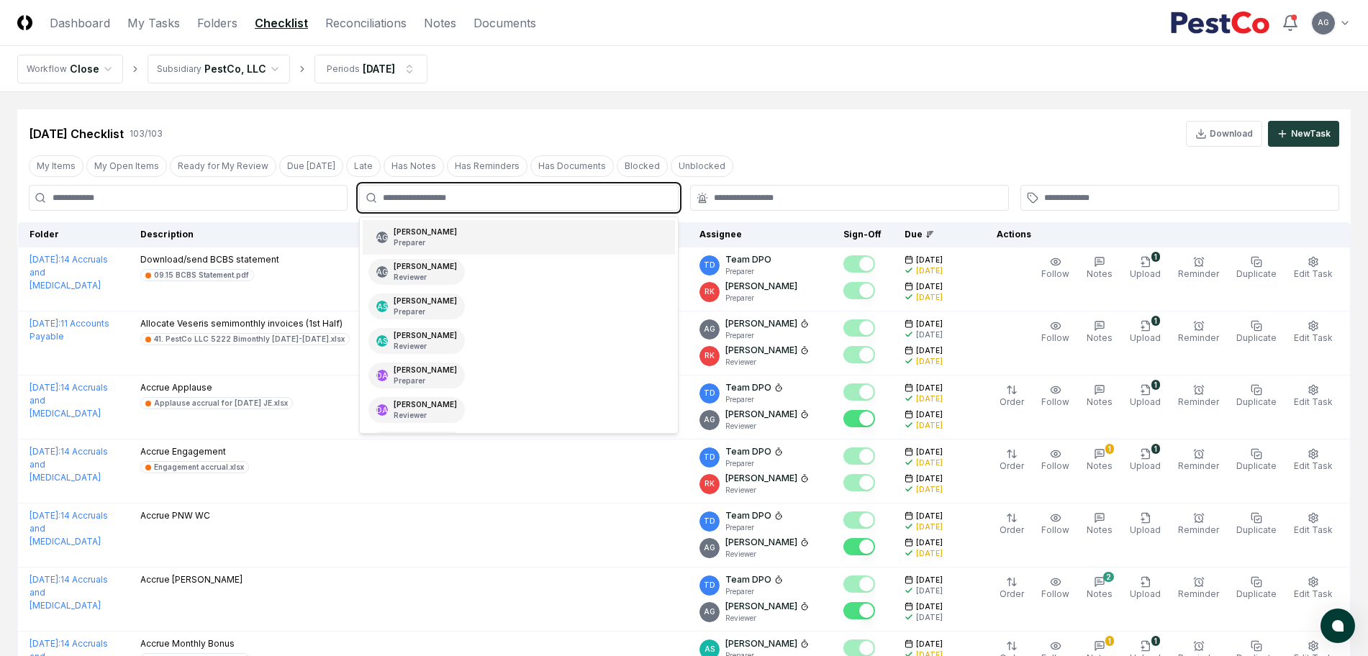
click at [608, 196] on input "text" at bounding box center [526, 197] width 286 height 13
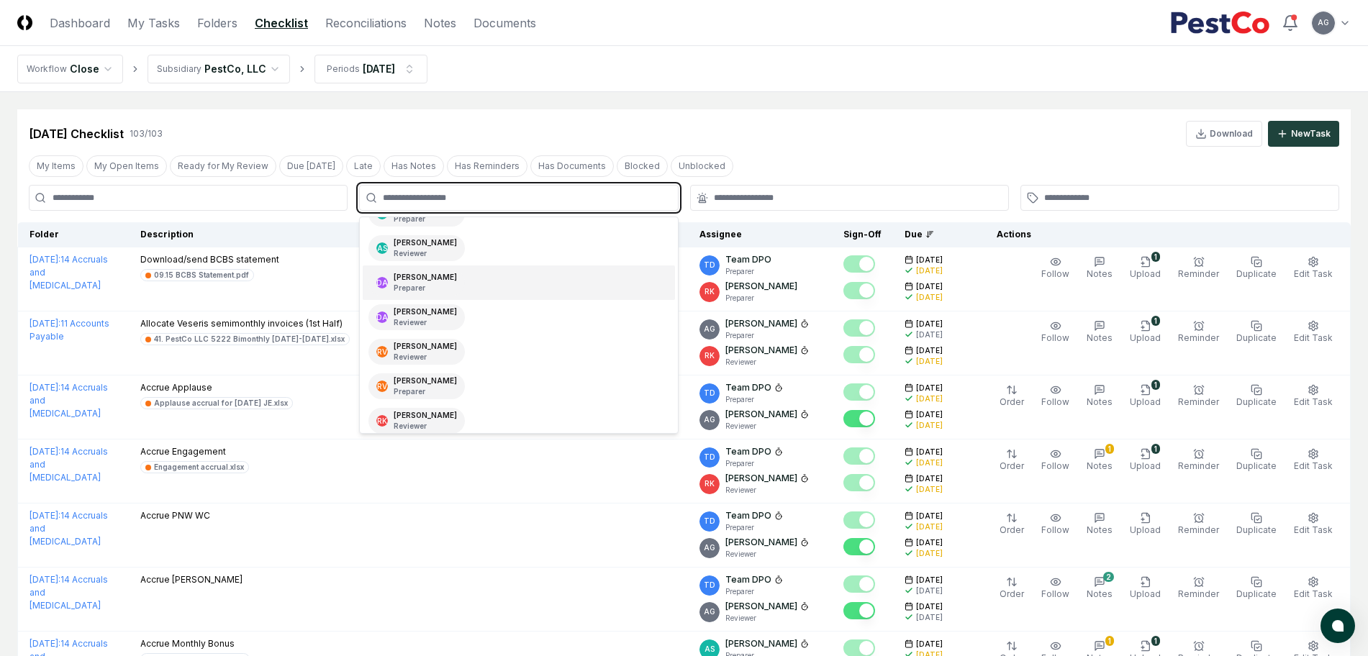
scroll to position [180, 0]
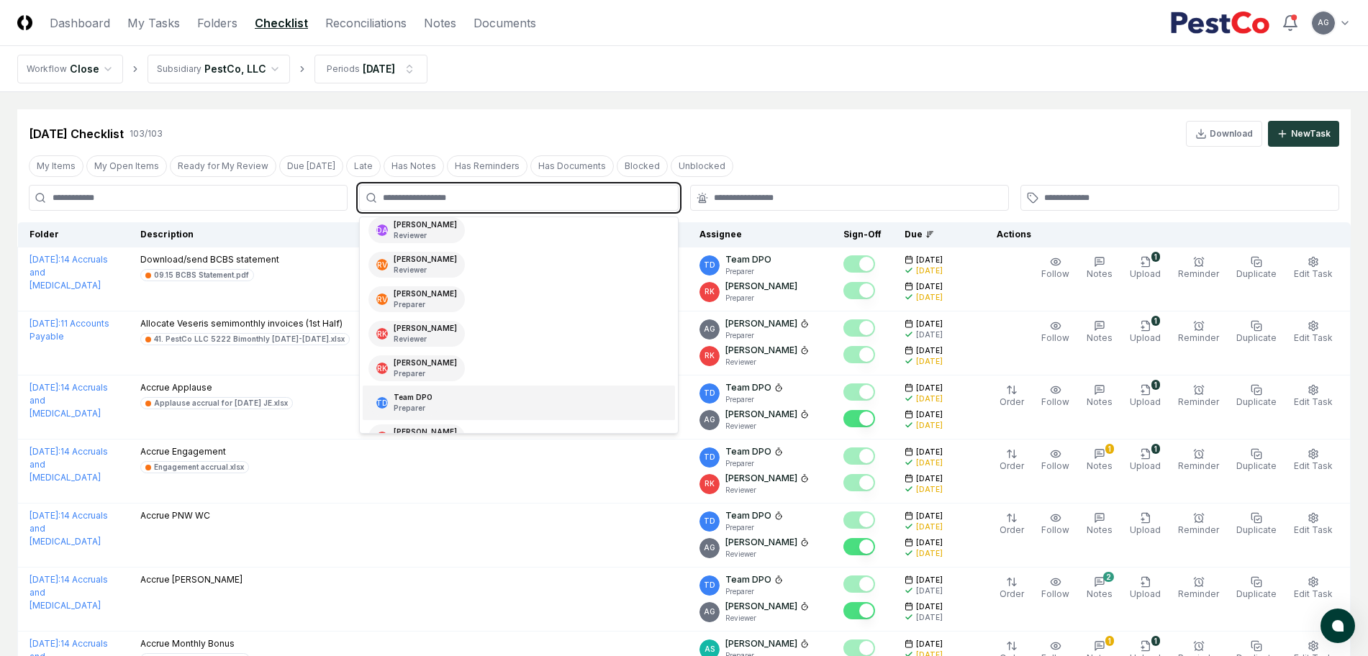
click at [453, 399] on div "TD Team DPO Preparer" at bounding box center [519, 403] width 312 height 35
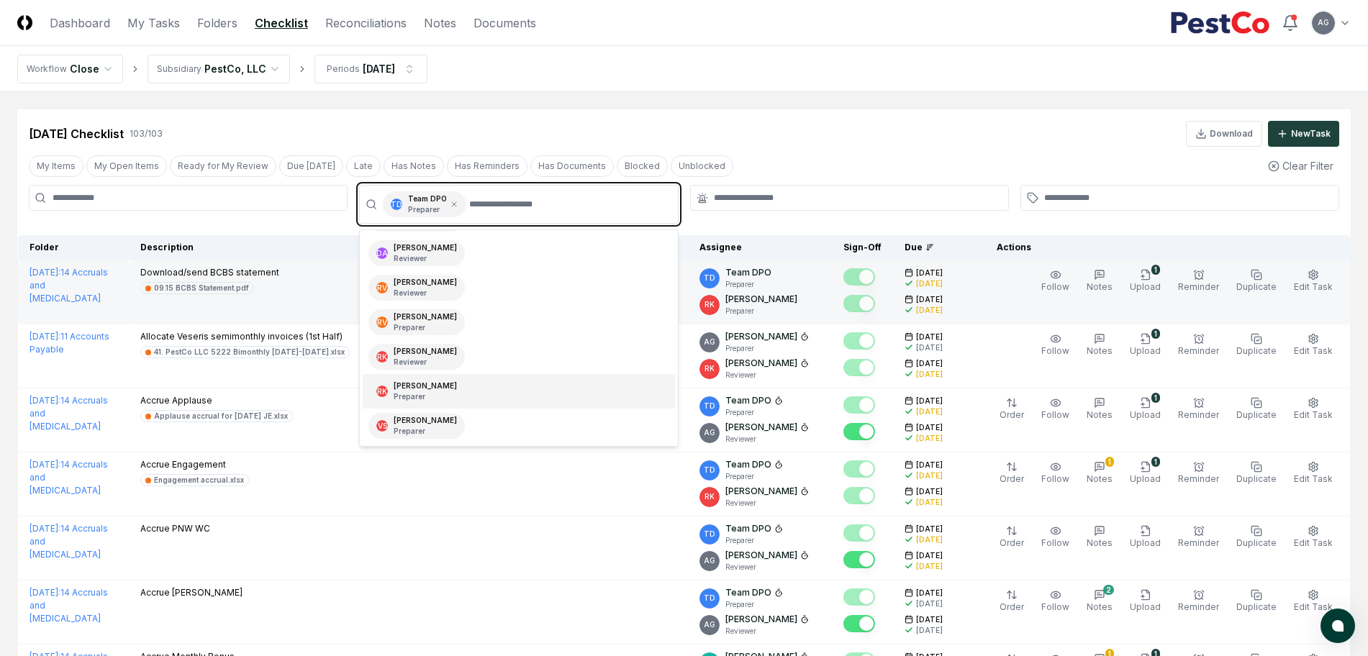
scroll to position [170, 0]
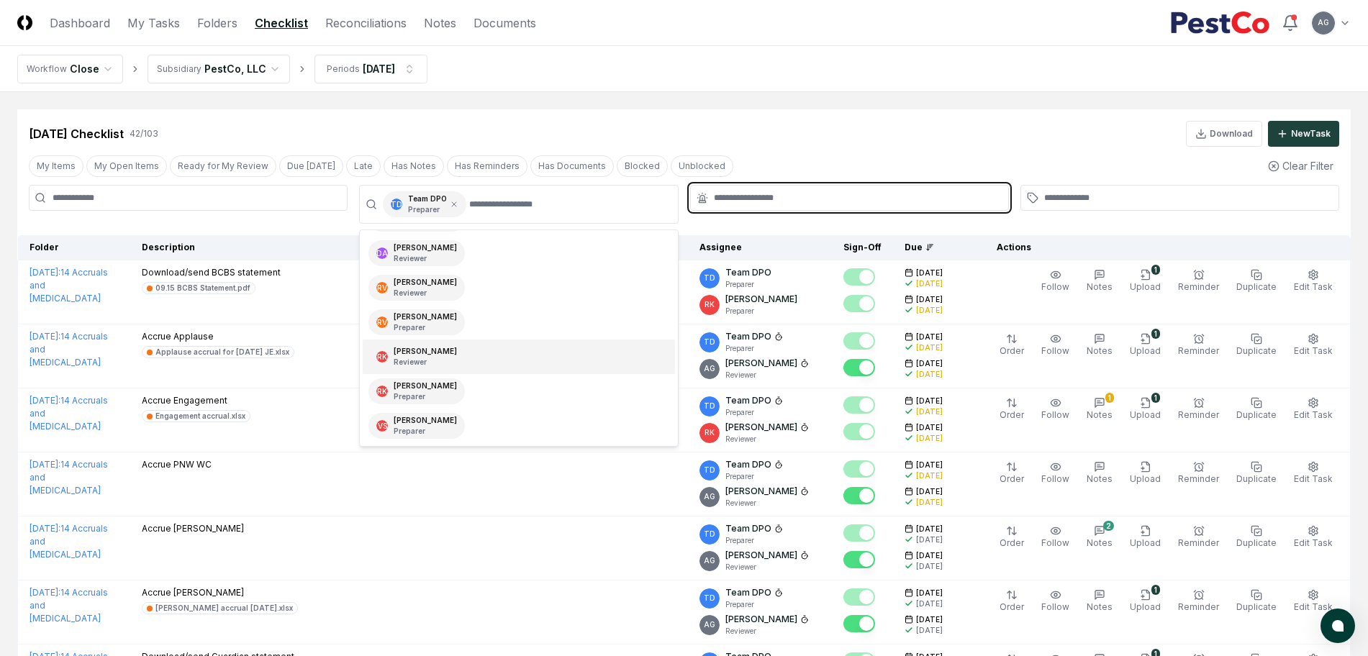
click at [814, 198] on input "text" at bounding box center [857, 197] width 286 height 13
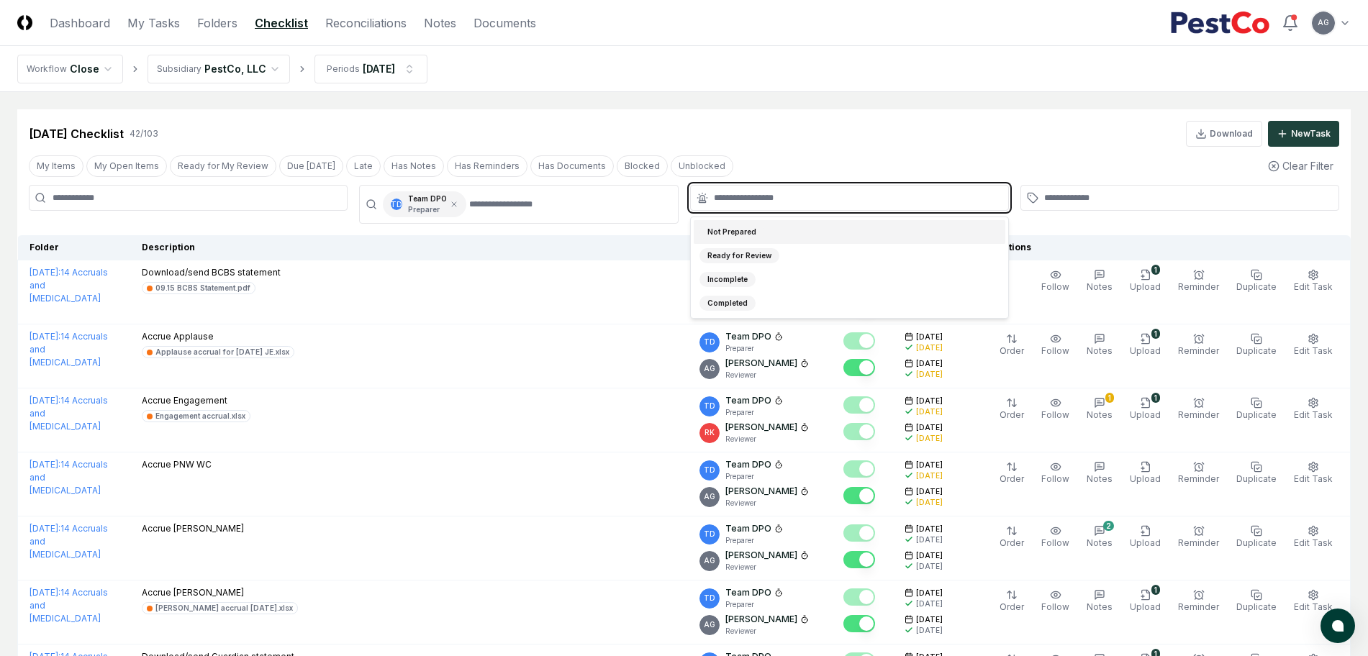
click at [798, 232] on div "Not Prepared" at bounding box center [850, 232] width 312 height 24
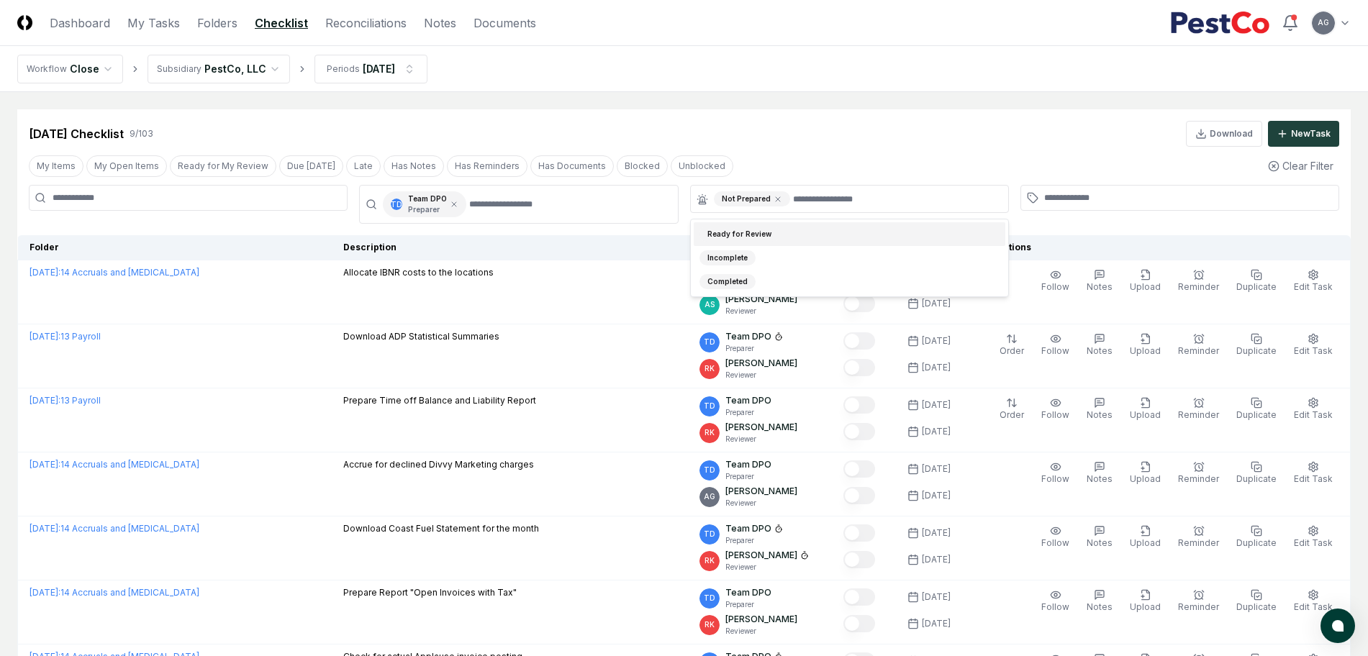
click at [802, 132] on div "Sep 2025 Checklist 9 / 103 Download New Task" at bounding box center [684, 134] width 1310 height 26
click at [452, 206] on icon at bounding box center [454, 204] width 9 height 9
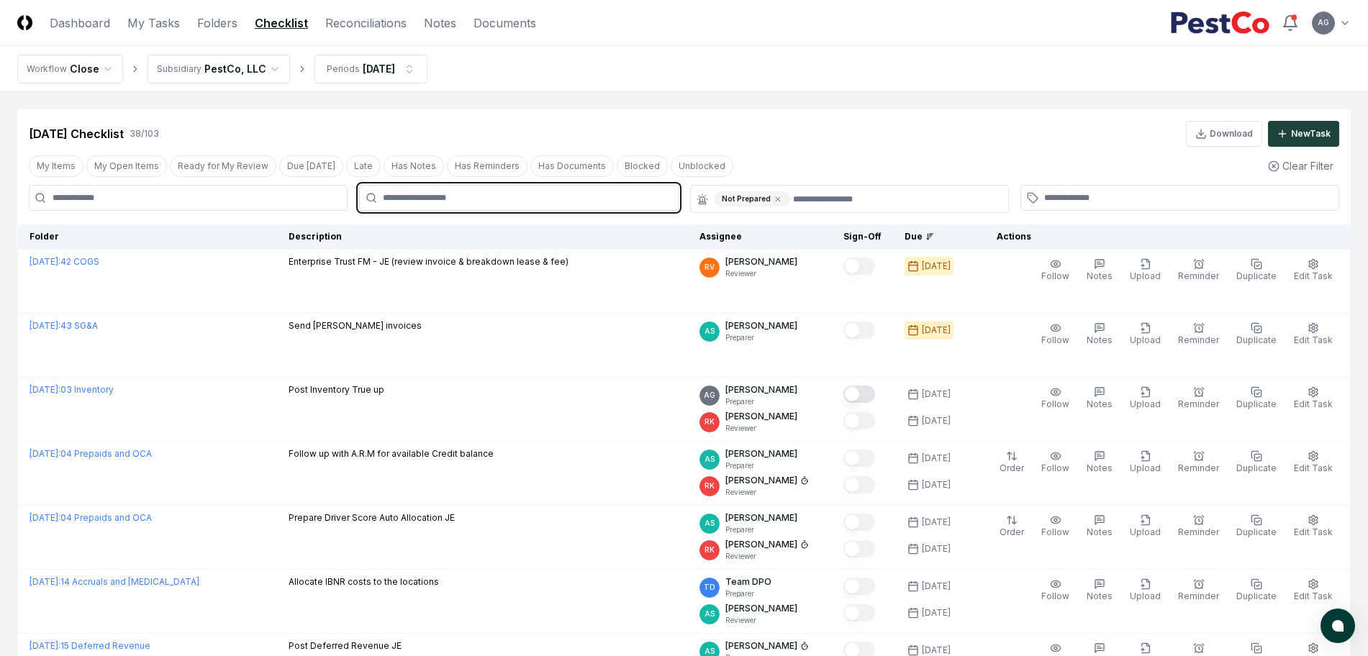
click at [461, 201] on input "text" at bounding box center [526, 197] width 286 height 13
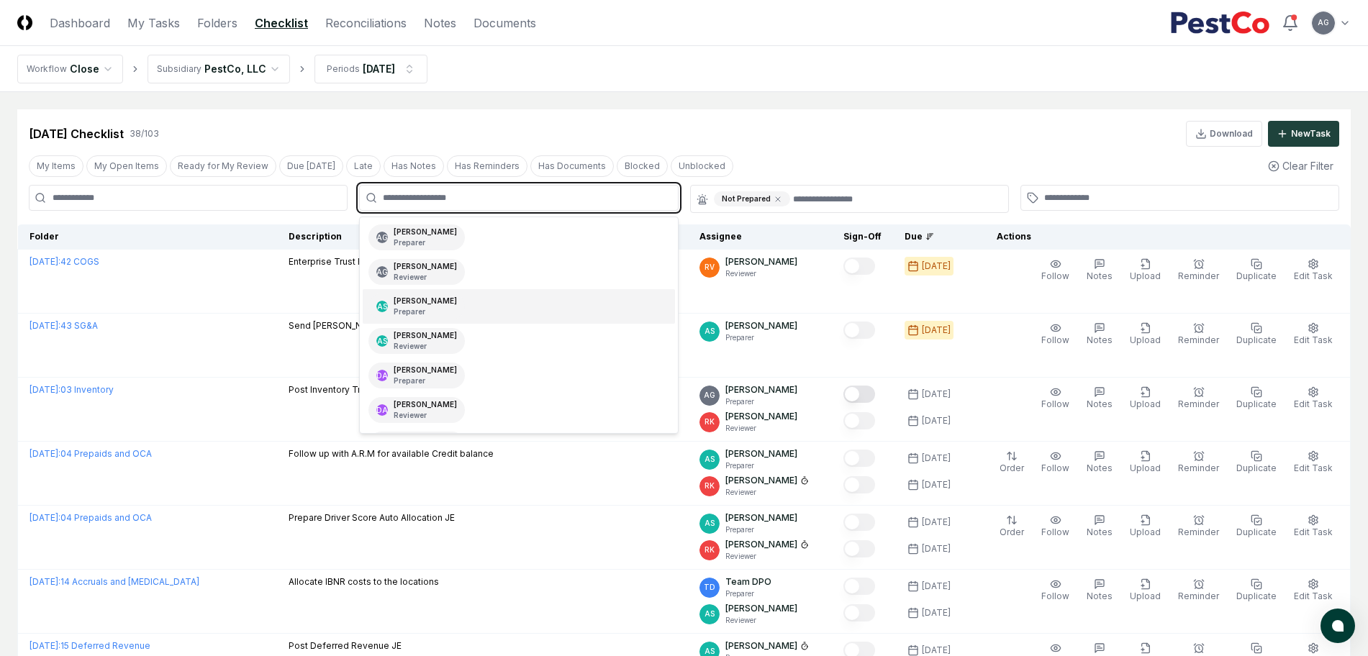
click at [491, 311] on div "AS Aaron Steele Preparer" at bounding box center [519, 306] width 312 height 35
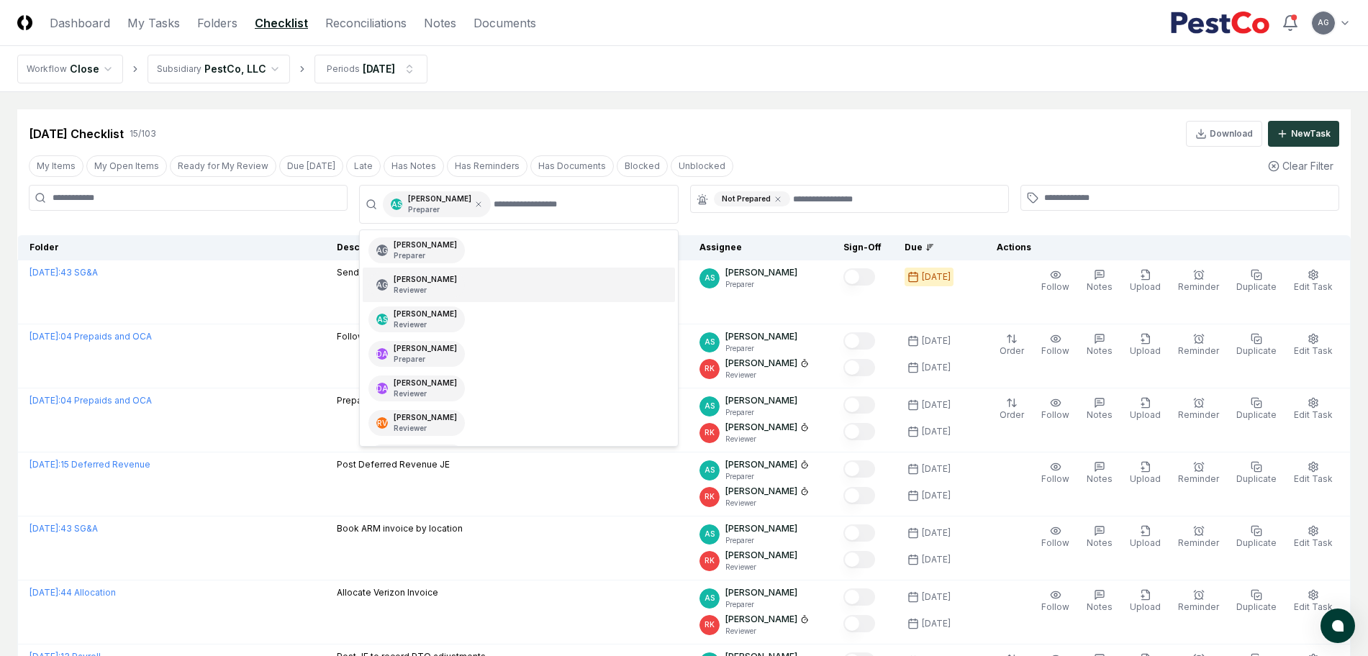
click at [850, 125] on div "Sep 2025 Checklist 15 / 103 Download New Task" at bounding box center [684, 134] width 1310 height 26
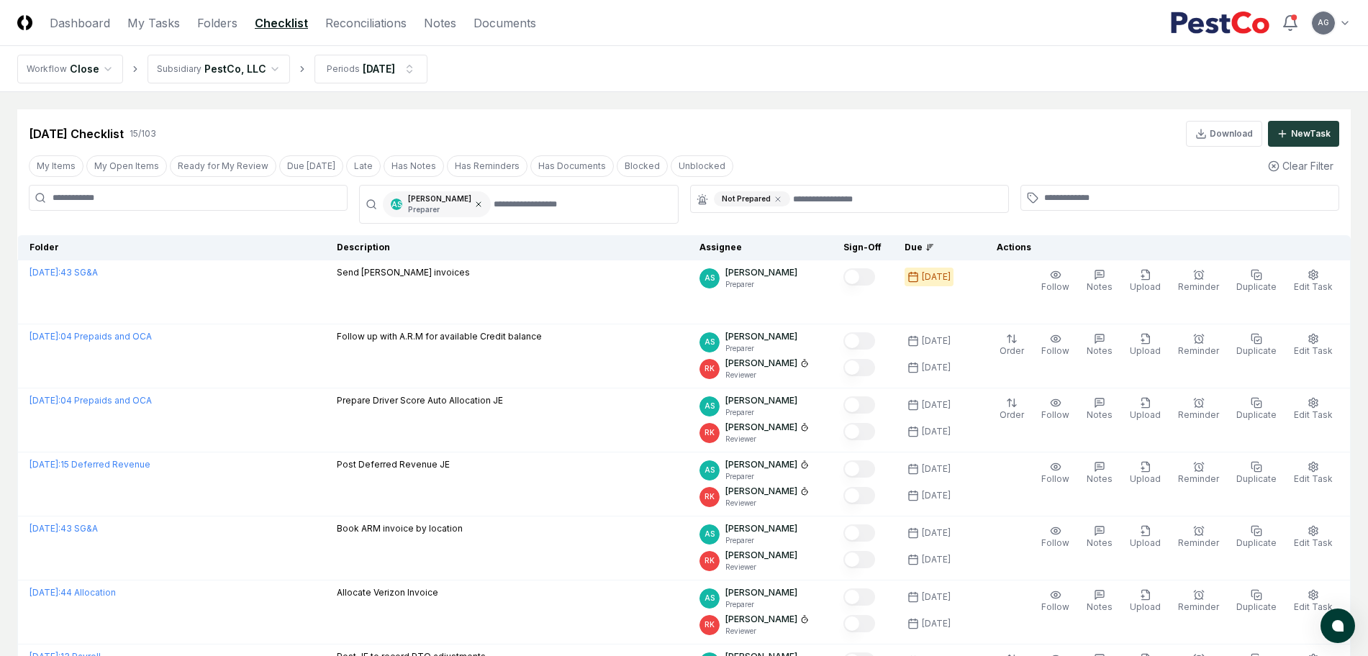
click at [474, 204] on icon at bounding box center [478, 204] width 9 height 9
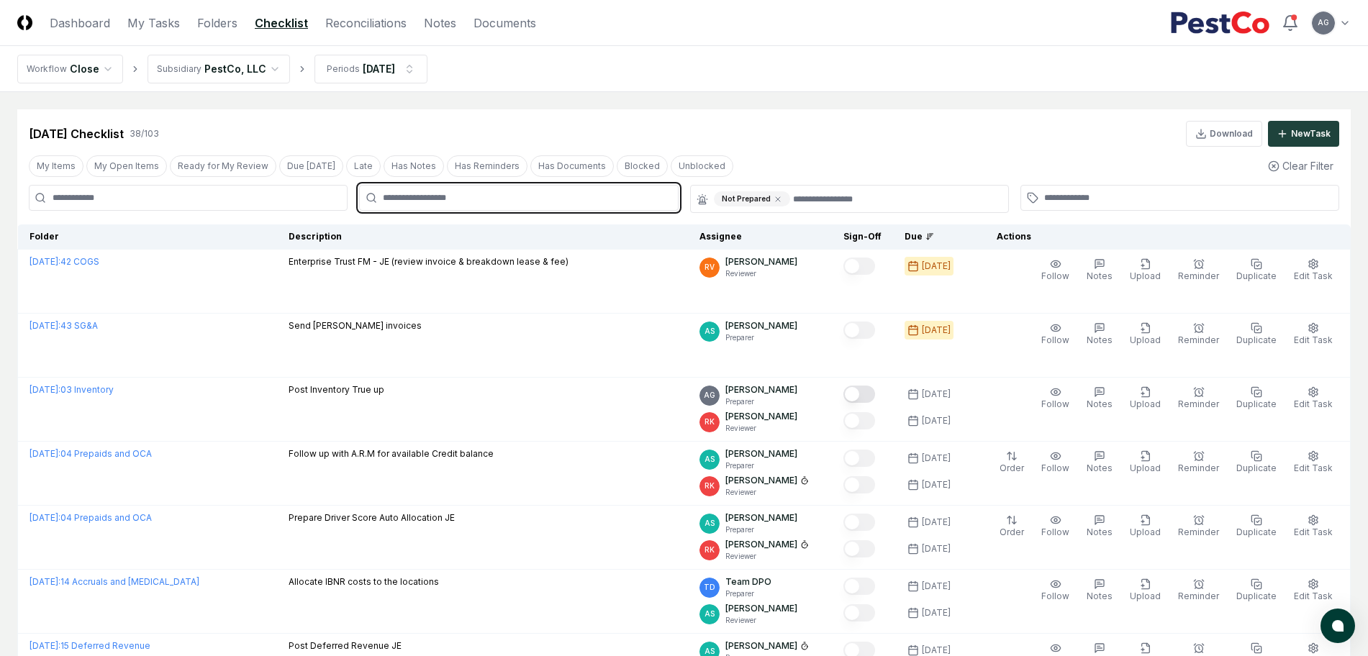
click at [469, 199] on input "text" at bounding box center [526, 197] width 286 height 13
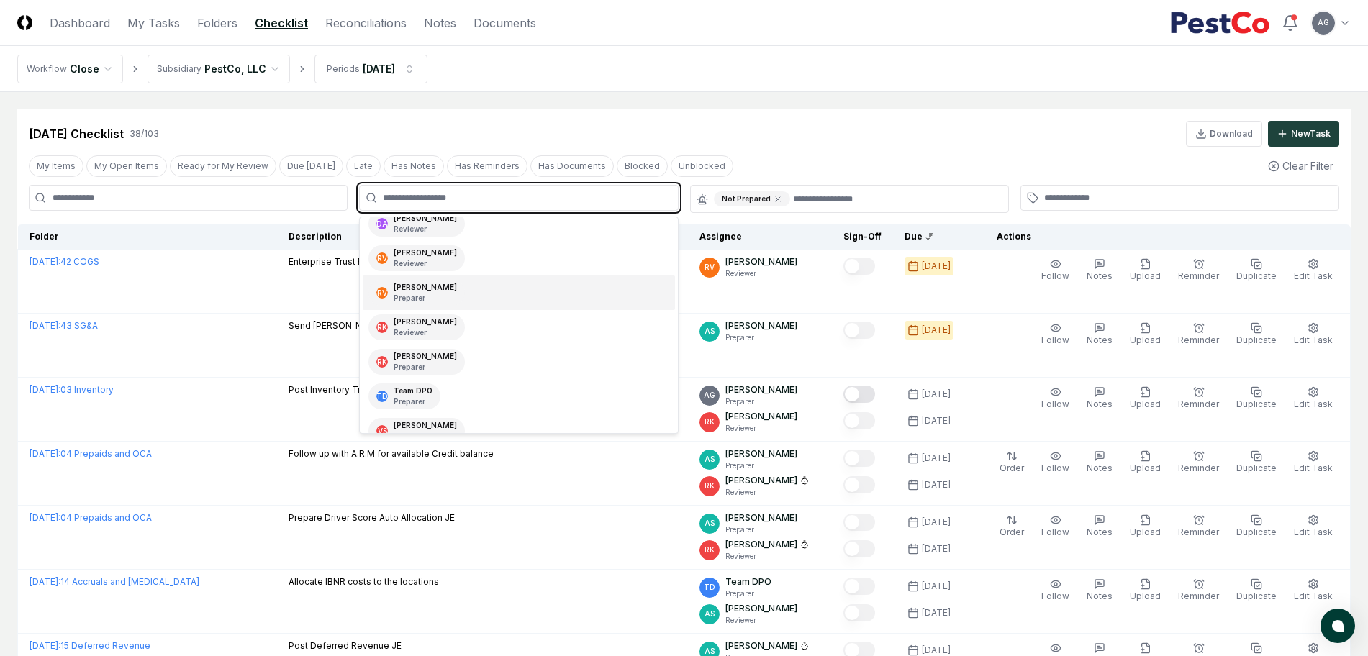
scroll to position [204, 0]
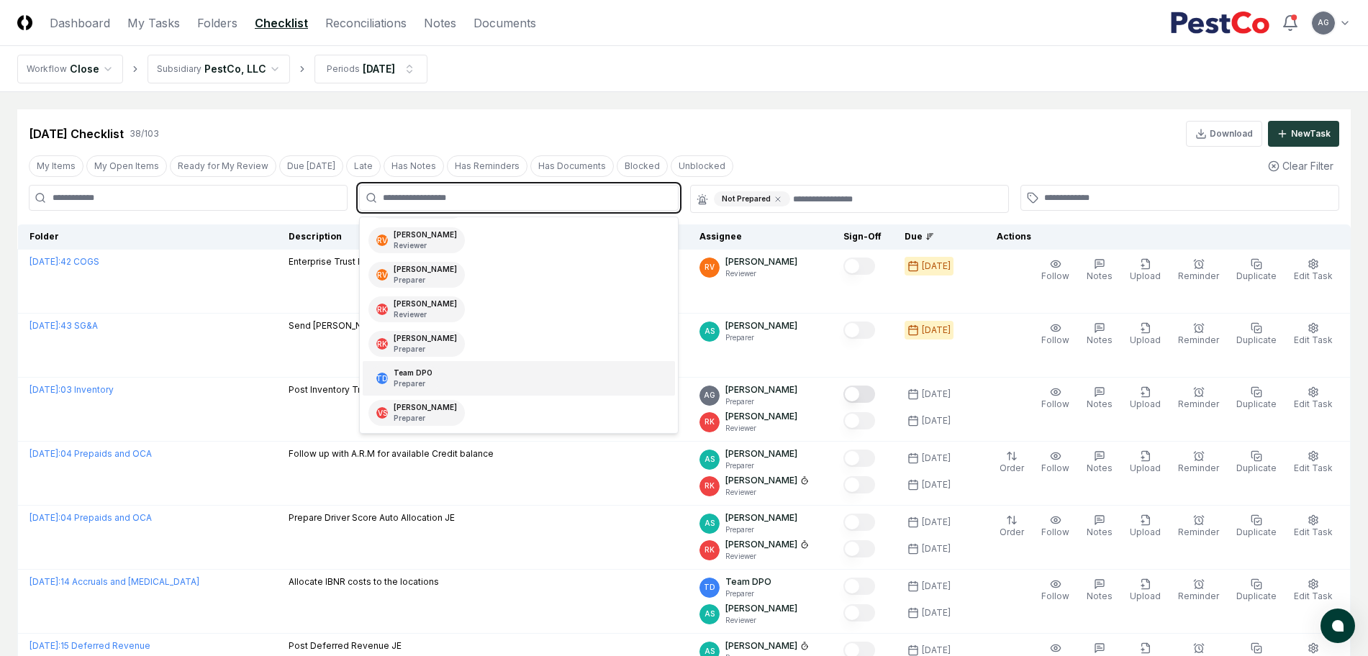
click at [461, 373] on div "TD Team DPO Preparer" at bounding box center [519, 378] width 312 height 35
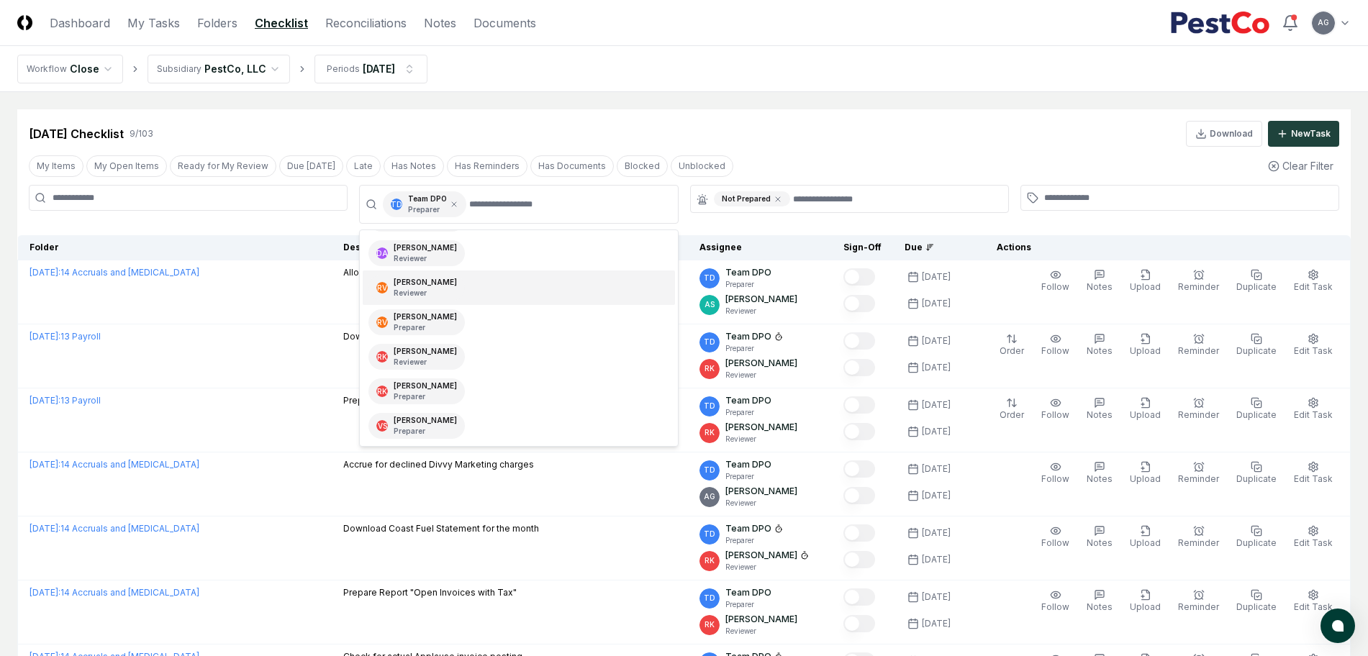
click at [776, 103] on main "Cancel Reassign Sep 2025 Checklist 9 / 103 Download New Task My Items My Open I…" at bounding box center [684, 473] width 1368 height 762
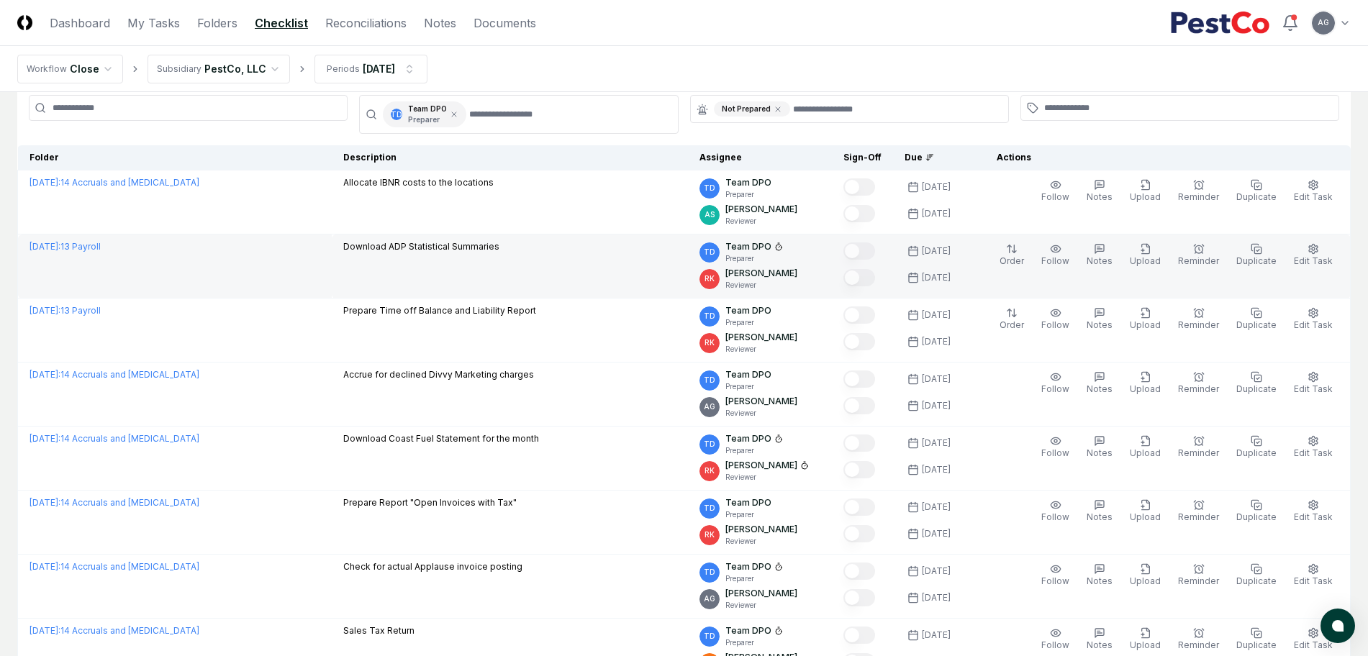
scroll to position [0, 0]
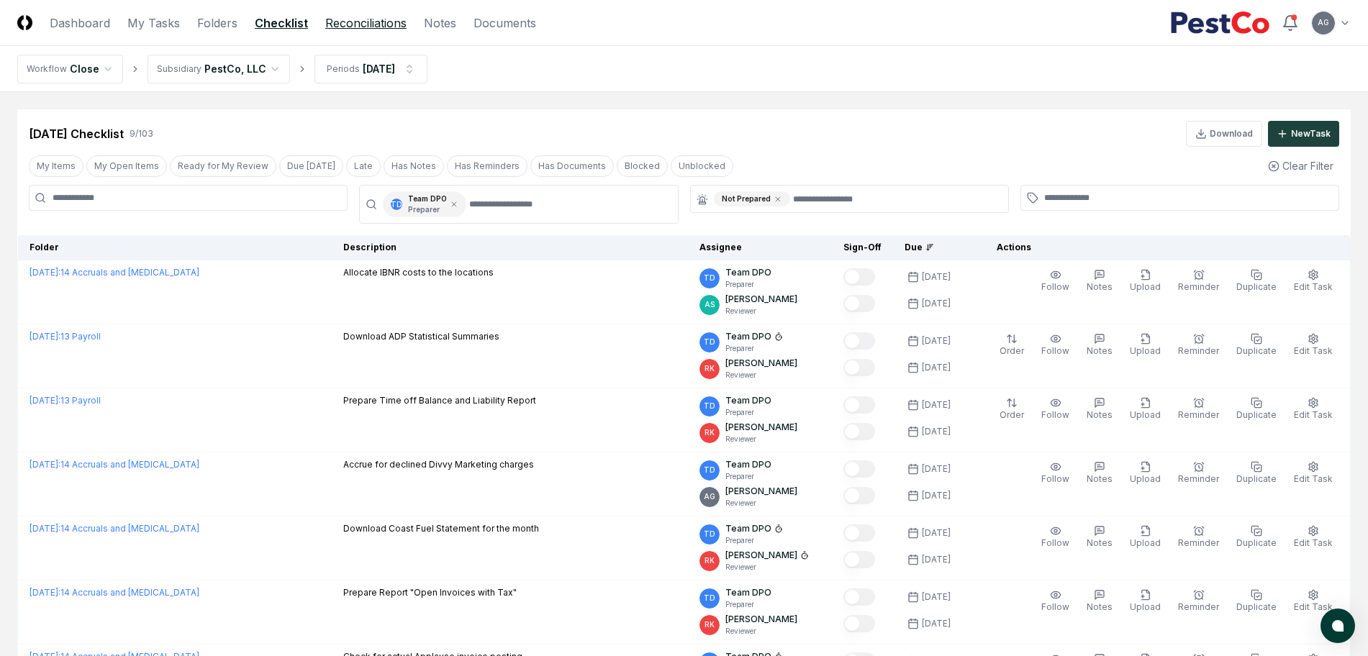
click at [367, 21] on link "Reconciliations" at bounding box center [365, 22] width 81 height 17
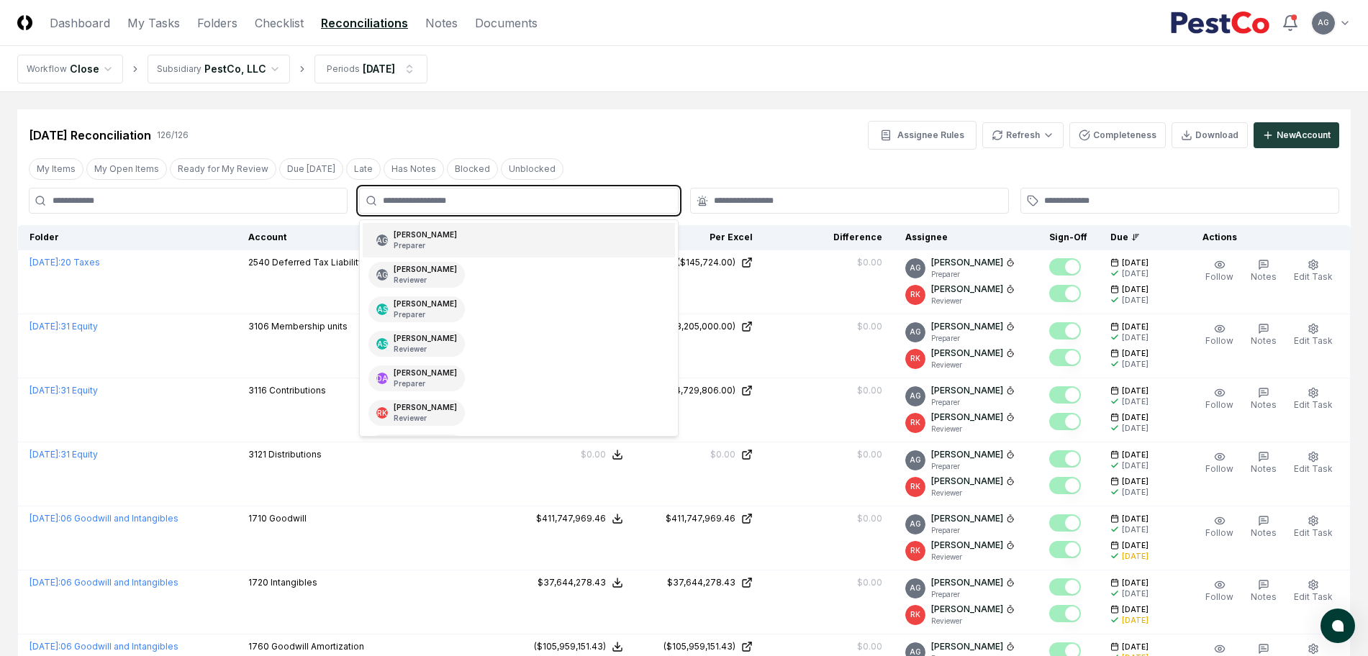
click at [450, 201] on input "text" at bounding box center [526, 200] width 286 height 13
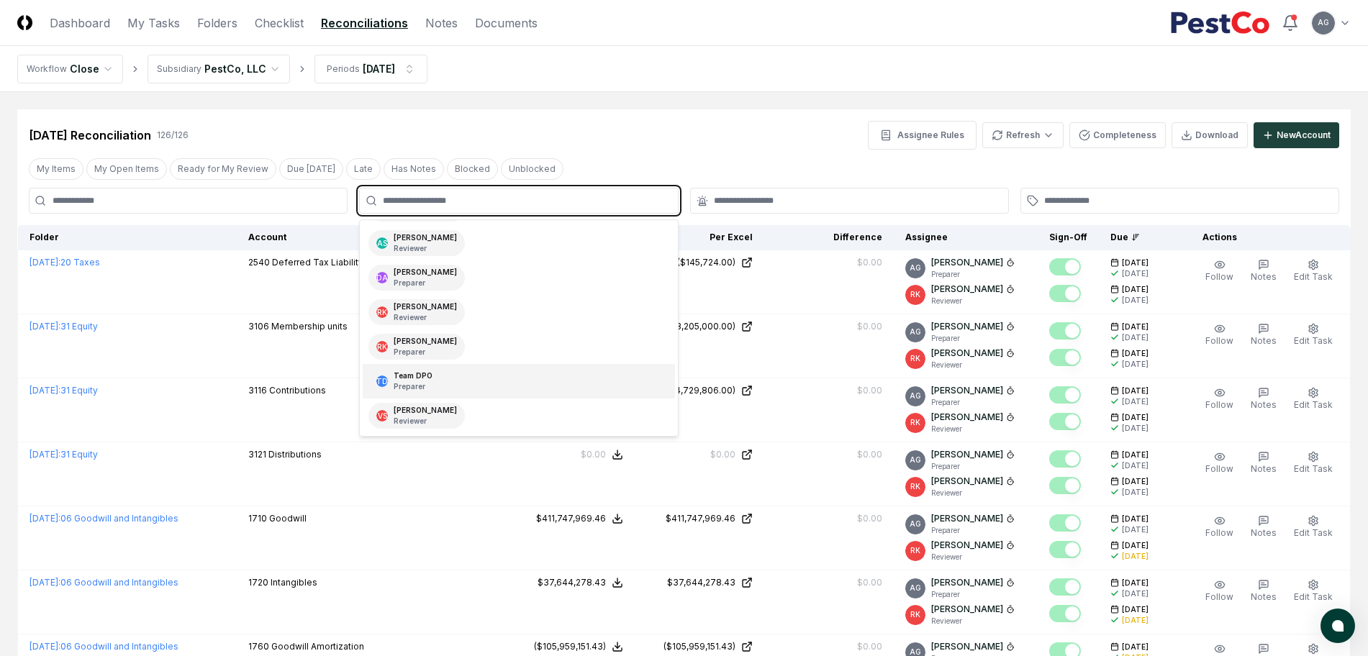
click at [474, 378] on div "TD Team DPO Preparer" at bounding box center [519, 381] width 312 height 35
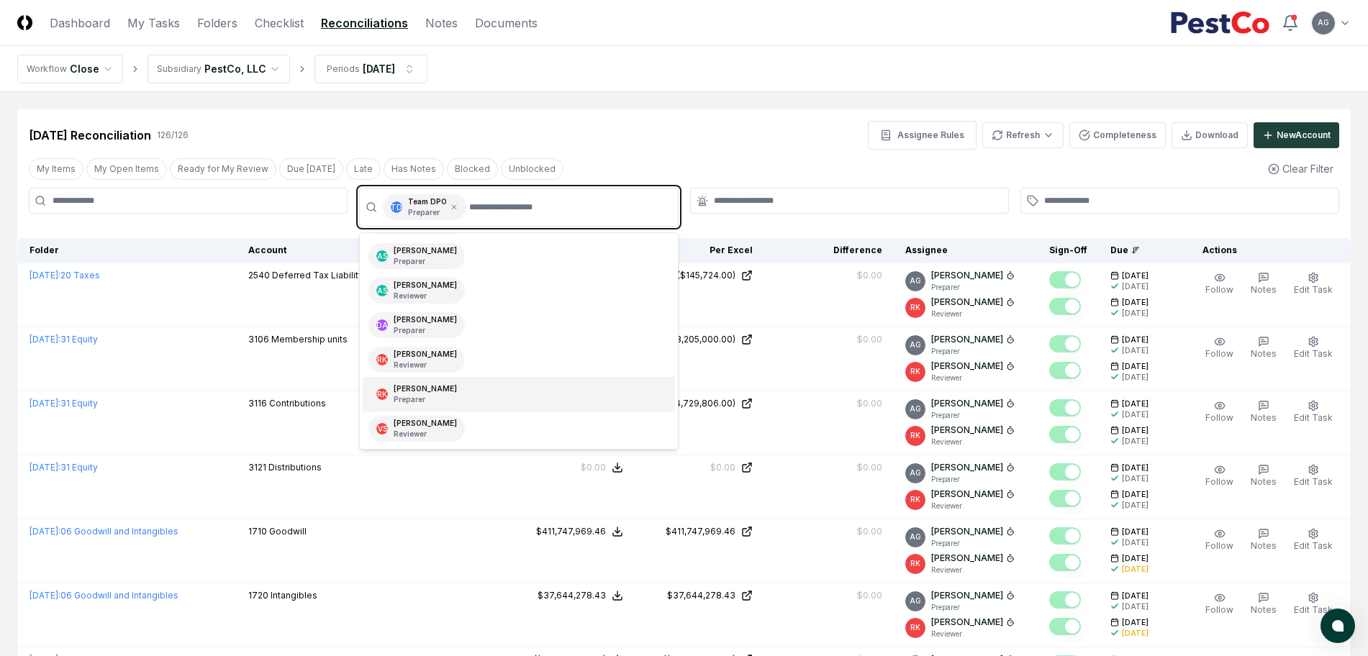
scroll to position [66, 0]
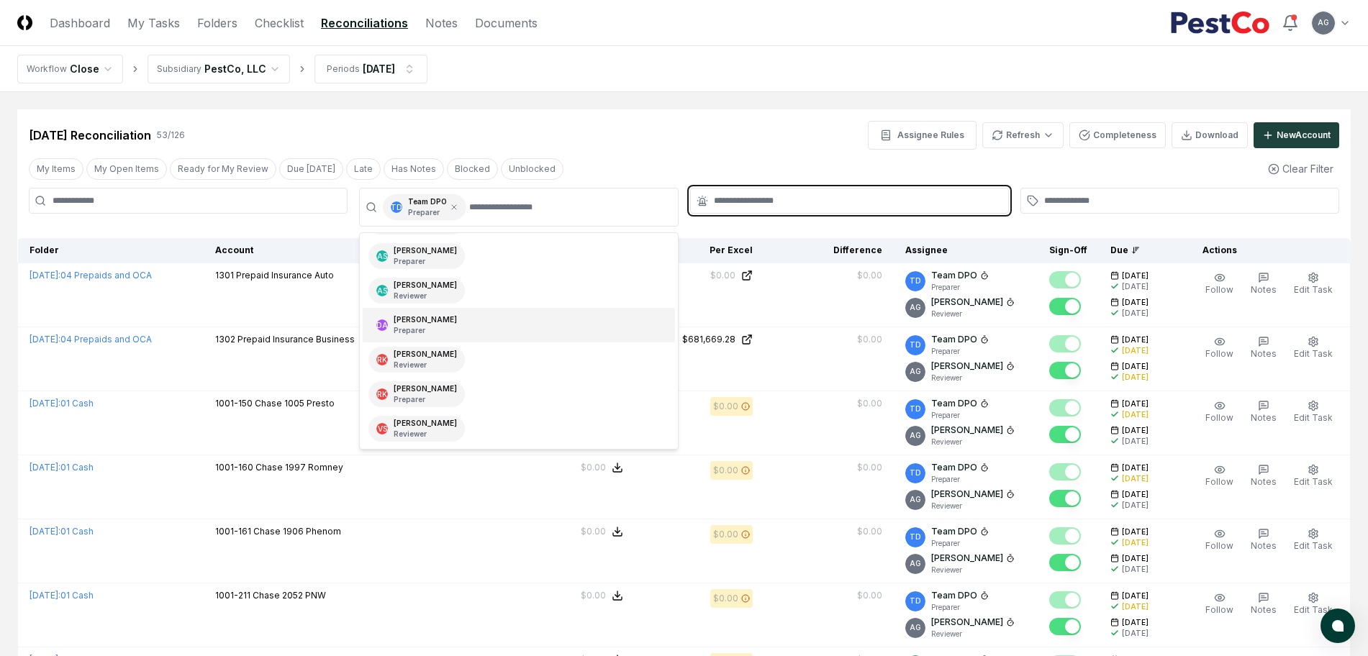
click at [767, 194] on input "text" at bounding box center [857, 200] width 286 height 13
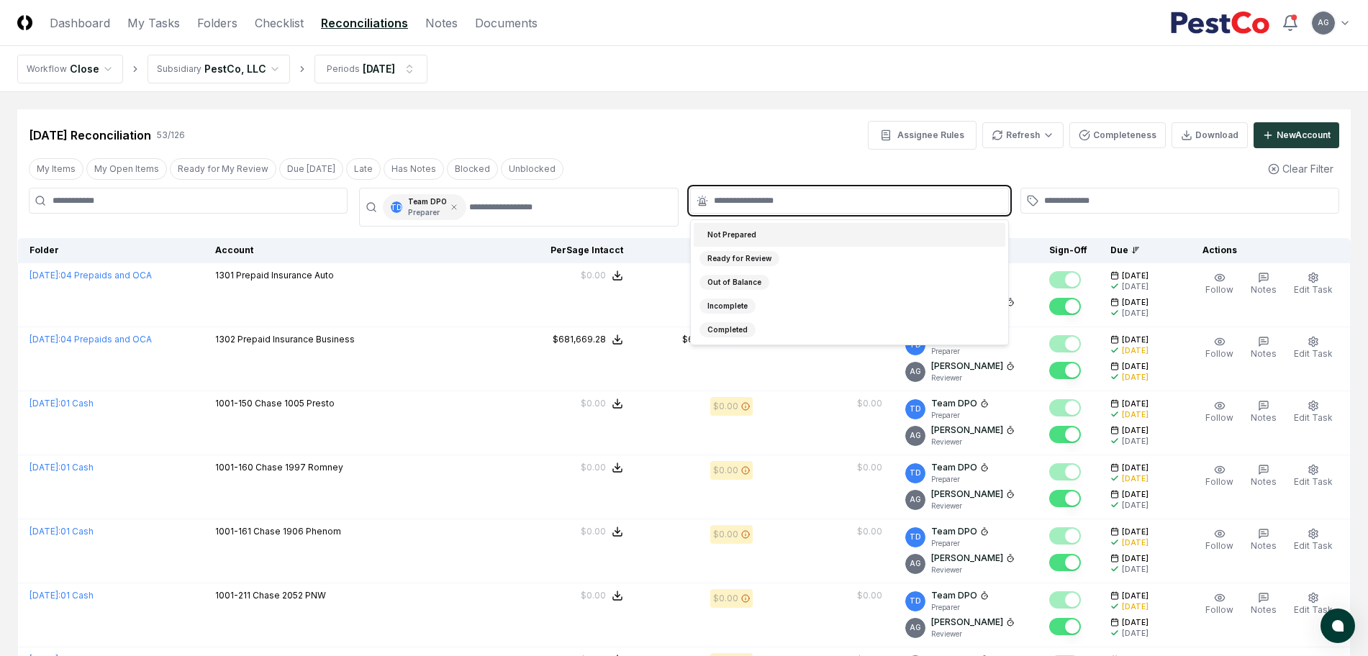
click at [780, 232] on div "Not Prepared" at bounding box center [850, 235] width 312 height 24
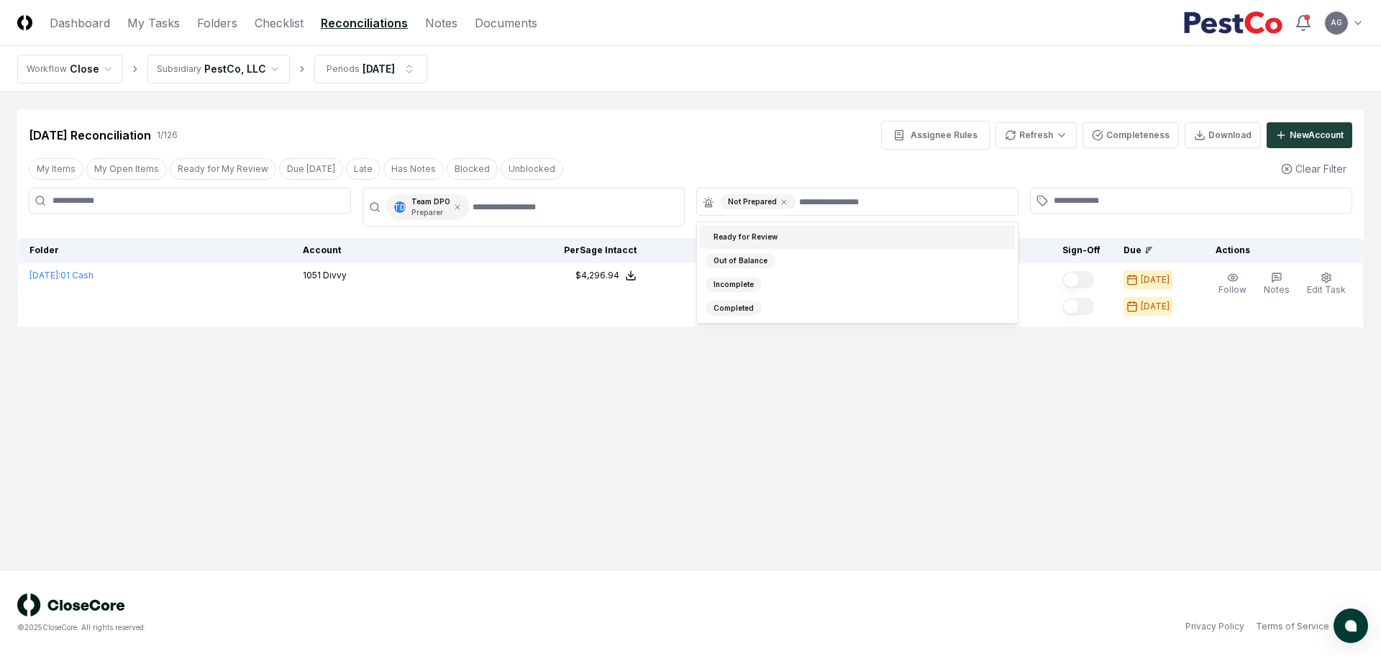
click at [734, 105] on main "Cancel Reassign Sep 2025 Reconciliation 1 / 126 Assignee Rules Refresh Complete…" at bounding box center [690, 331] width 1381 height 478
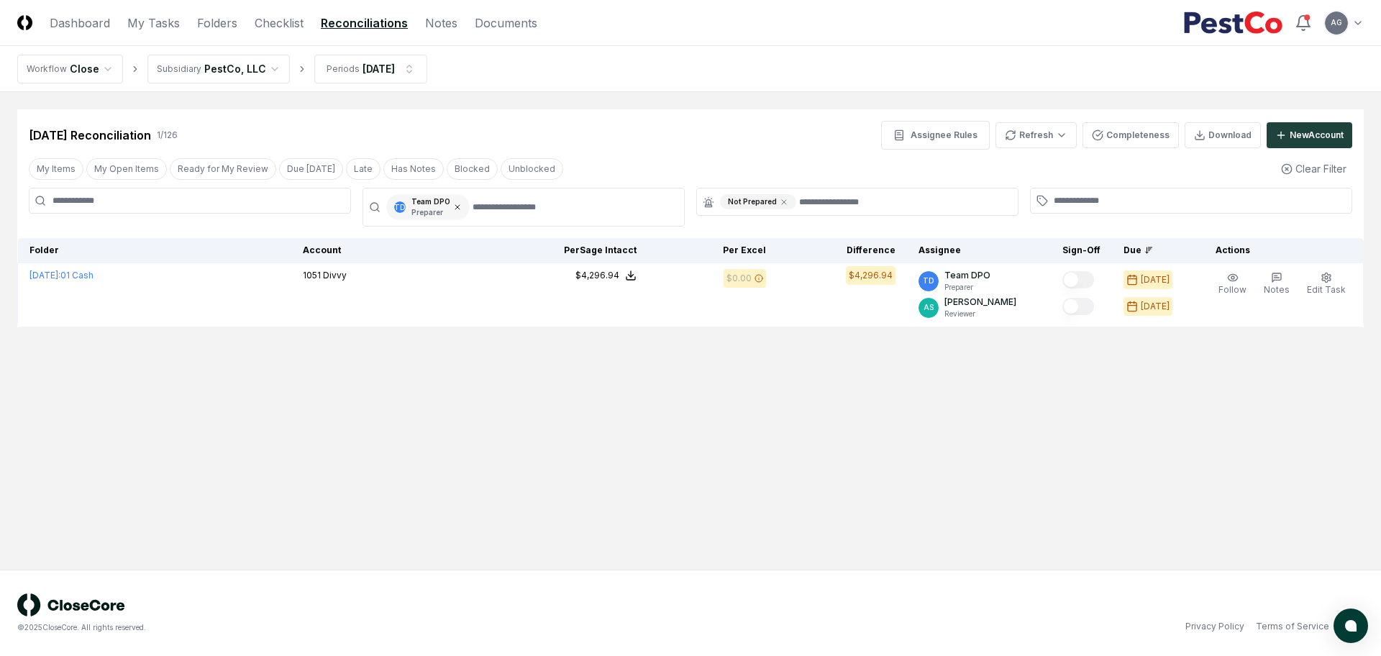
click at [455, 210] on icon at bounding box center [457, 207] width 9 height 9
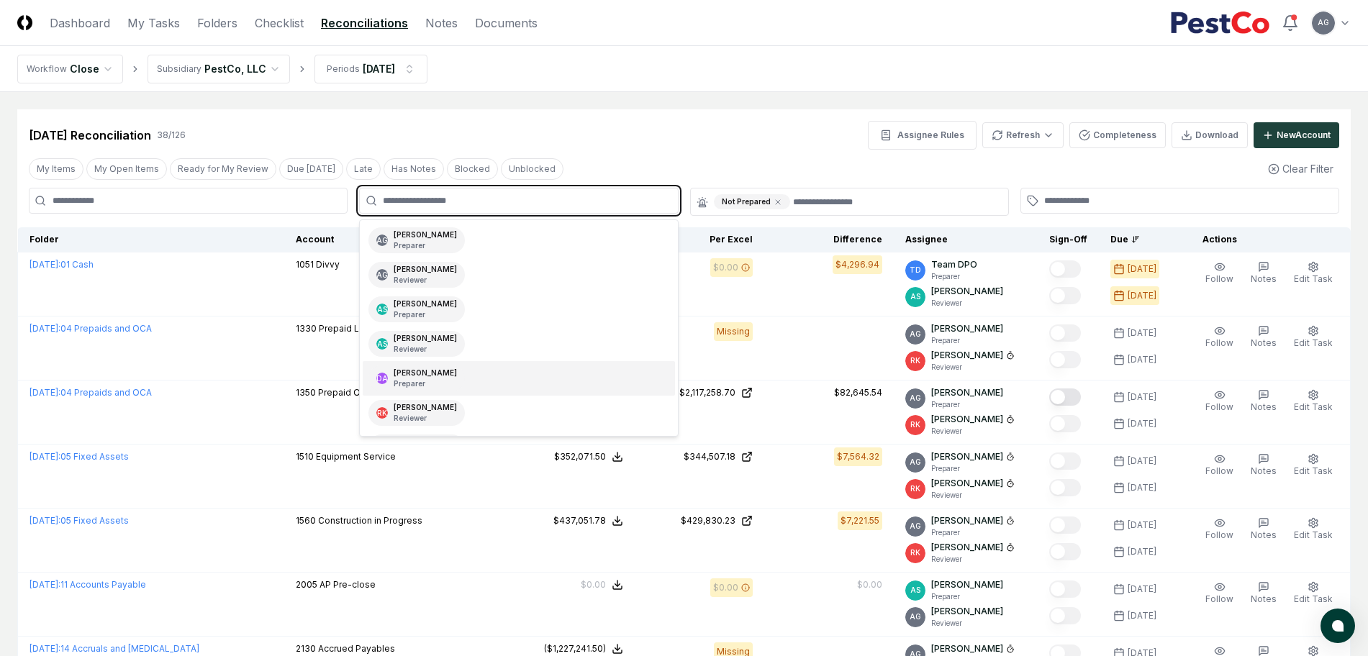
click at [460, 201] on input "text" at bounding box center [526, 200] width 286 height 13
click at [457, 230] on div "Angelique Cotez Garcia Preparer" at bounding box center [425, 241] width 63 height 22
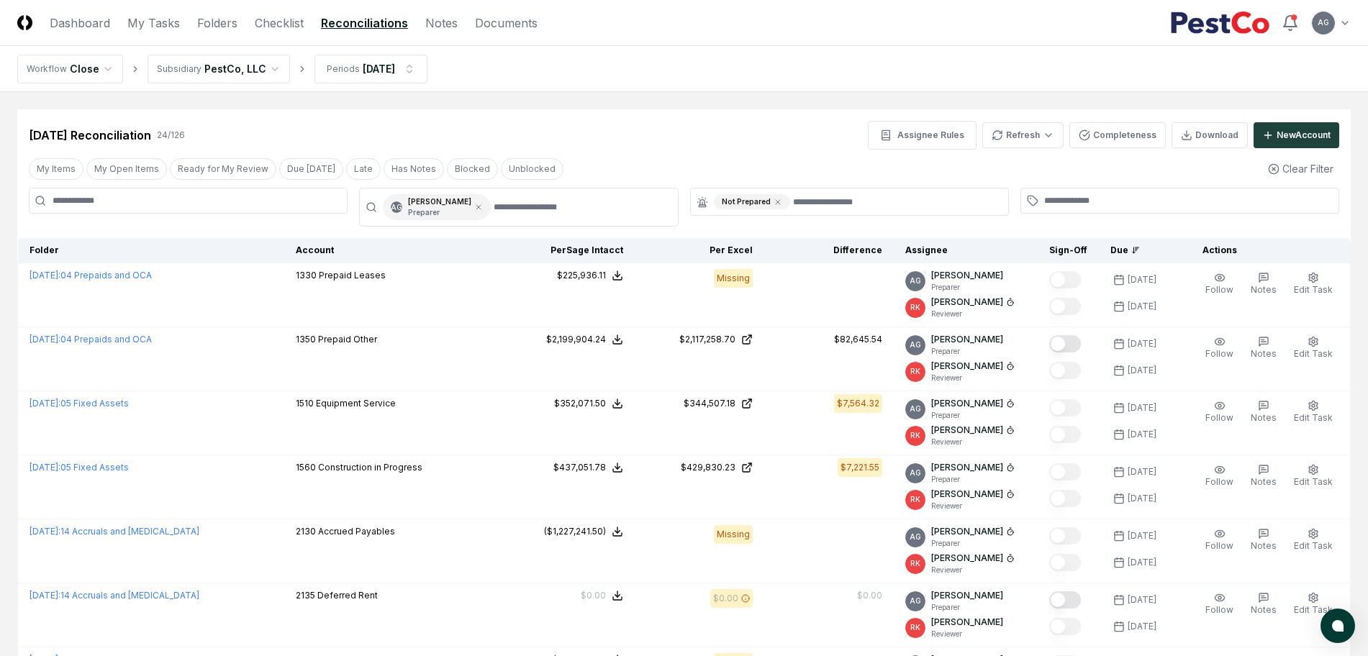
click at [614, 122] on div "Sep 2025 Reconciliation 24 / 126 Assignee Rules Refresh Completeness Download N…" at bounding box center [684, 135] width 1310 height 29
click at [629, 145] on div "Sep 2025 Reconciliation 24 / 126 Assignee Rules Refresh Completeness Download N…" at bounding box center [684, 135] width 1310 height 29
click at [275, 28] on link "Checklist" at bounding box center [279, 22] width 49 height 17
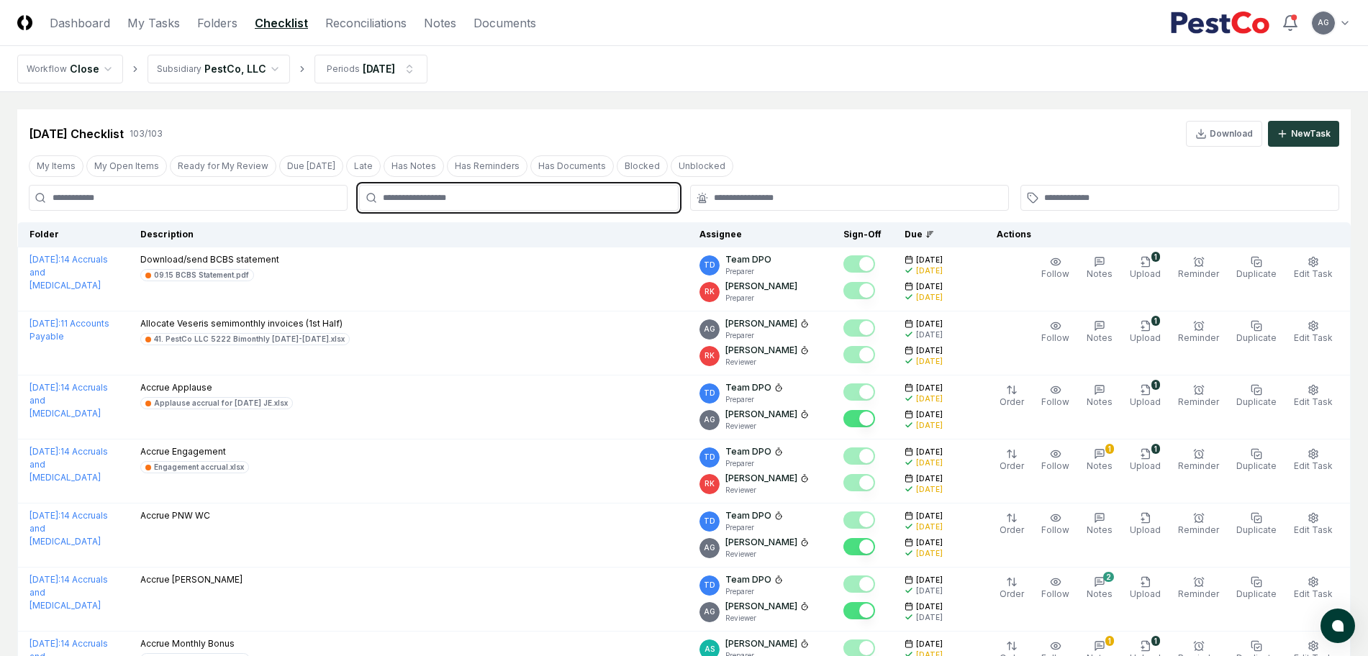
click at [593, 199] on input "text" at bounding box center [526, 197] width 286 height 13
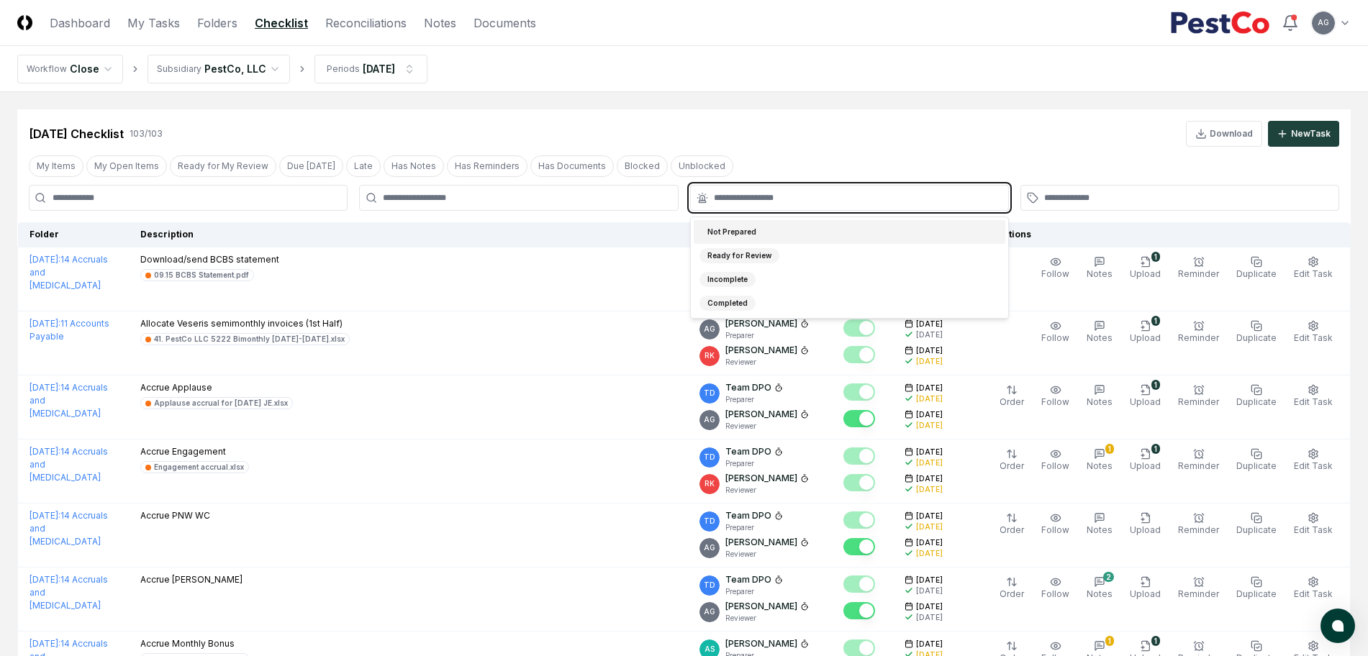
click at [805, 195] on input "text" at bounding box center [857, 197] width 286 height 13
click at [798, 230] on div "Not Prepared" at bounding box center [850, 232] width 312 height 24
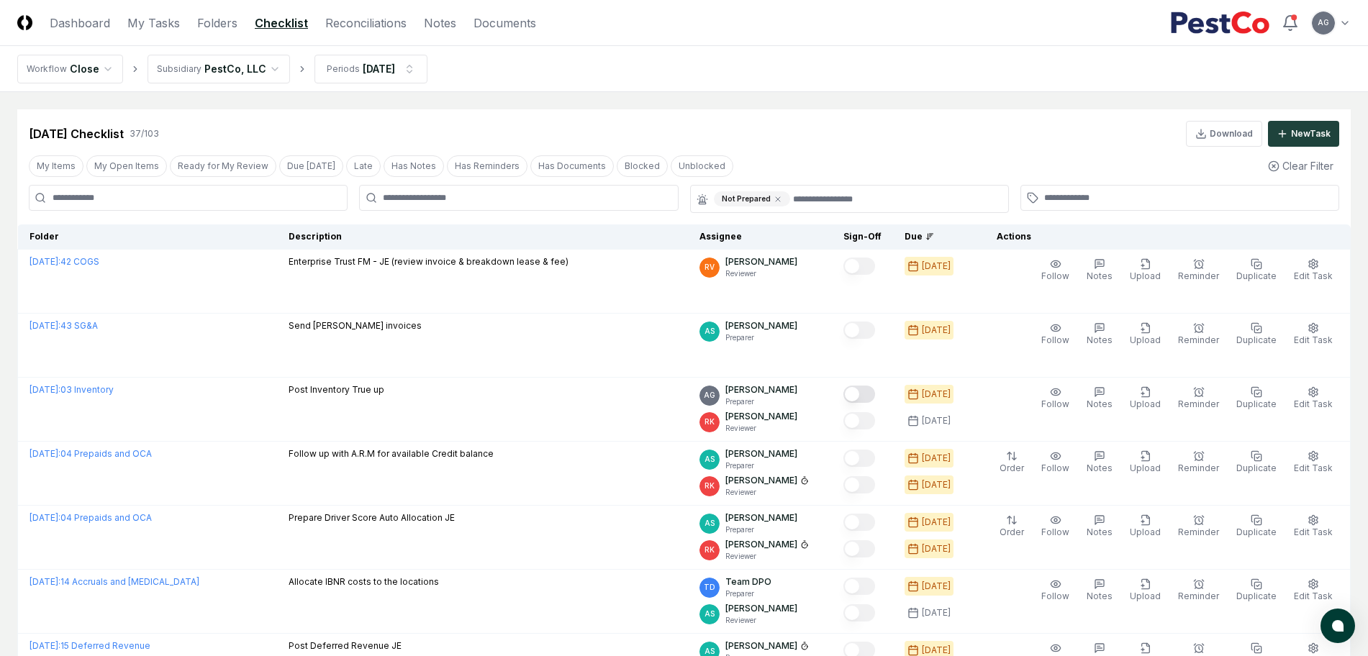
click at [799, 127] on div "[DATE] Checklist 37 / 103 Download New Task" at bounding box center [684, 134] width 1310 height 26
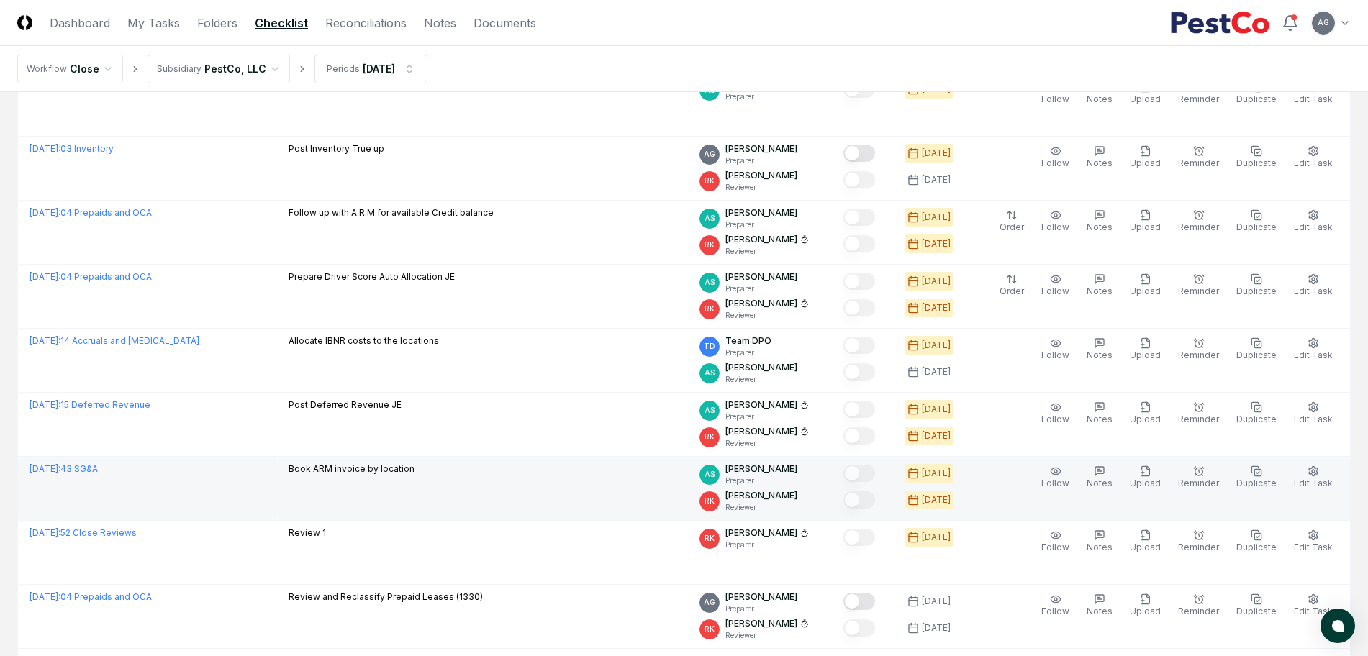
scroll to position [270, 0]
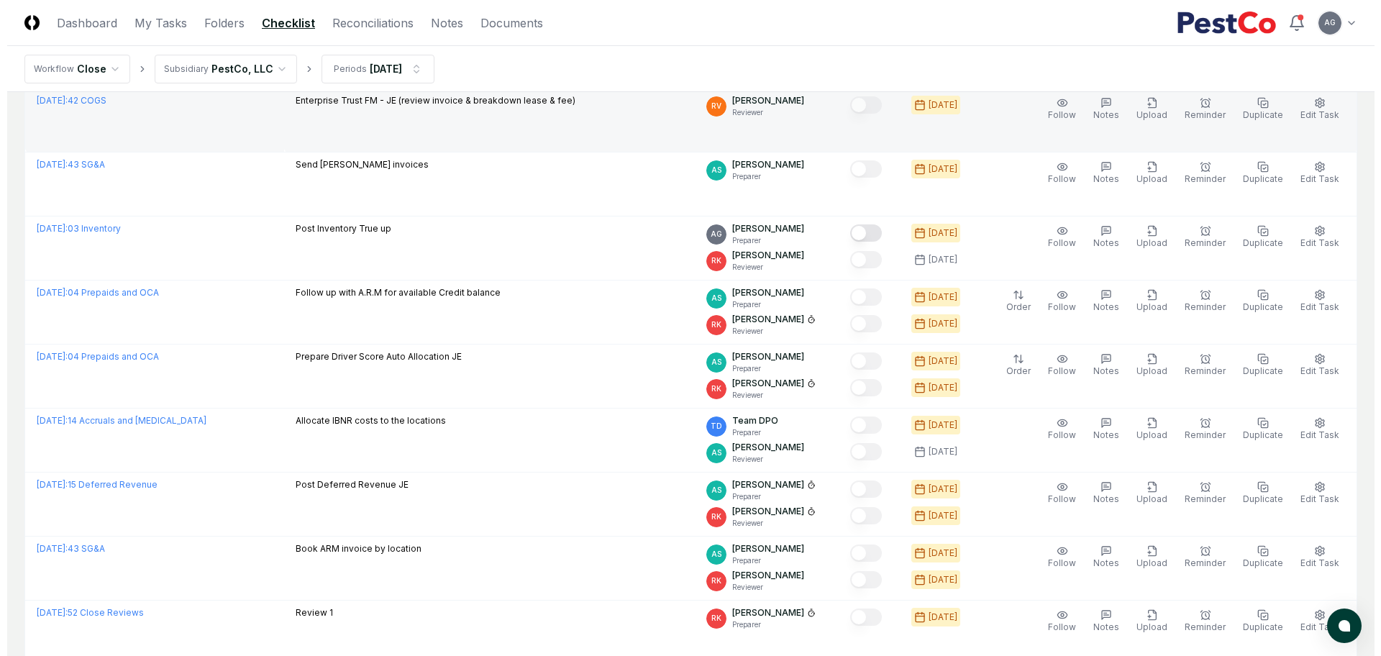
scroll to position [90, 0]
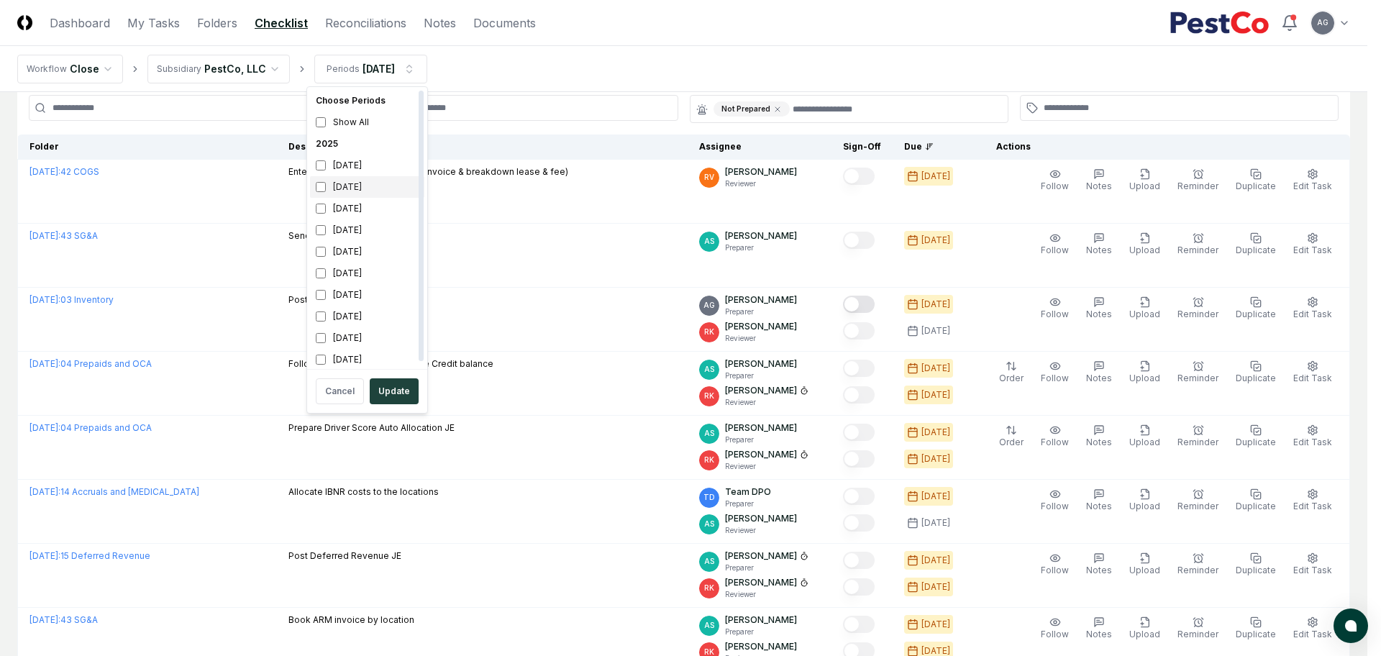
click at [353, 184] on div "[DATE]" at bounding box center [367, 187] width 114 height 22
click at [342, 245] on div "June 2025" at bounding box center [367, 252] width 114 height 22
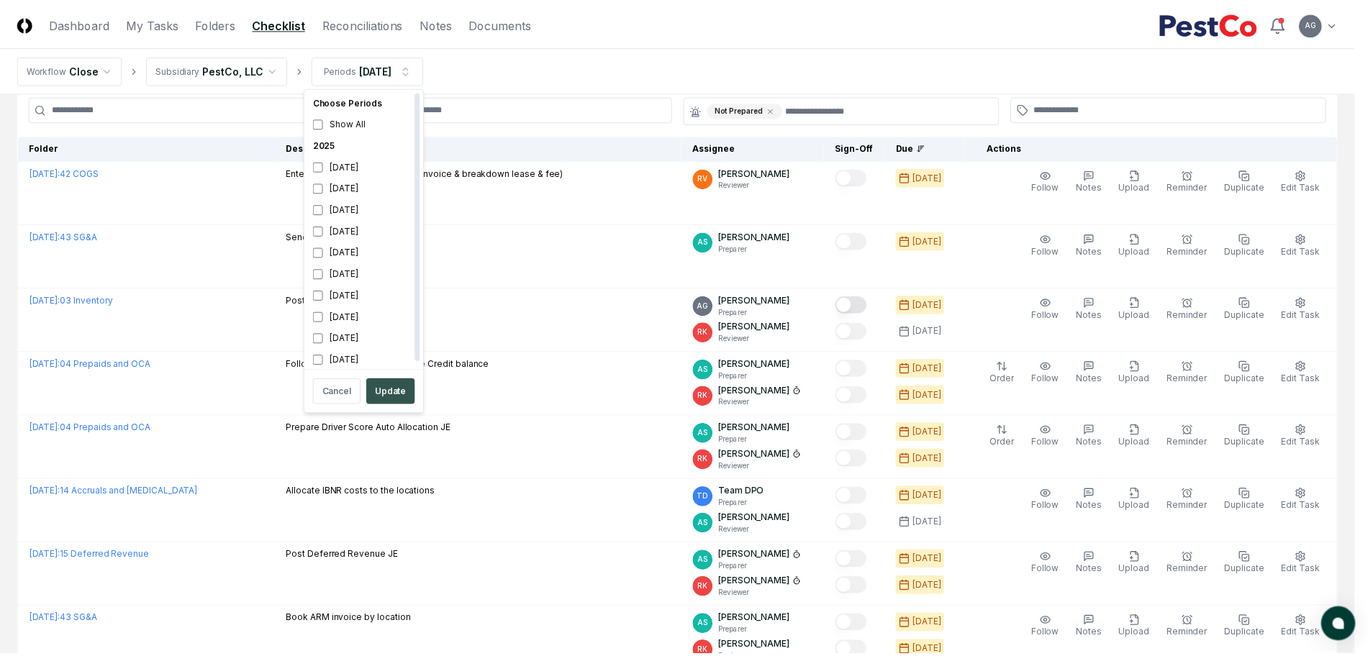
scroll to position [4, 0]
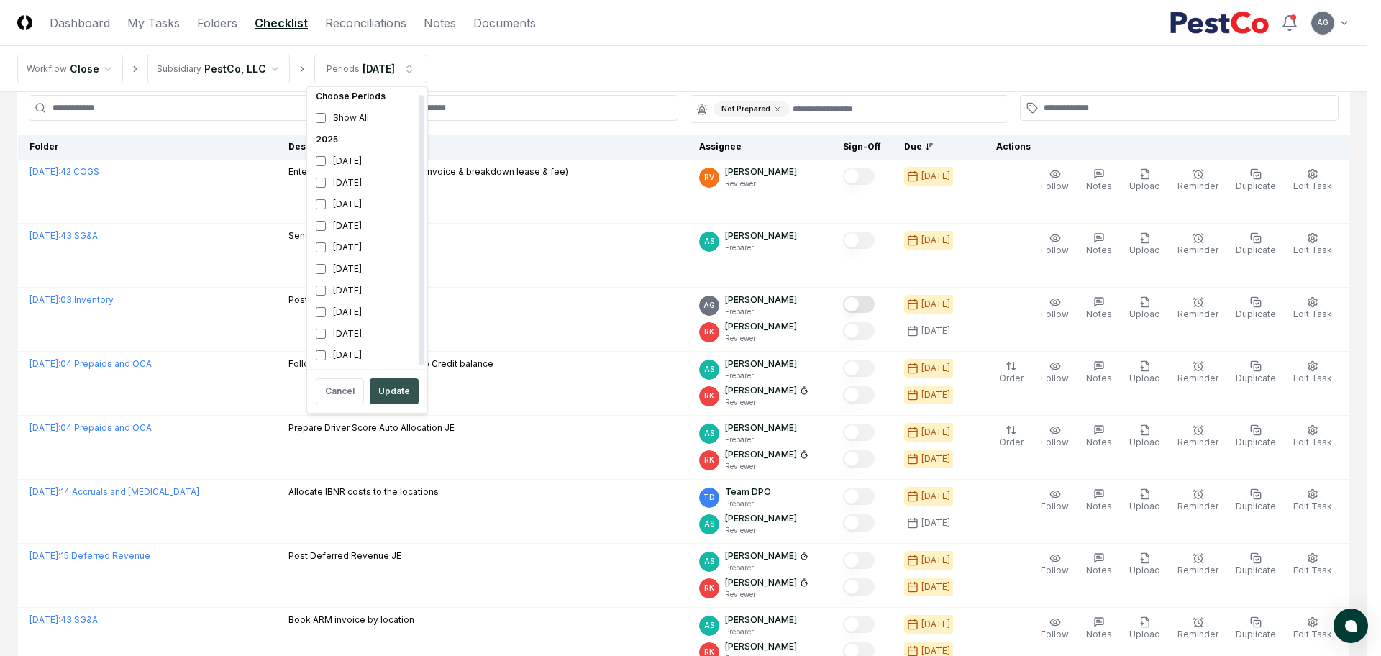
click at [391, 388] on button "Update" at bounding box center [394, 391] width 49 height 26
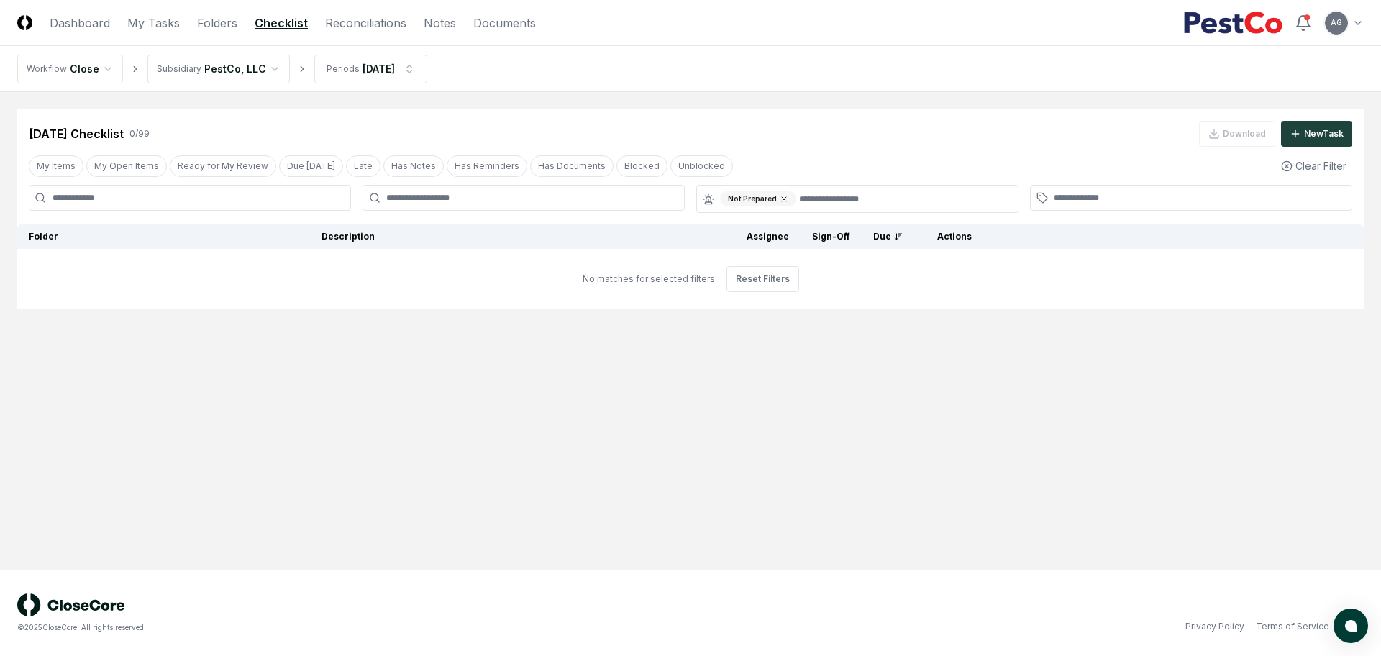
click at [784, 199] on icon at bounding box center [784, 199] width 9 height 9
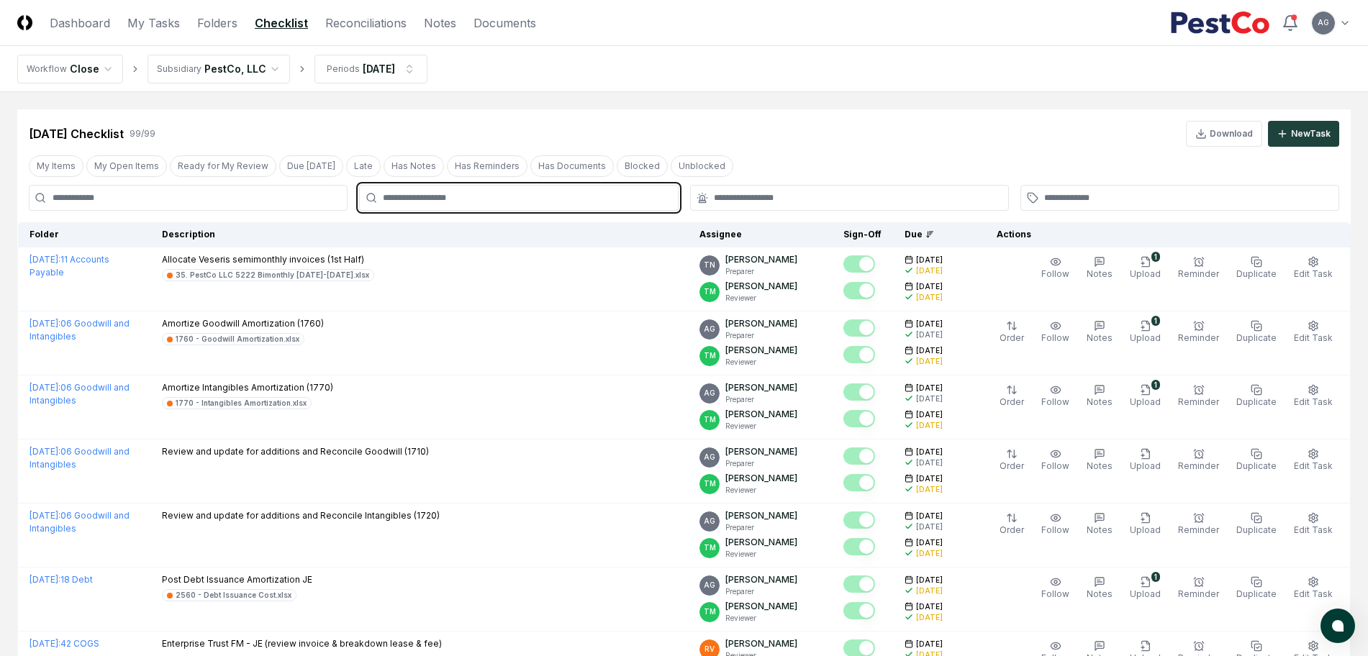
click at [593, 196] on input "text" at bounding box center [526, 197] width 286 height 13
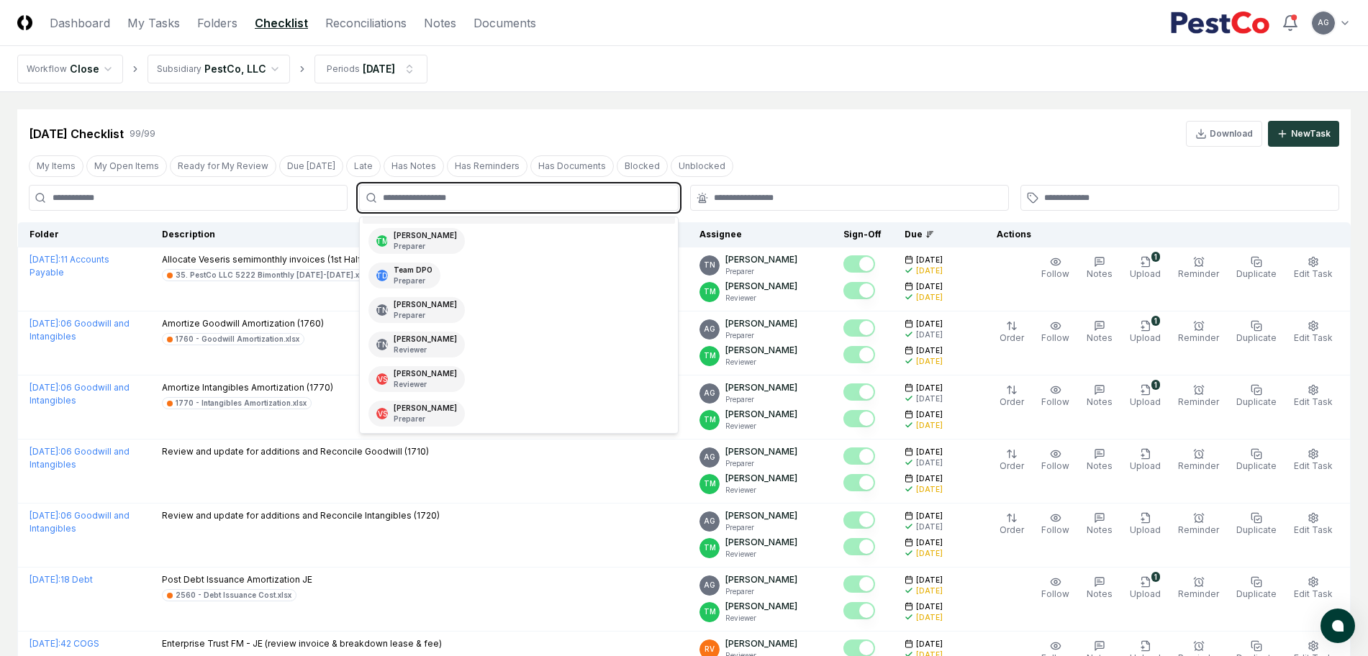
scroll to position [273, 0]
click at [484, 231] on div "TM Tatsiana Merriweather Preparer" at bounding box center [519, 240] width 312 height 35
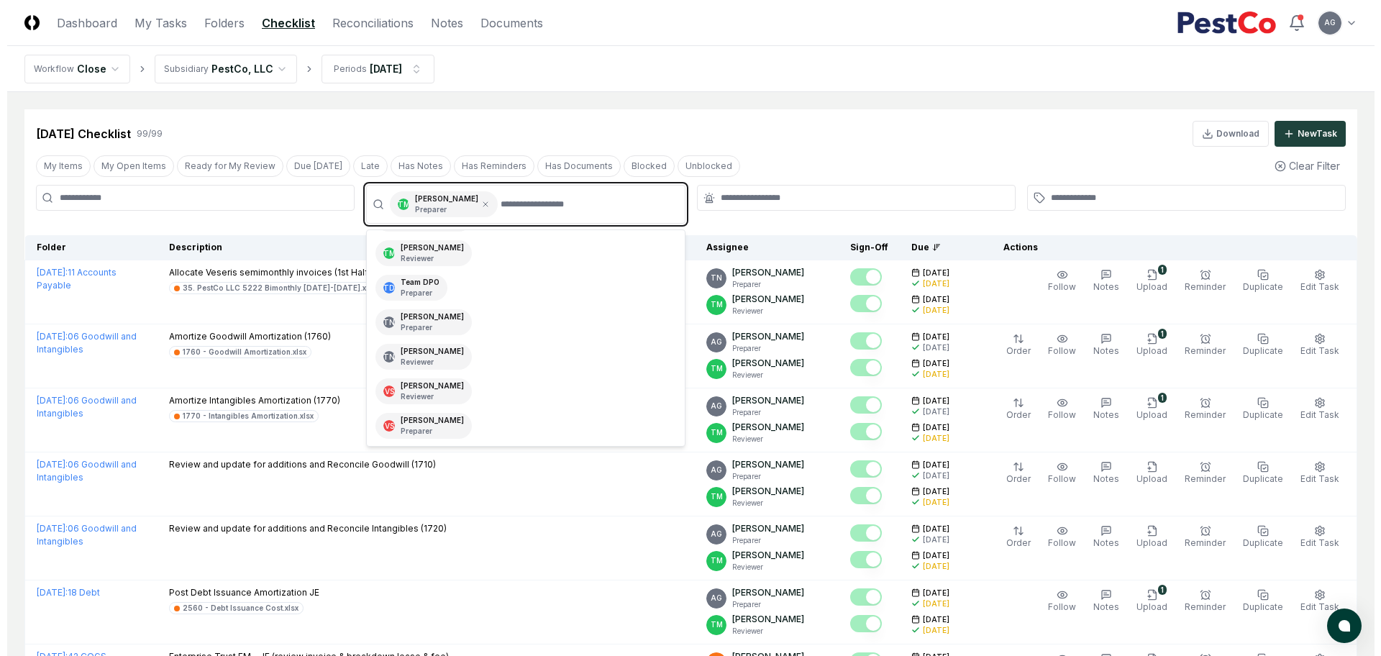
scroll to position [239, 0]
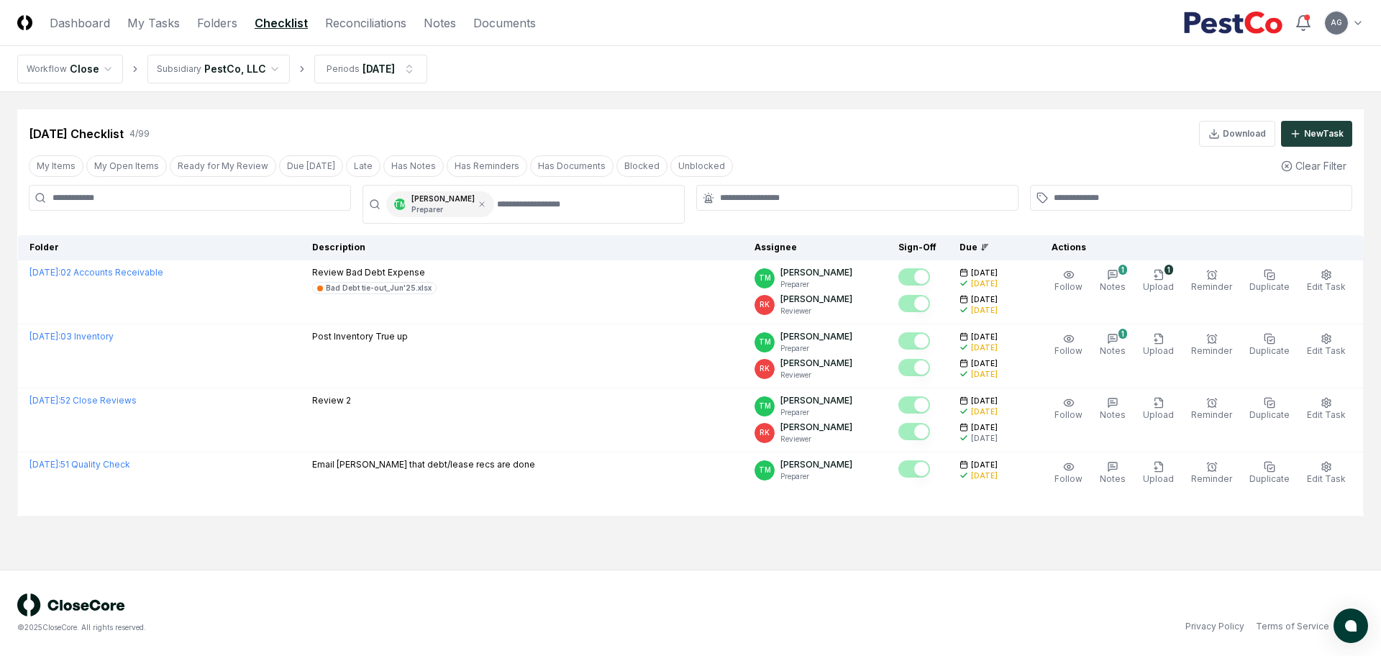
click at [787, 101] on main "Cancel Reassign Jun 2025 Checklist 4 / 99 Download New Task My Items My Open It…" at bounding box center [690, 331] width 1381 height 478
